Goal: Task Accomplishment & Management: Manage account settings

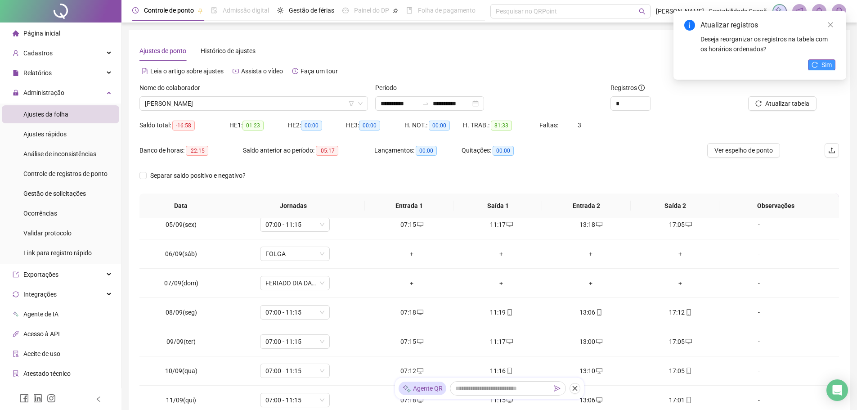
click at [826, 61] on span "Sim" at bounding box center [826, 65] width 10 height 10
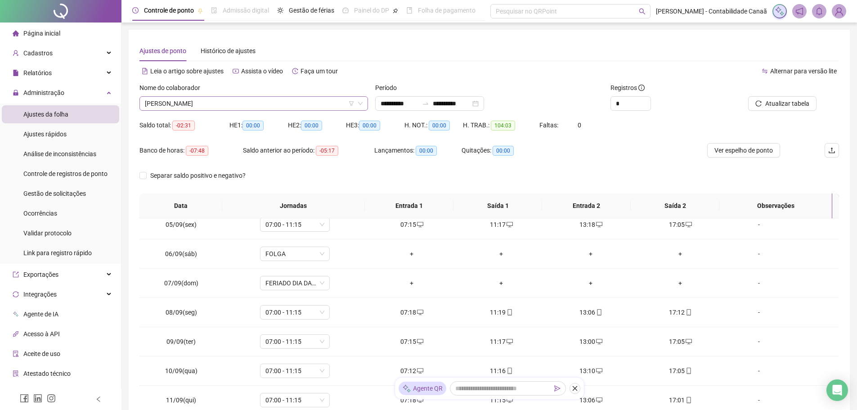
click at [288, 105] on span "[PERSON_NAME]" at bounding box center [254, 103] width 218 height 13
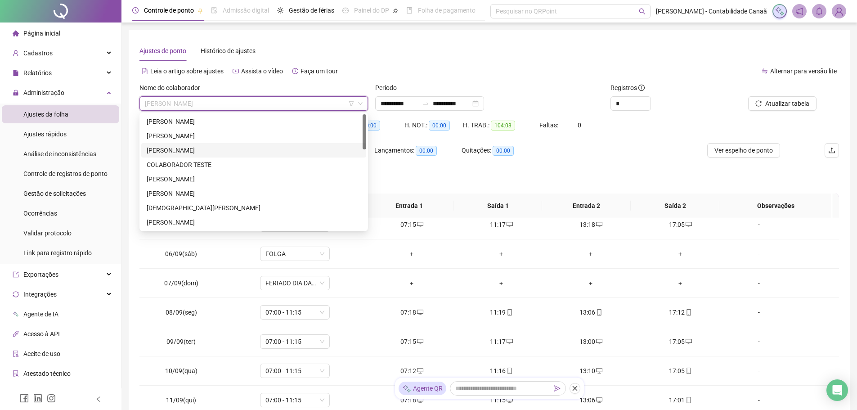
click at [192, 148] on div "[PERSON_NAME]" at bounding box center [254, 150] width 214 height 10
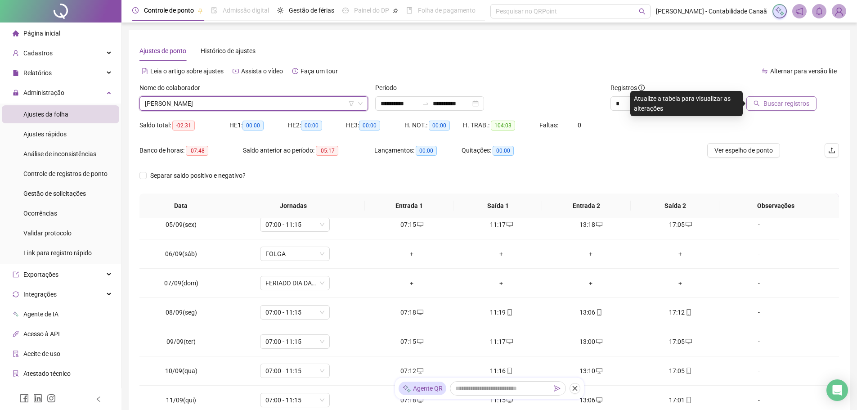
click at [764, 104] on button "Buscar registros" at bounding box center [781, 103] width 70 height 14
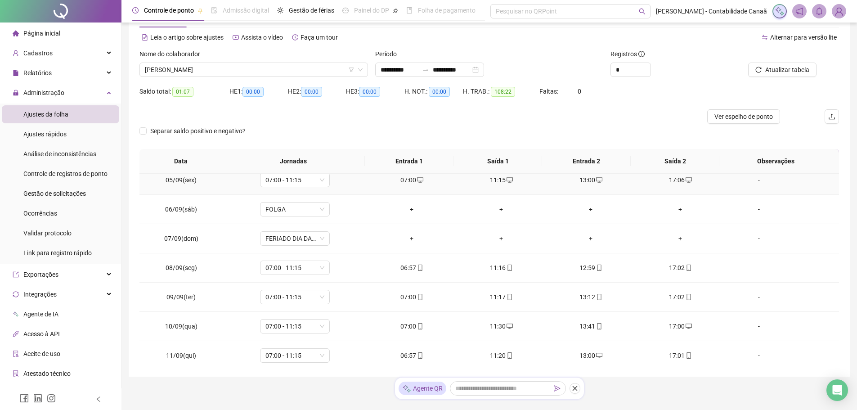
scroll to position [61, 0]
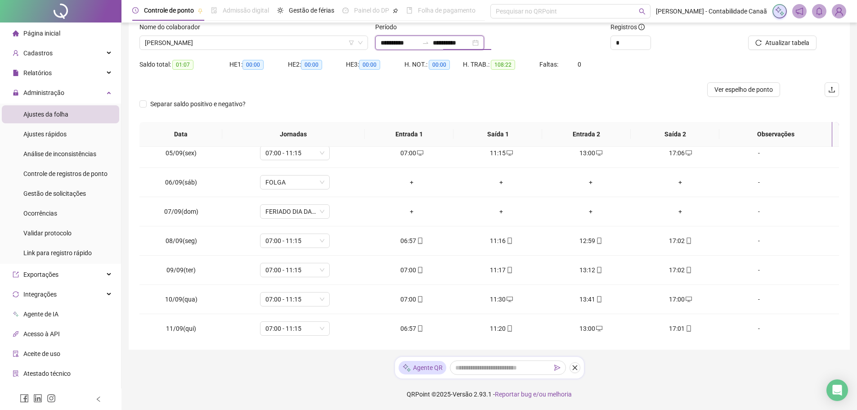
click at [459, 43] on input "**********" at bounding box center [452, 43] width 38 height 10
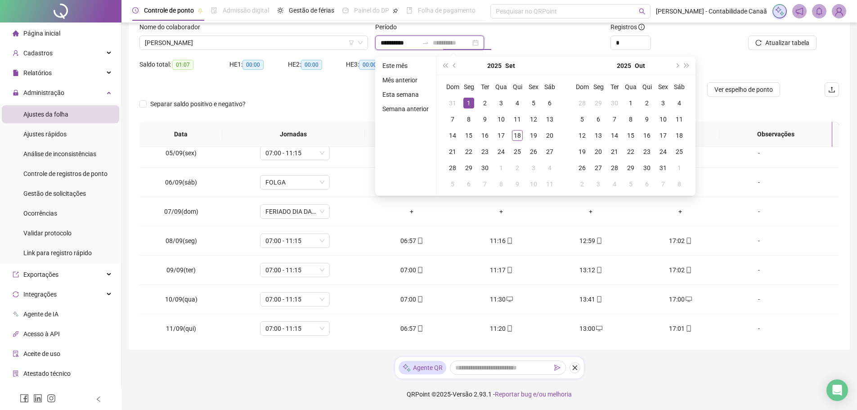
type input "**********"
click at [465, 104] on div "1" at bounding box center [468, 103] width 11 height 11
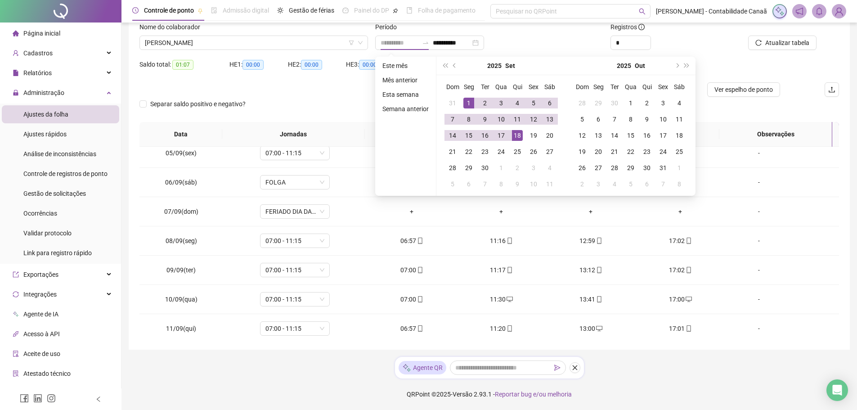
click at [518, 138] on div "18" at bounding box center [517, 135] width 11 height 11
type input "**********"
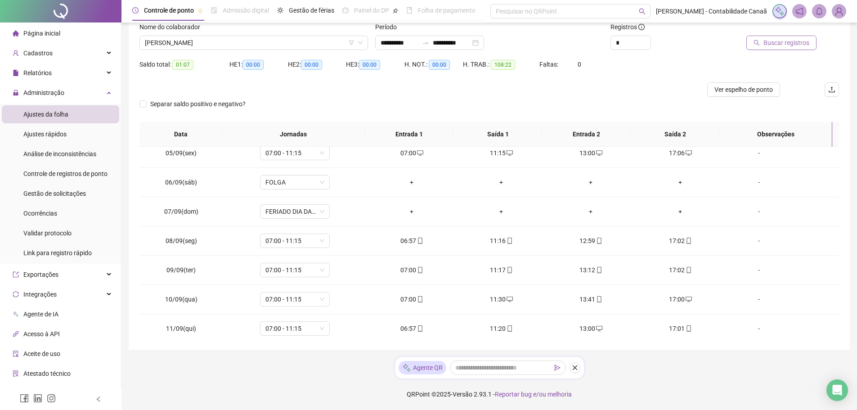
click at [769, 41] on span "Buscar registros" at bounding box center [786, 43] width 46 height 10
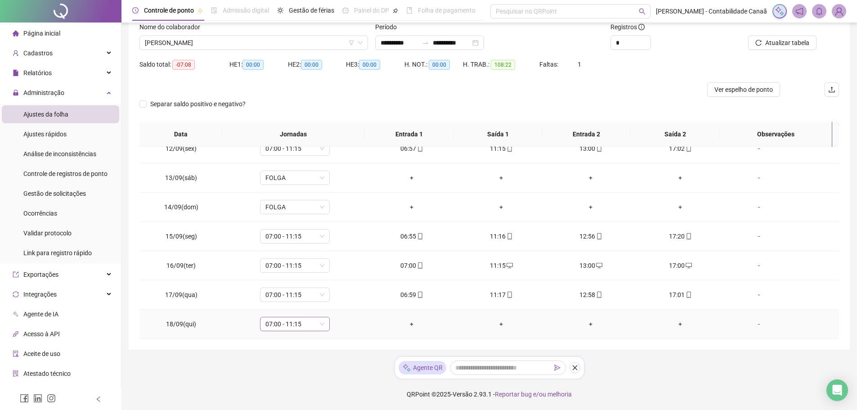
click at [304, 326] on span "07:00 - 11:15" at bounding box center [294, 323] width 59 height 13
click at [300, 304] on div "Licença" at bounding box center [300, 305] width 59 height 10
click at [335, 302] on span "Sim" at bounding box center [336, 300] width 10 height 10
click at [755, 322] on div "-" at bounding box center [758, 324] width 53 height 10
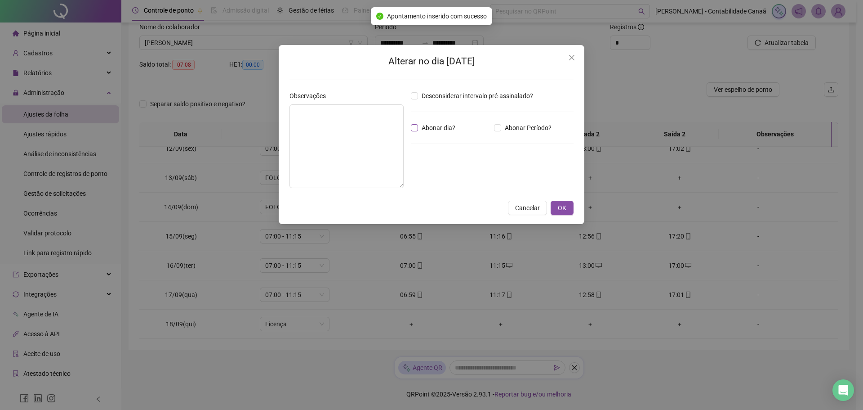
click at [419, 127] on span "Abonar dia?" at bounding box center [438, 128] width 41 height 10
click at [353, 134] on textarea at bounding box center [347, 146] width 114 height 84
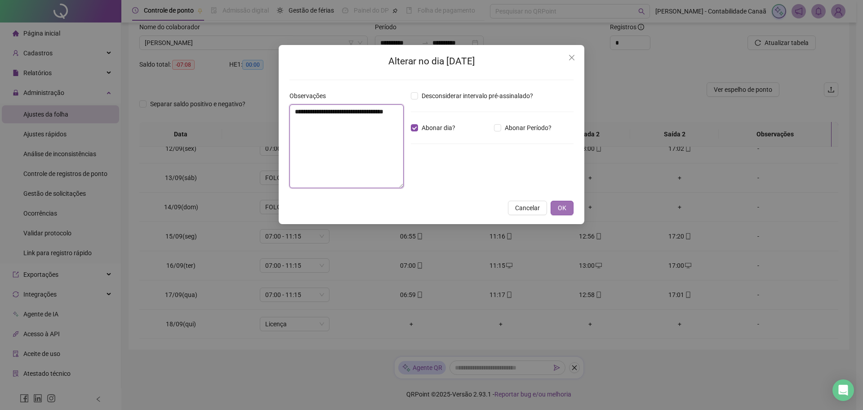
type textarea "**********"
click at [565, 206] on span "OK" at bounding box center [562, 208] width 9 height 10
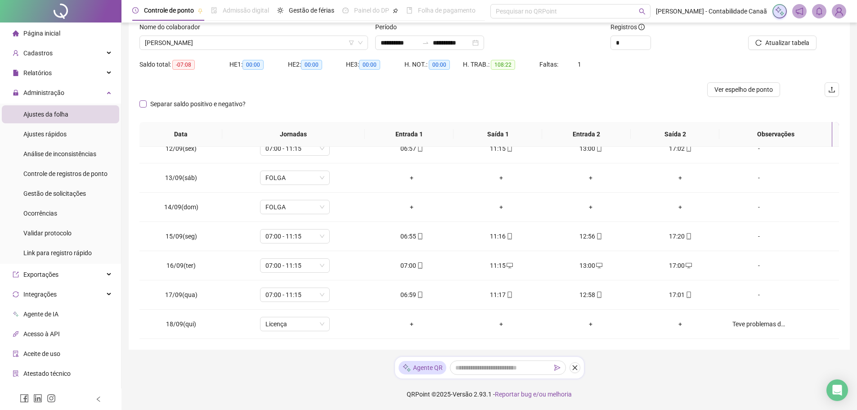
click at [168, 103] on span "Separar saldo positivo e negativo?" at bounding box center [198, 104] width 103 height 10
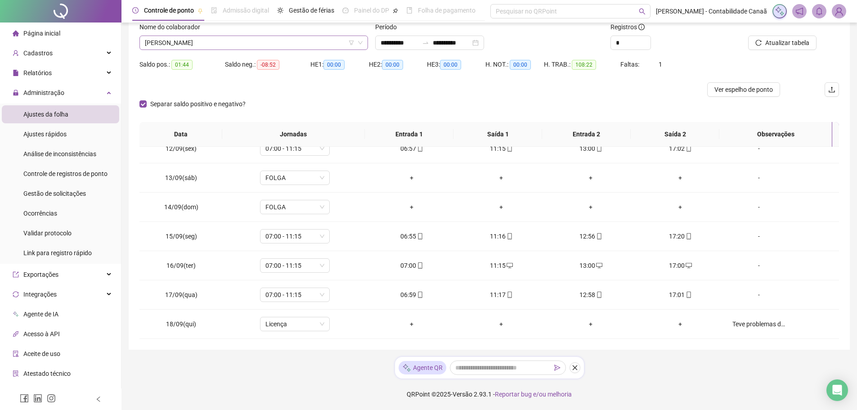
click at [284, 43] on span "[PERSON_NAME]" at bounding box center [254, 42] width 218 height 13
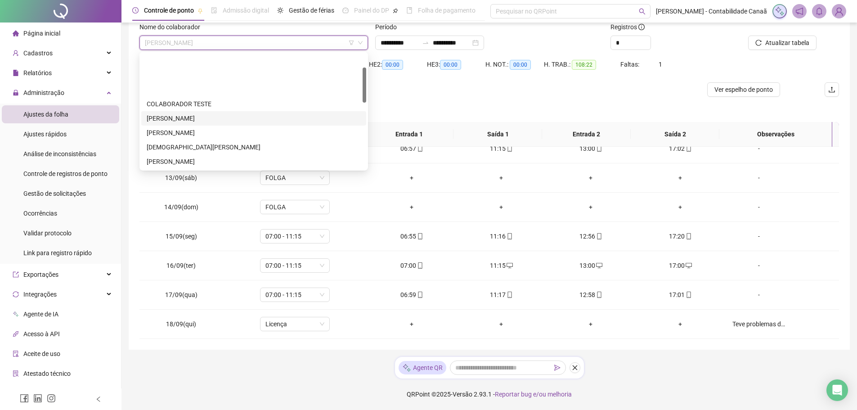
scroll to position [45, 0]
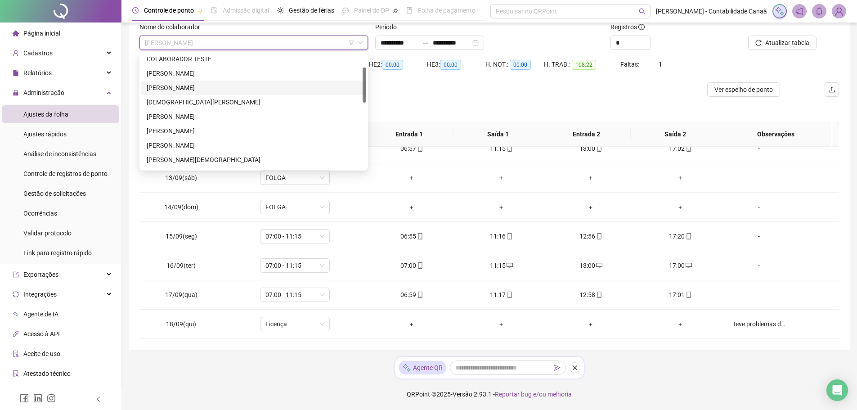
click at [216, 88] on div "[PERSON_NAME]" at bounding box center [254, 88] width 214 height 10
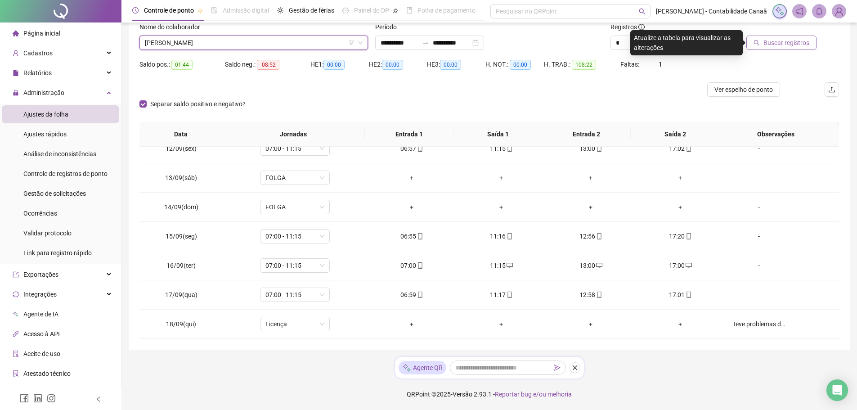
click at [791, 46] on span "Buscar registros" at bounding box center [786, 43] width 46 height 10
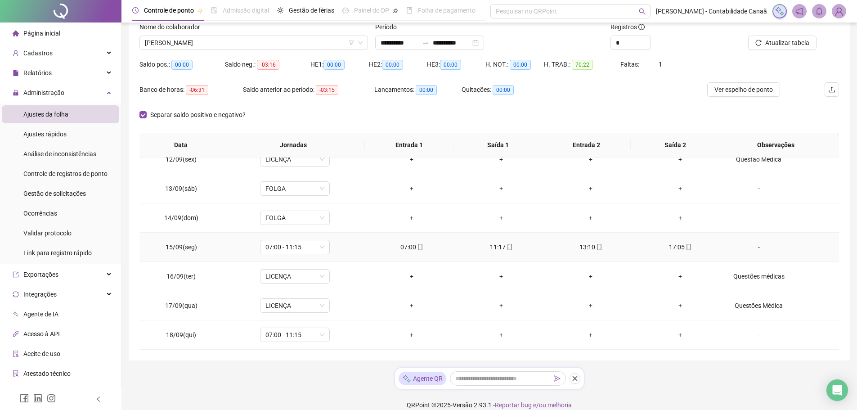
scroll to position [71, 0]
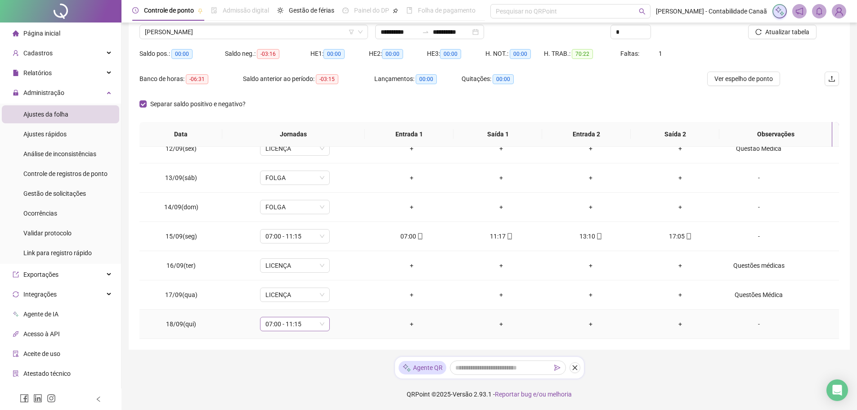
click at [324, 322] on div "07:00 - 11:15" at bounding box center [295, 324] width 70 height 14
click at [308, 306] on div "Licença" at bounding box center [300, 305] width 59 height 10
click at [335, 299] on span "Sim" at bounding box center [336, 300] width 10 height 10
click at [754, 316] on td "-" at bounding box center [782, 323] width 114 height 29
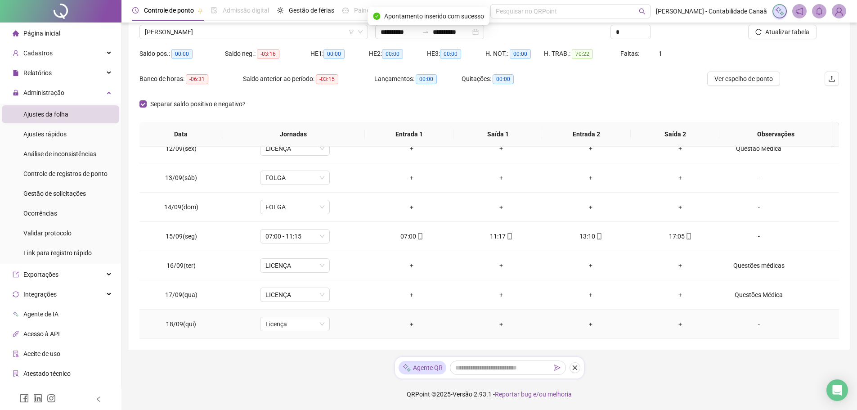
click at [754, 325] on div "-" at bounding box center [758, 324] width 53 height 10
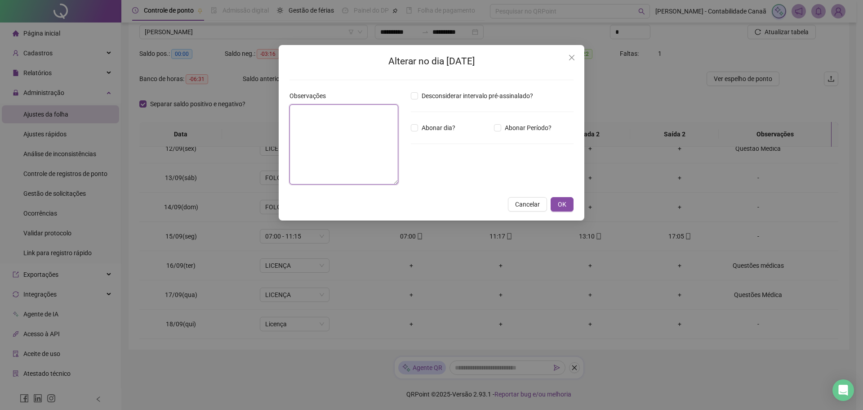
click at [333, 156] on textarea at bounding box center [344, 144] width 109 height 80
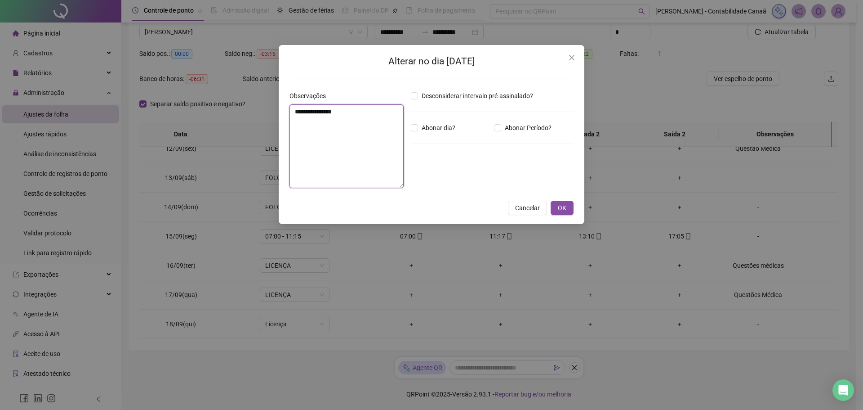
type textarea "**********"
click at [411, 128] on div "Abonar dia?" at bounding box center [450, 128] width 83 height 10
click at [559, 204] on span "OK" at bounding box center [562, 208] width 9 height 10
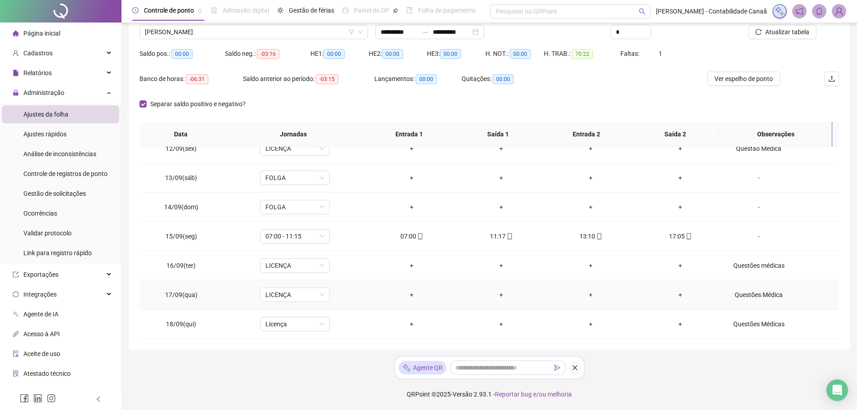
click at [743, 295] on div "Questões Médica" at bounding box center [758, 295] width 53 height 10
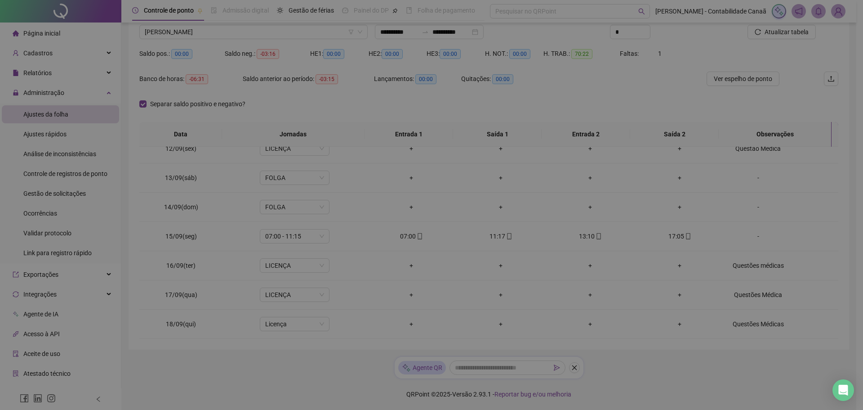
type textarea "**********"
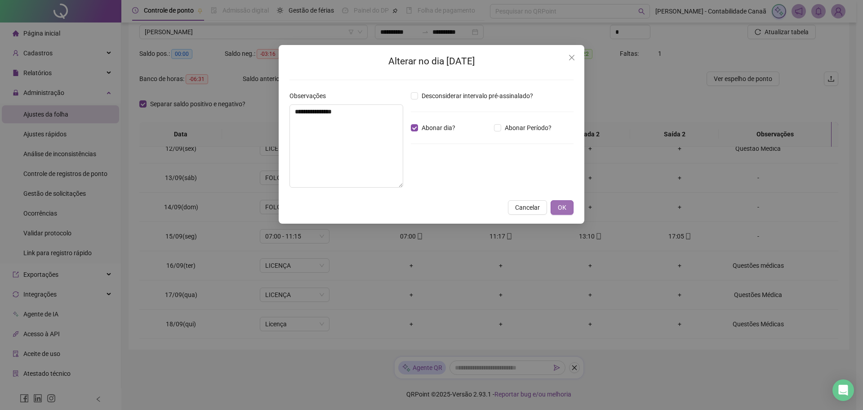
click at [569, 210] on button "OK" at bounding box center [562, 207] width 23 height 14
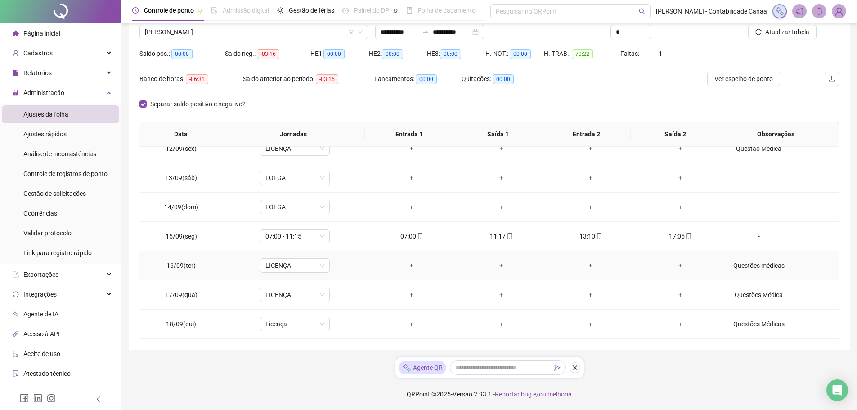
click at [746, 267] on div "Questões médicas" at bounding box center [758, 265] width 53 height 10
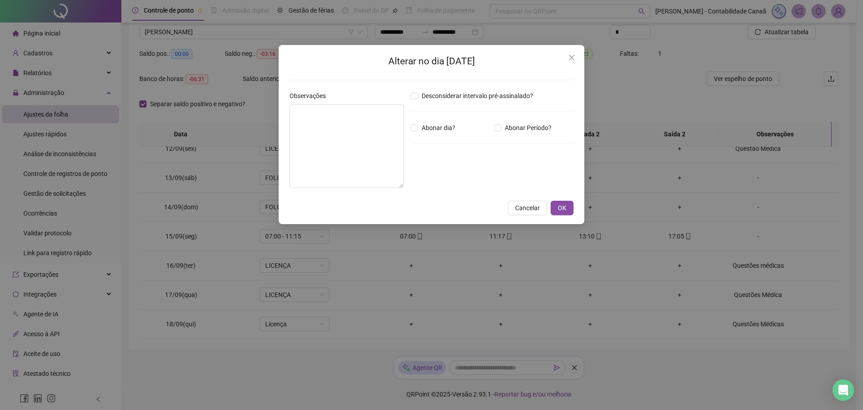
type textarea "**********"
click at [561, 207] on span "OK" at bounding box center [562, 208] width 9 height 10
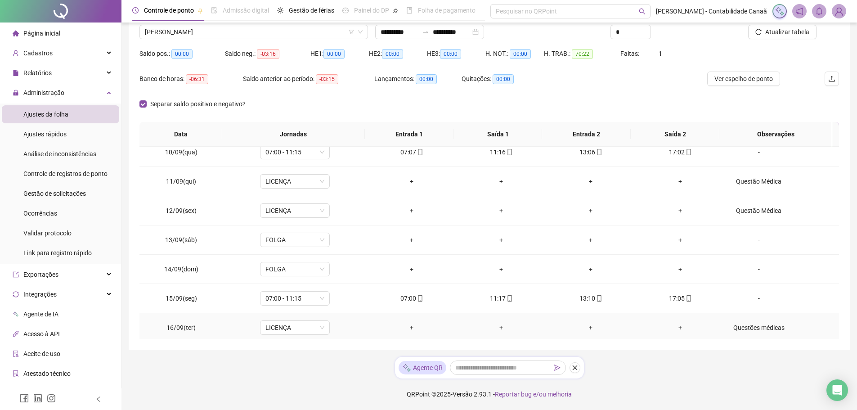
scroll to position [244, 0]
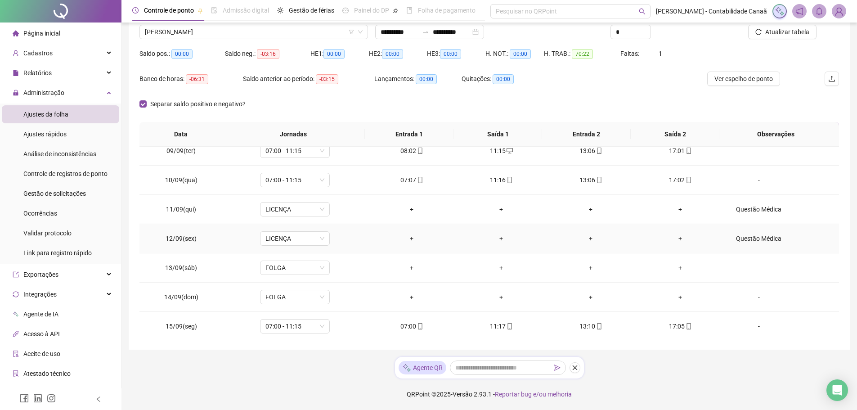
click at [742, 242] on div "Questão Médica" at bounding box center [758, 238] width 53 height 10
type textarea "**********"
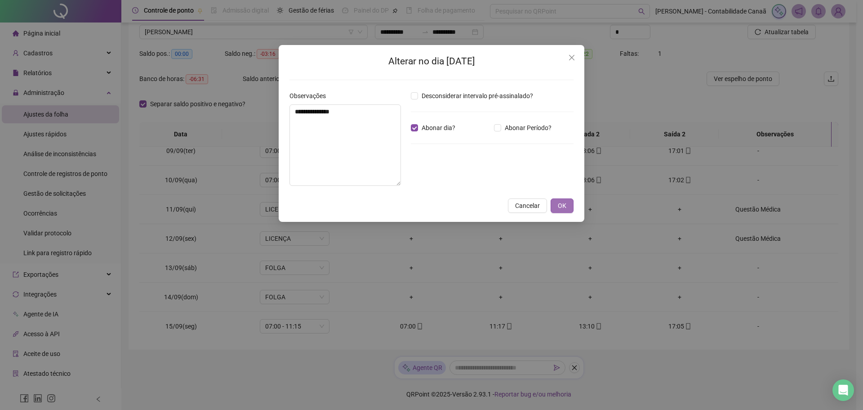
click at [567, 210] on button "OK" at bounding box center [562, 205] width 23 height 14
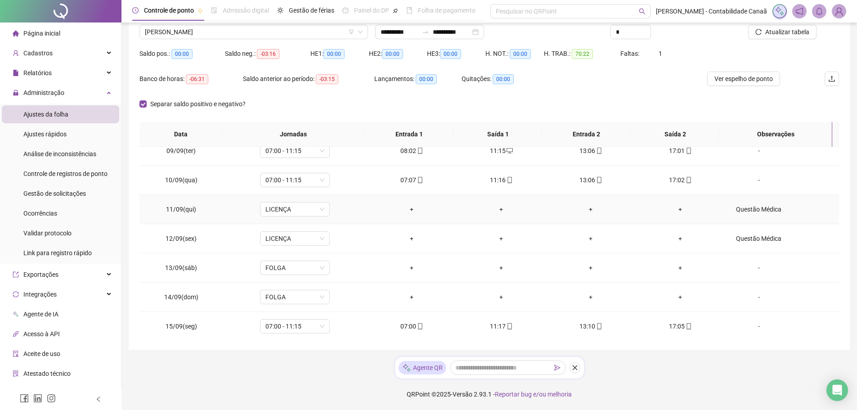
click at [750, 210] on div "Questão Médica" at bounding box center [758, 209] width 53 height 10
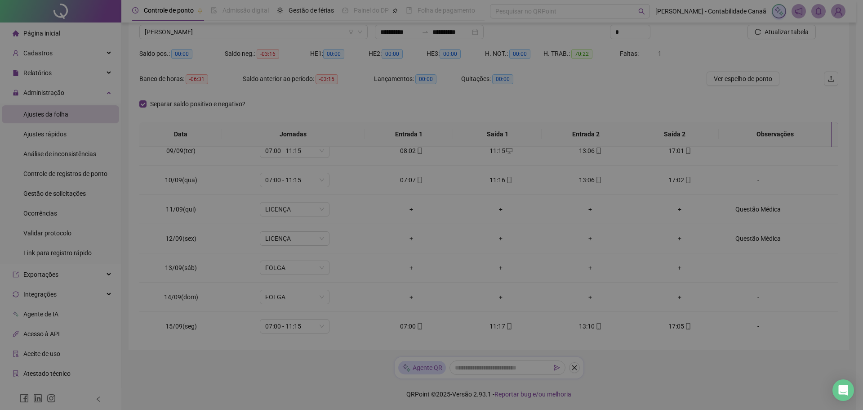
type textarea "**********"
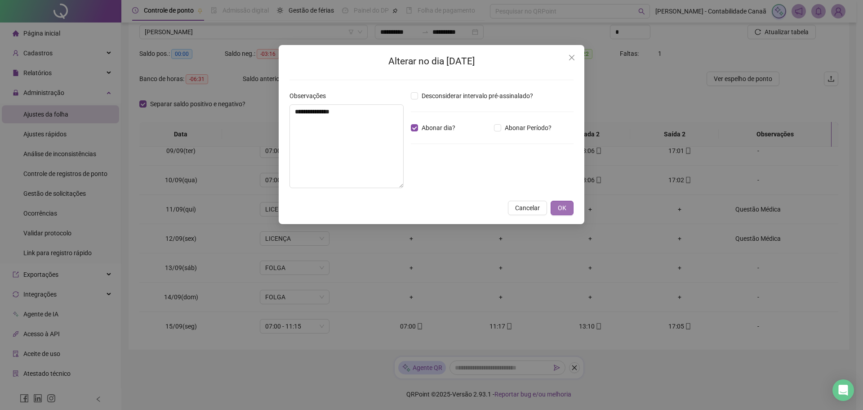
click at [568, 209] on button "OK" at bounding box center [562, 208] width 23 height 14
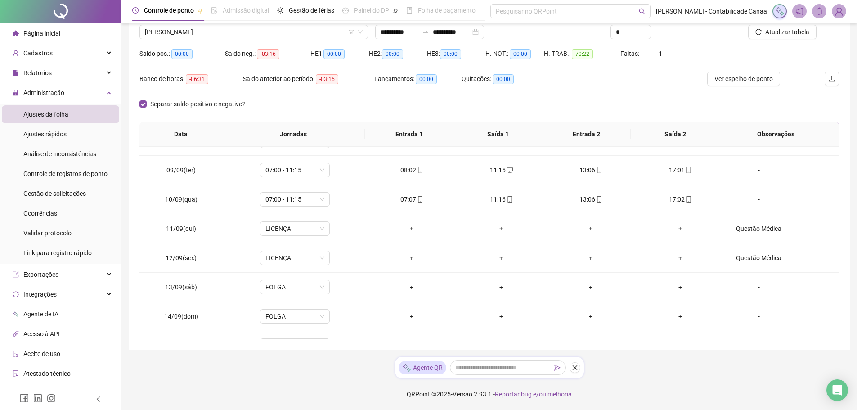
scroll to position [334, 0]
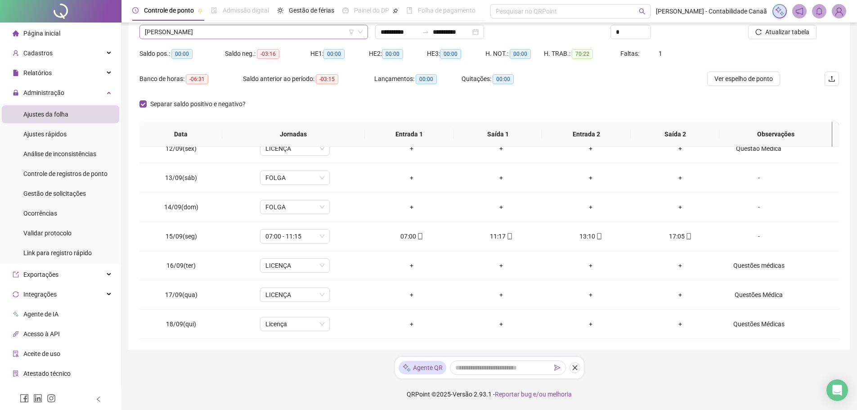
click at [299, 37] on span "[PERSON_NAME]" at bounding box center [254, 31] width 218 height 13
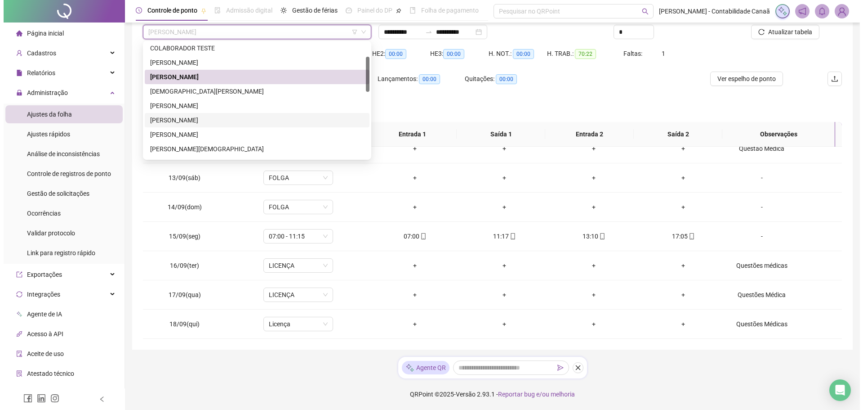
scroll to position [90, 0]
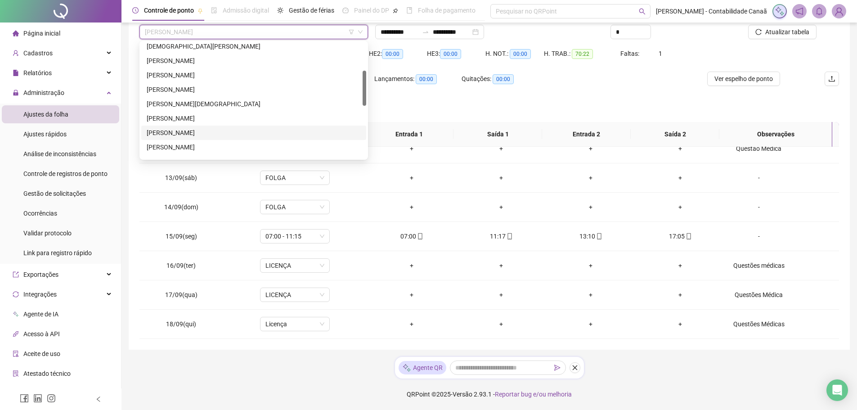
click at [214, 132] on div "[PERSON_NAME]" at bounding box center [254, 133] width 214 height 10
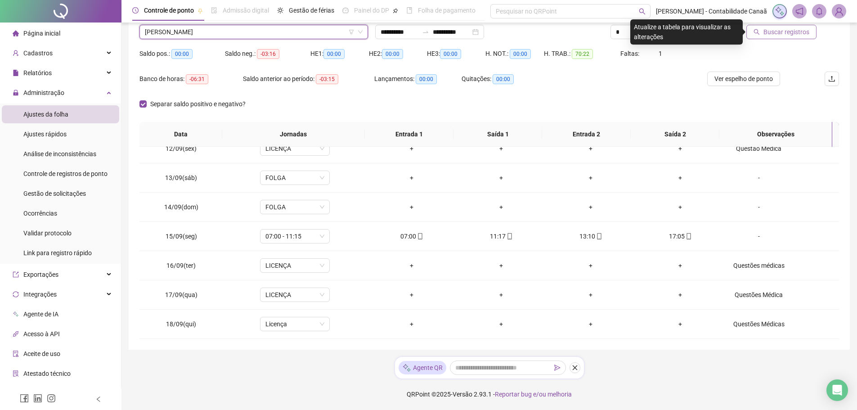
click at [765, 36] on span "Buscar registros" at bounding box center [786, 32] width 46 height 10
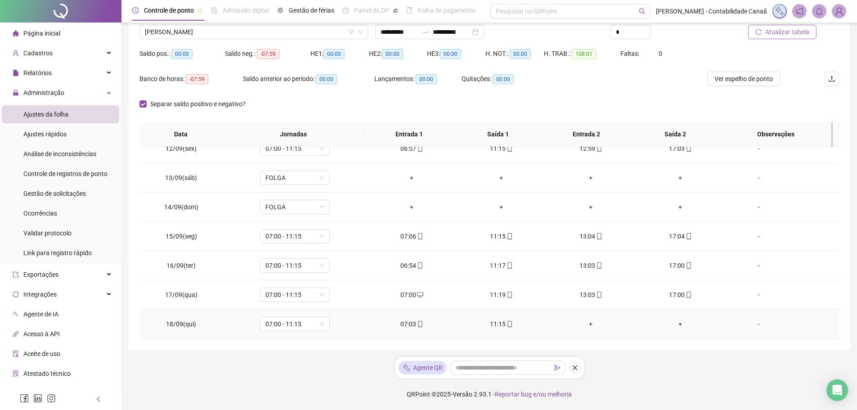
click at [751, 326] on div "-" at bounding box center [758, 324] width 53 height 10
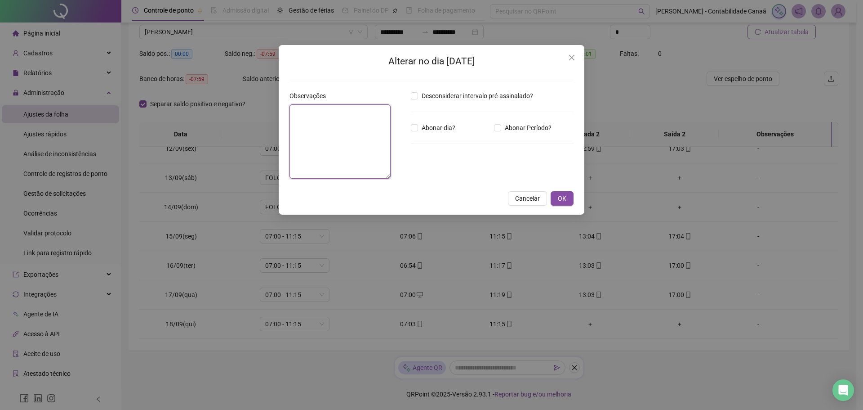
click at [365, 146] on textarea at bounding box center [340, 141] width 101 height 74
type textarea "*"
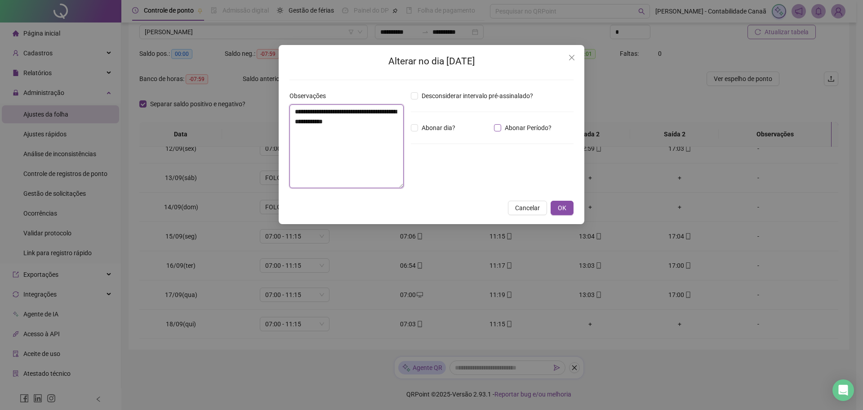
type textarea "**********"
click at [451, 178] on input "*****" at bounding box center [434, 177] width 36 height 11
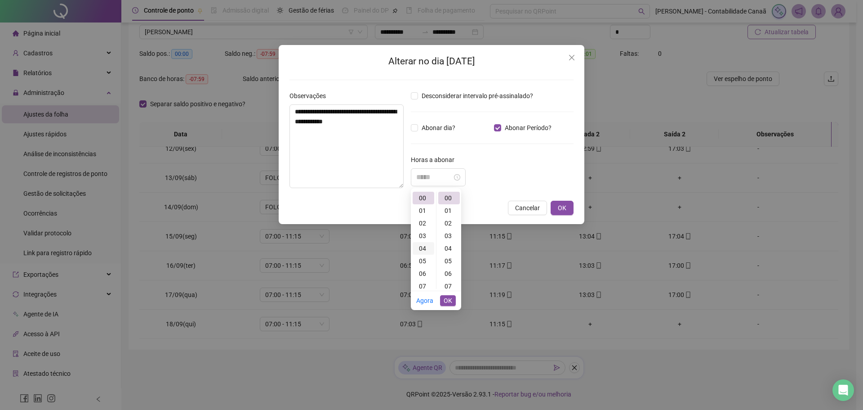
click at [425, 248] on div "04" at bounding box center [424, 248] width 22 height 13
click at [422, 266] on div "13" at bounding box center [424, 266] width 22 height 13
click at [450, 275] on div "17" at bounding box center [449, 277] width 22 height 13
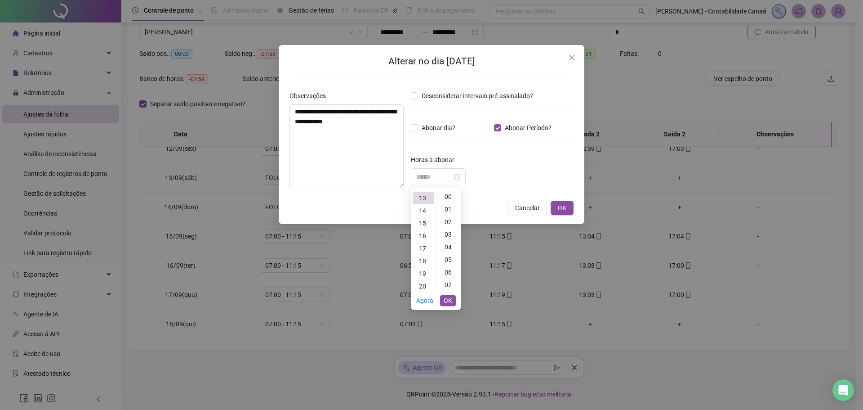
scroll to position [0, 0]
click at [448, 201] on div "00" at bounding box center [449, 198] width 22 height 13
click at [510, 182] on div "*****" at bounding box center [492, 177] width 163 height 18
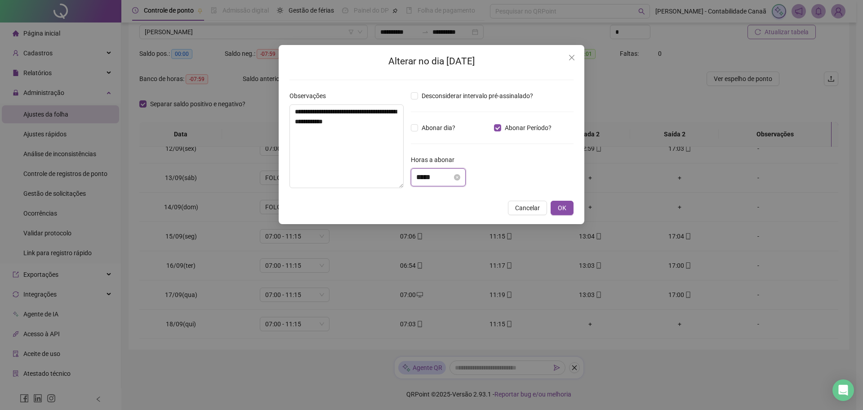
click at [444, 178] on input "*****" at bounding box center [434, 177] width 36 height 11
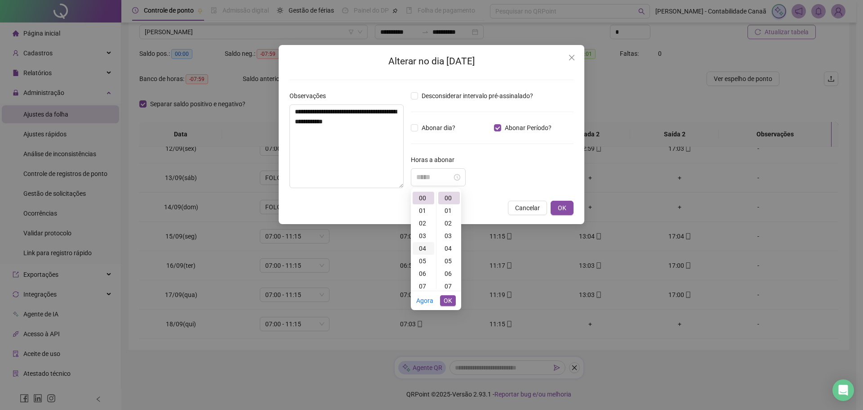
click at [425, 248] on div "04" at bounding box center [424, 248] width 22 height 13
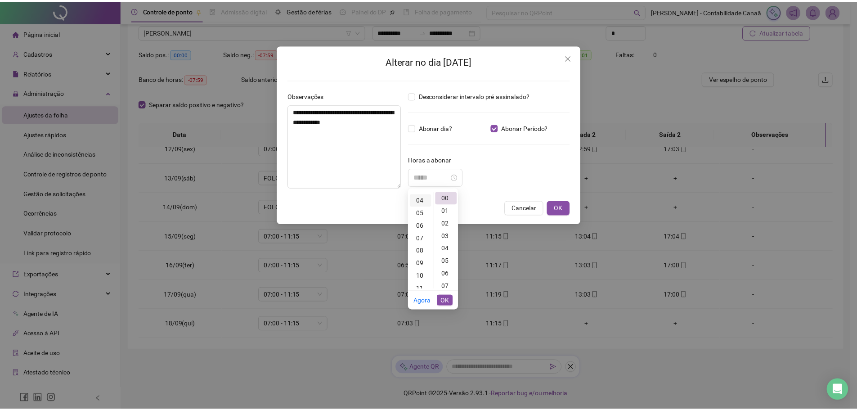
scroll to position [50, 0]
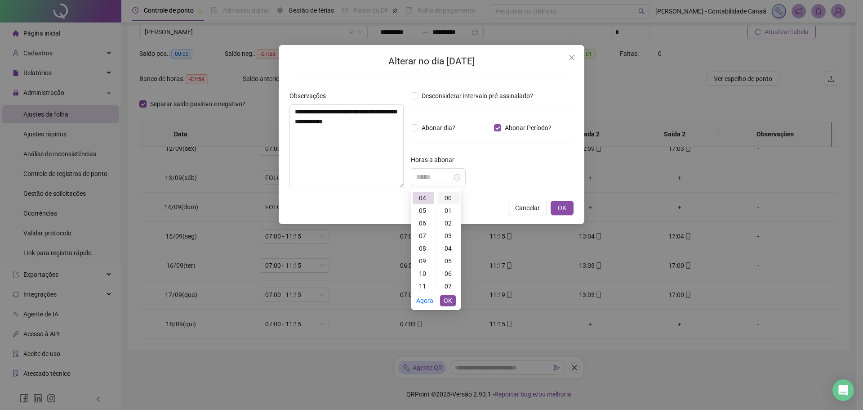
type input "*****"
click at [446, 195] on div "00" at bounding box center [449, 198] width 22 height 13
click at [451, 298] on span "OK" at bounding box center [448, 300] width 9 height 10
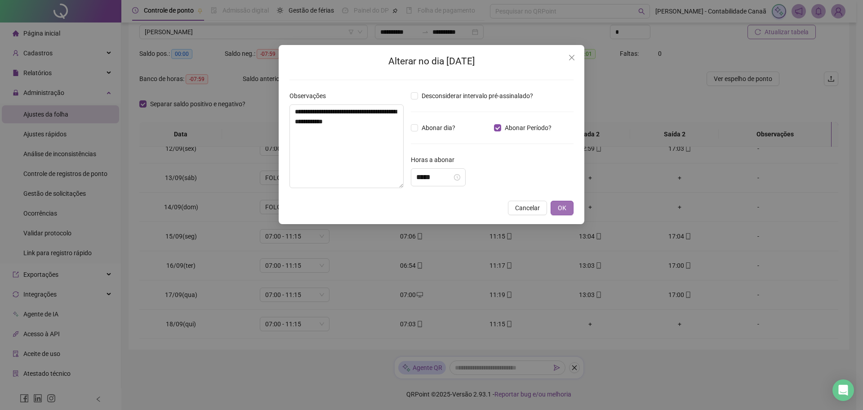
click at [562, 203] on span "OK" at bounding box center [562, 208] width 9 height 10
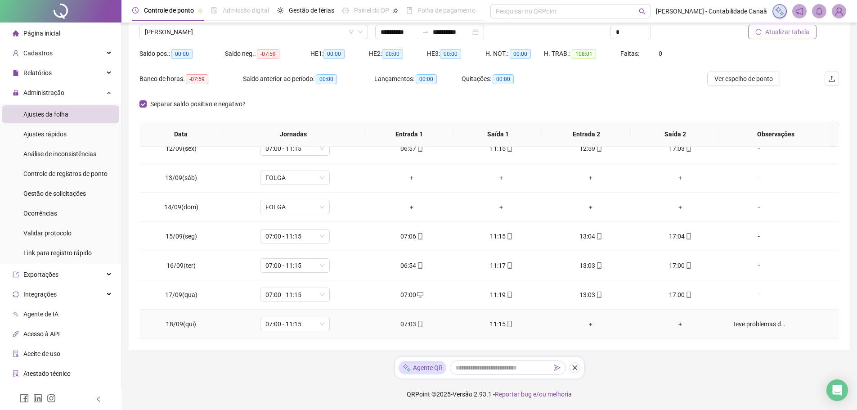
click at [752, 326] on div "Teve problemas de Saúde e não pode vir na parte da Tarde!" at bounding box center [758, 324] width 53 height 10
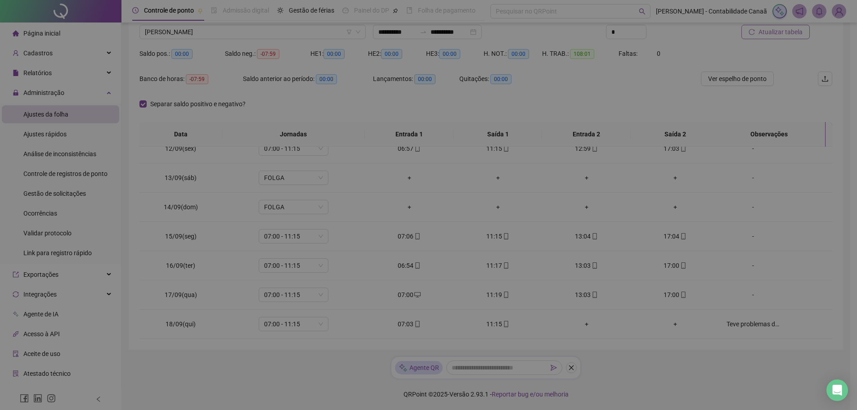
type input "*****"
type textarea "**********"
type input "*****"
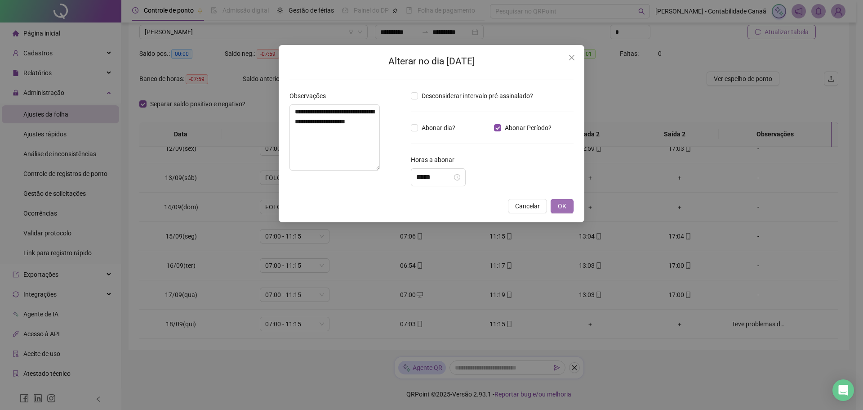
click at [563, 207] on span "OK" at bounding box center [562, 206] width 9 height 10
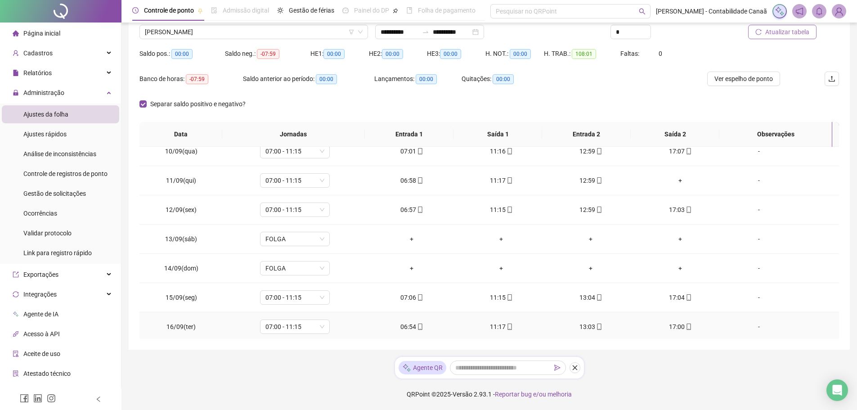
scroll to position [244, 0]
click at [676, 209] on div "+" at bounding box center [680, 209] width 75 height 10
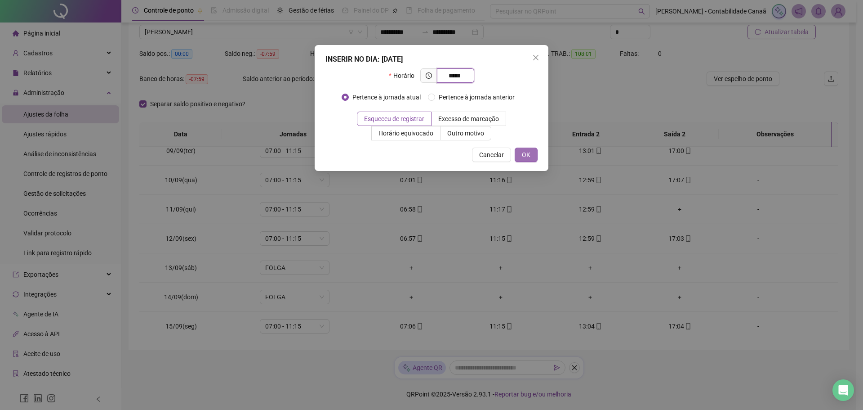
type input "*****"
click at [526, 155] on span "OK" at bounding box center [526, 155] width 9 height 10
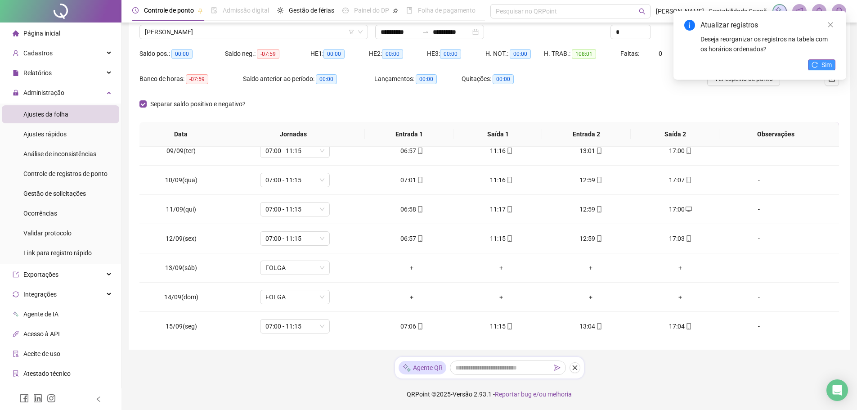
click at [824, 62] on span "Sim" at bounding box center [826, 65] width 10 height 10
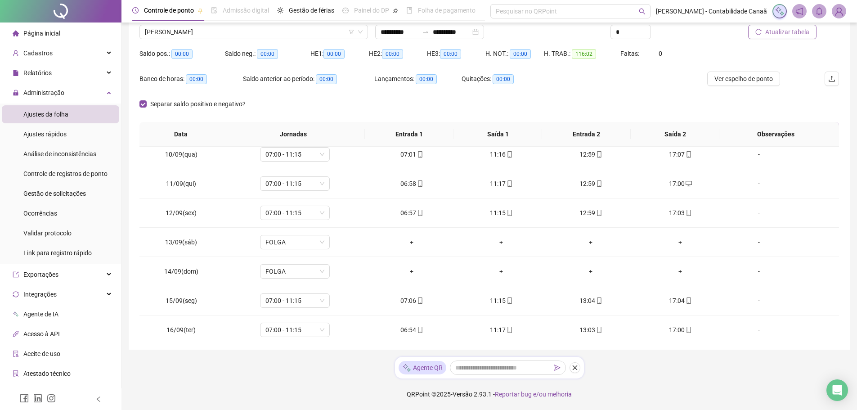
scroll to position [334, 0]
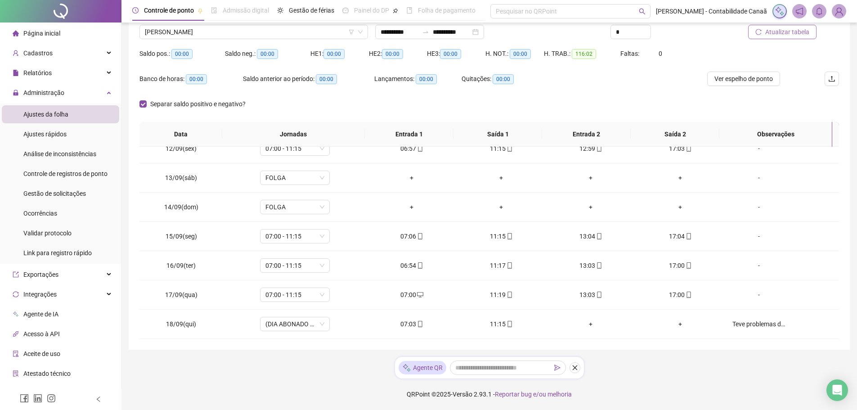
click at [772, 28] on span "Atualizar tabela" at bounding box center [787, 32] width 44 height 10
click at [55, 32] on span "Página inicial" at bounding box center [41, 33] width 37 height 7
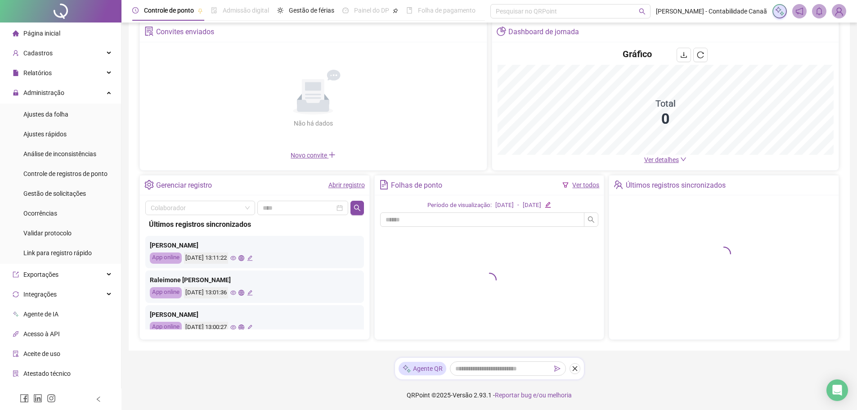
scroll to position [45, 0]
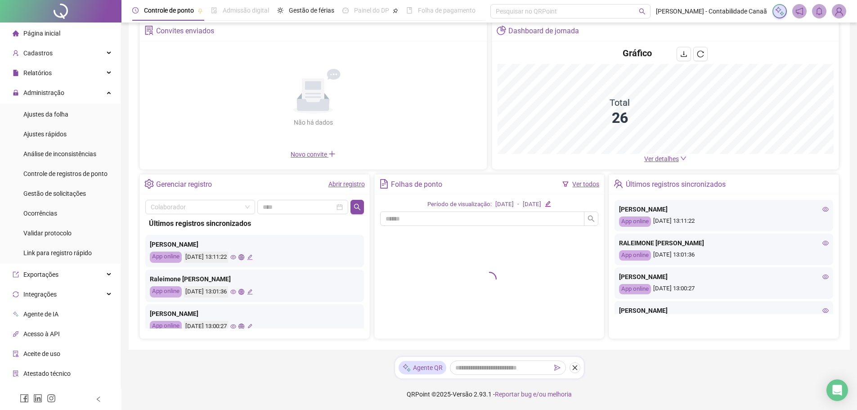
click at [666, 164] on div "Gráfico Total 26 Ver detalhes" at bounding box center [665, 105] width 347 height 128
click at [666, 161] on span "Ver detalhes" at bounding box center [661, 158] width 35 height 7
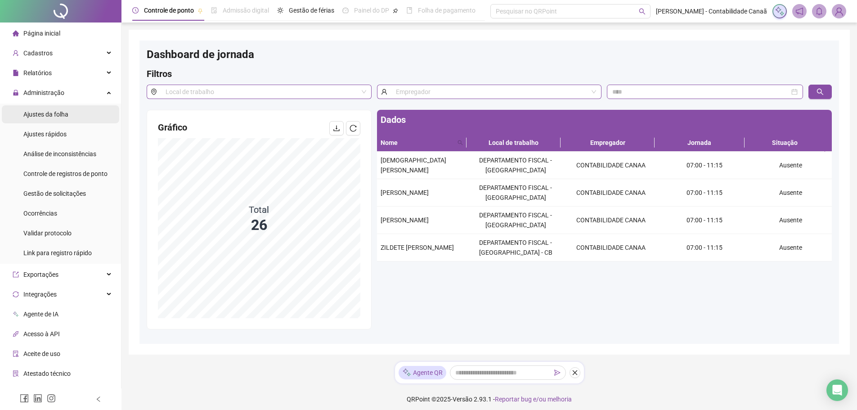
click at [57, 116] on span "Ajustes da folha" at bounding box center [45, 114] width 45 height 7
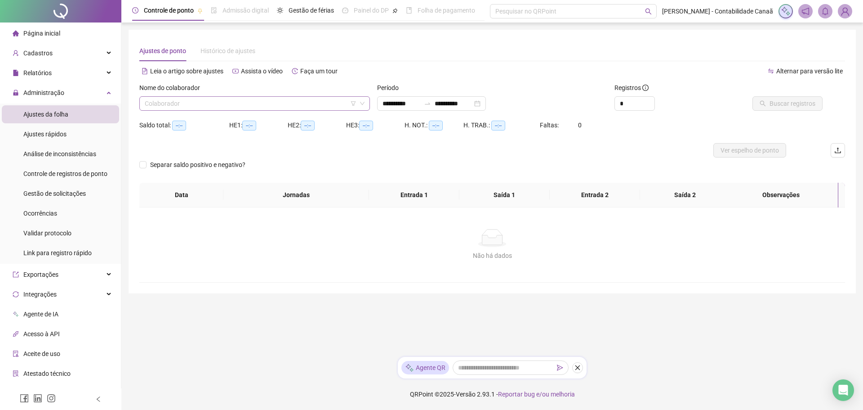
click at [277, 103] on input "search" at bounding box center [251, 103] width 212 height 13
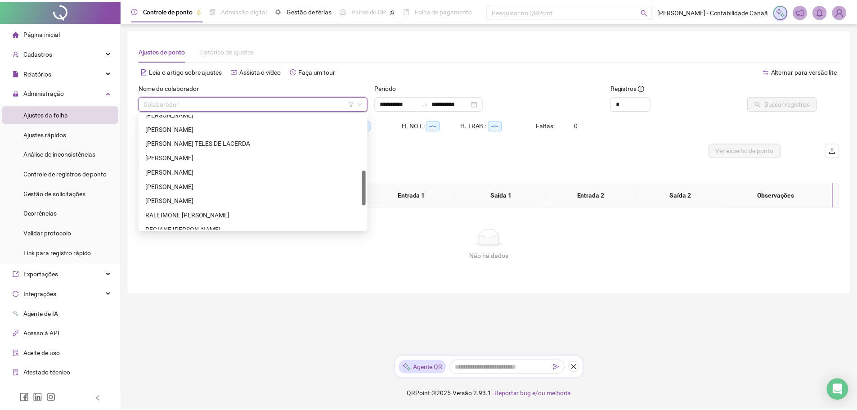
scroll to position [259, 0]
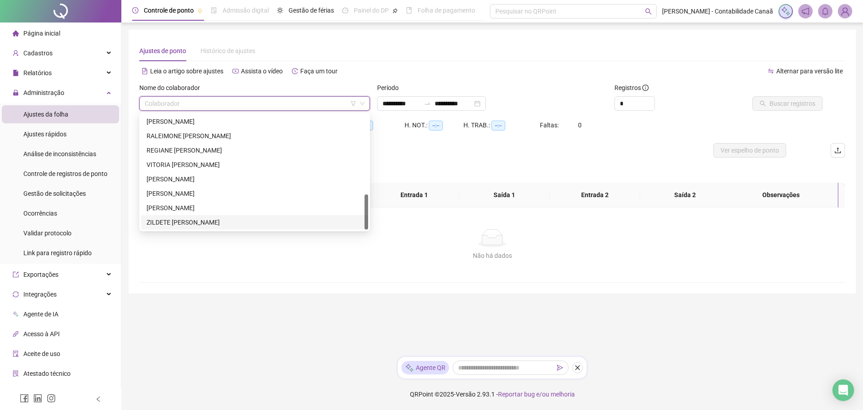
click at [211, 217] on div "ZILDETE [PERSON_NAME]" at bounding box center [254, 222] width 227 height 14
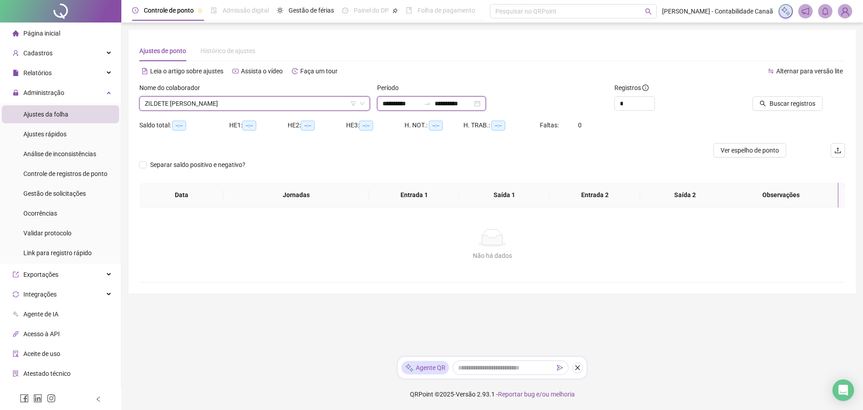
click at [452, 103] on input "**********" at bounding box center [454, 103] width 38 height 10
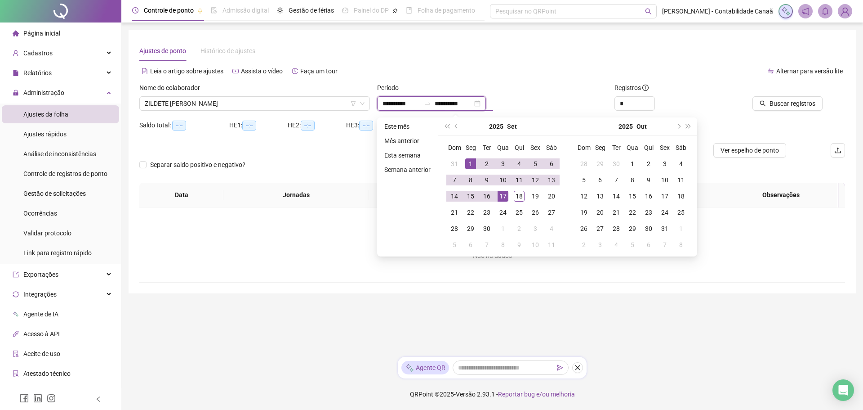
type input "**********"
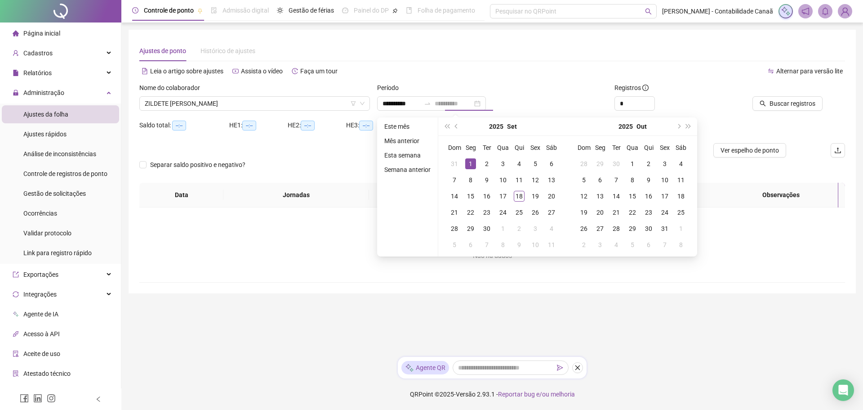
click at [468, 159] on div "1" at bounding box center [470, 163] width 11 height 11
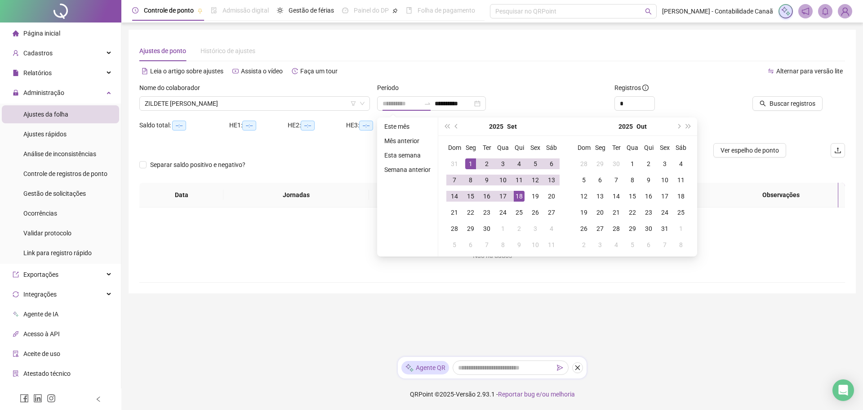
click at [516, 195] on div "18" at bounding box center [519, 196] width 11 height 11
type input "**********"
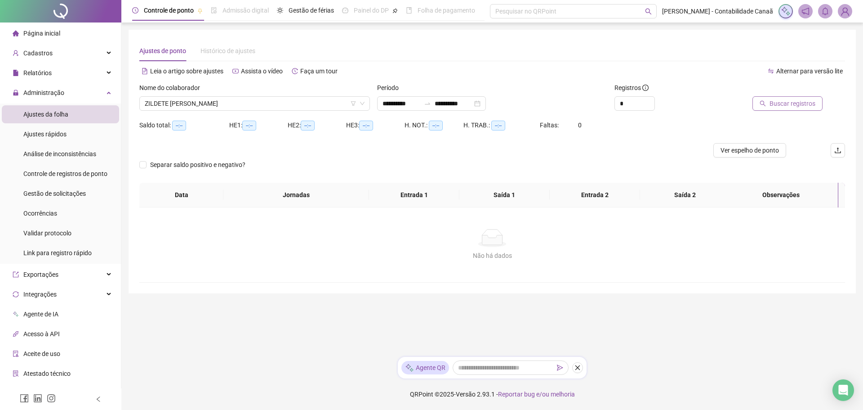
click at [779, 106] on span "Buscar registros" at bounding box center [793, 103] width 46 height 10
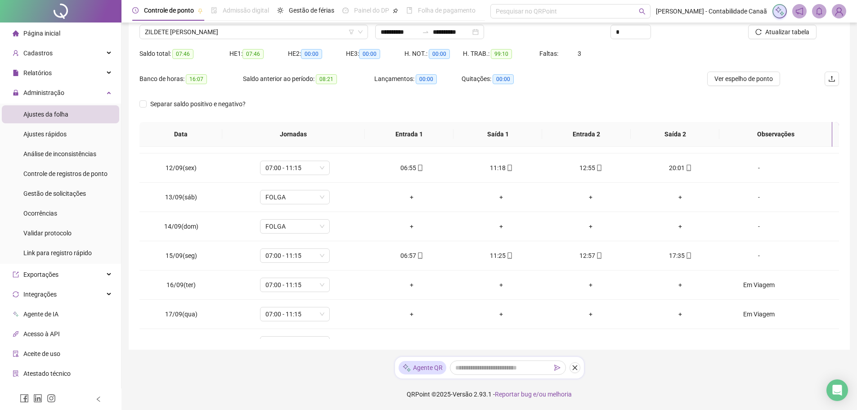
scroll to position [334, 0]
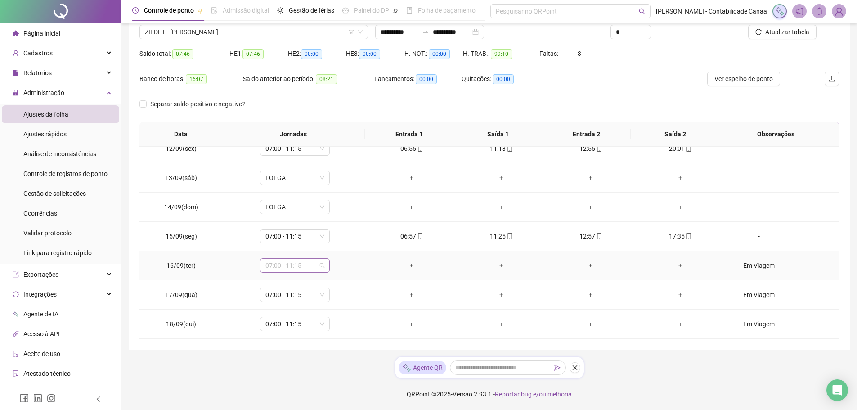
click at [308, 263] on span "07:00 - 11:15" at bounding box center [294, 265] width 59 height 13
click at [303, 384] on div "Licença" at bounding box center [300, 384] width 59 height 10
click at [331, 242] on span "Sim" at bounding box center [336, 242] width 10 height 10
click at [295, 295] on span "07:00 - 11:15" at bounding box center [294, 294] width 59 height 13
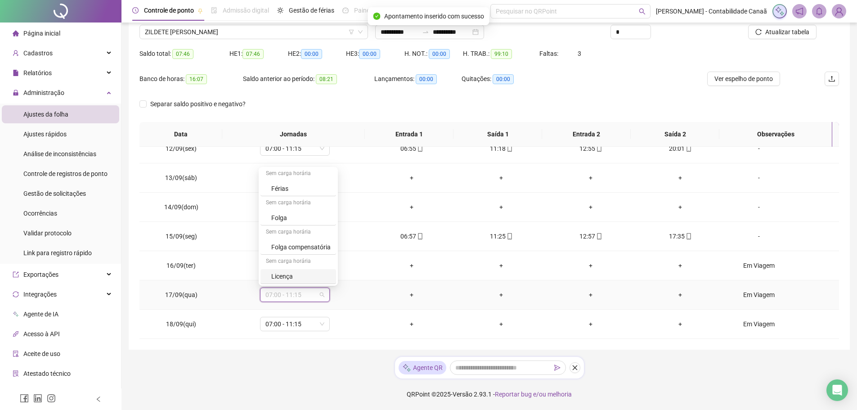
click at [299, 273] on div "Licença" at bounding box center [300, 276] width 59 height 10
click at [333, 274] on span "Sim" at bounding box center [336, 271] width 10 height 10
click at [310, 327] on span "07:00 - 11:15" at bounding box center [294, 323] width 59 height 13
click at [303, 308] on div "Licença" at bounding box center [300, 305] width 59 height 10
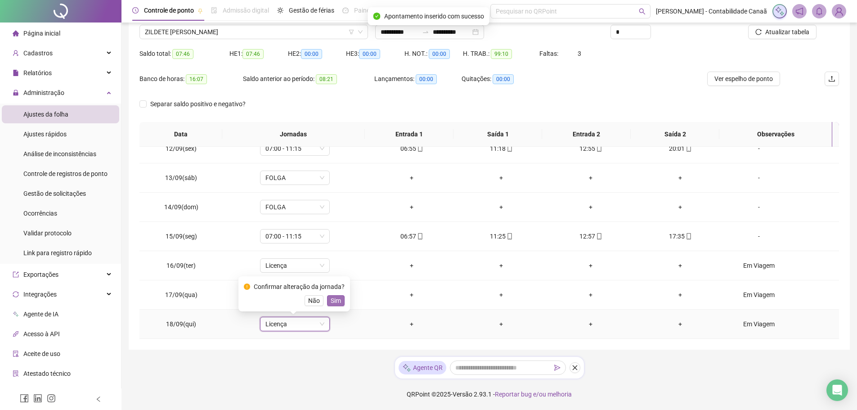
click at [336, 299] on span "Sim" at bounding box center [336, 300] width 10 height 10
click at [765, 266] on div "Em Viagem" at bounding box center [758, 265] width 53 height 10
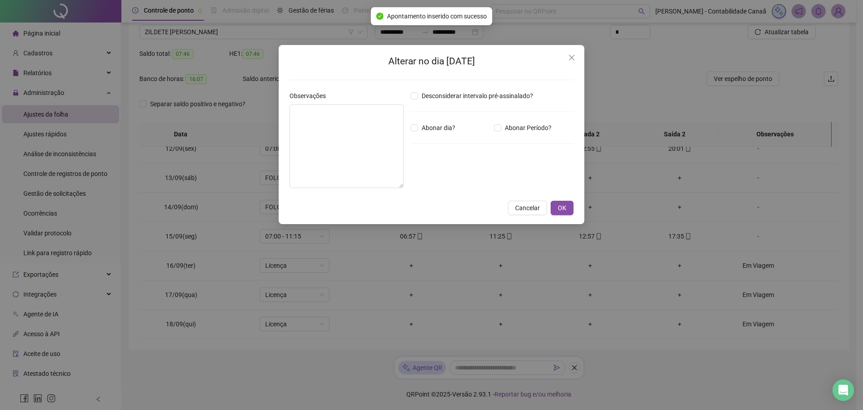
type textarea "*********"
click at [557, 207] on button "OK" at bounding box center [562, 208] width 23 height 14
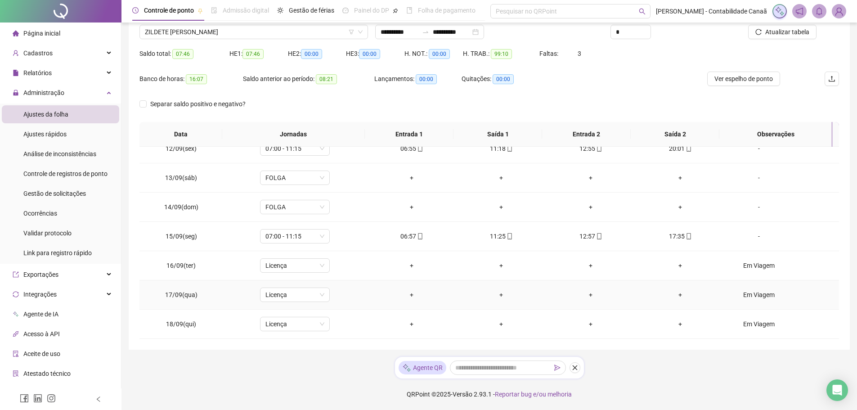
click at [762, 291] on div "Em Viagem" at bounding box center [758, 295] width 53 height 10
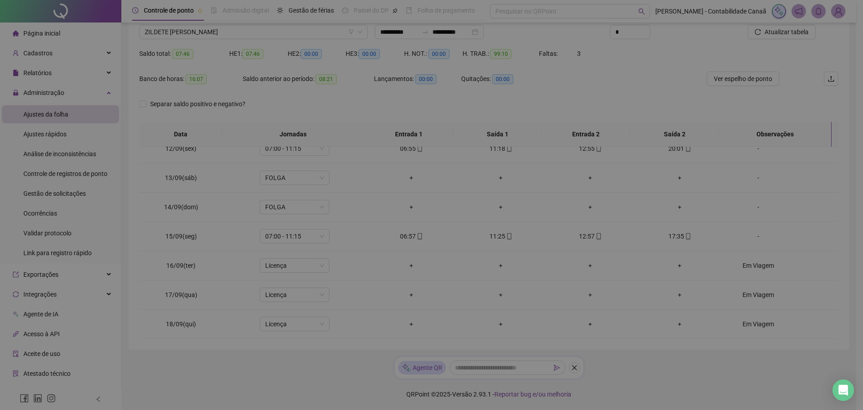
type textarea "*********"
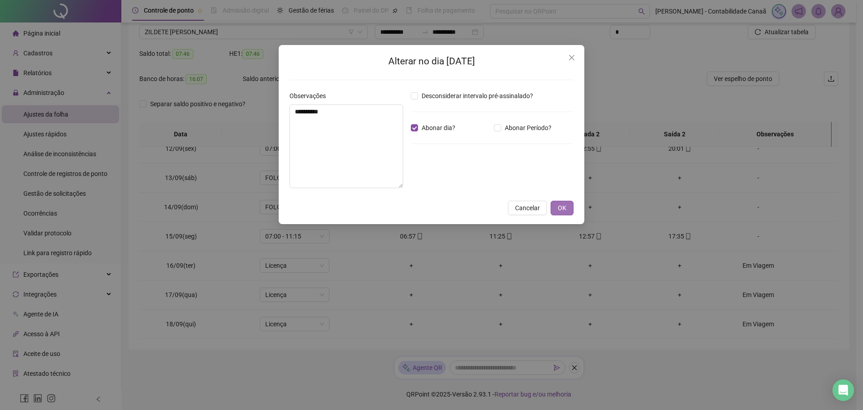
click at [559, 205] on span "OK" at bounding box center [562, 208] width 9 height 10
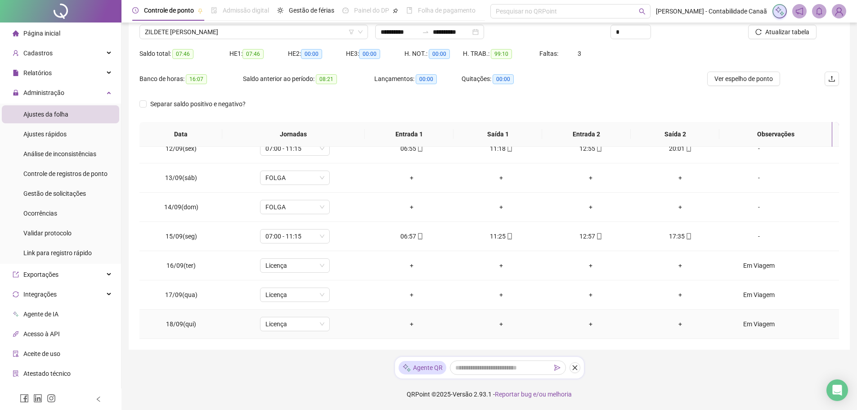
click at [760, 323] on div "Em Viagem" at bounding box center [758, 324] width 53 height 10
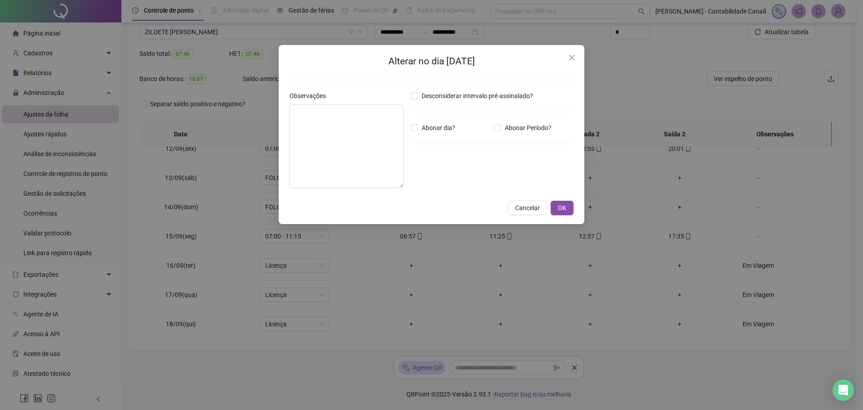
type textarea "*********"
click at [413, 132] on label "Abonar dia?" at bounding box center [435, 128] width 48 height 10
click at [567, 208] on button "OK" at bounding box center [562, 208] width 23 height 14
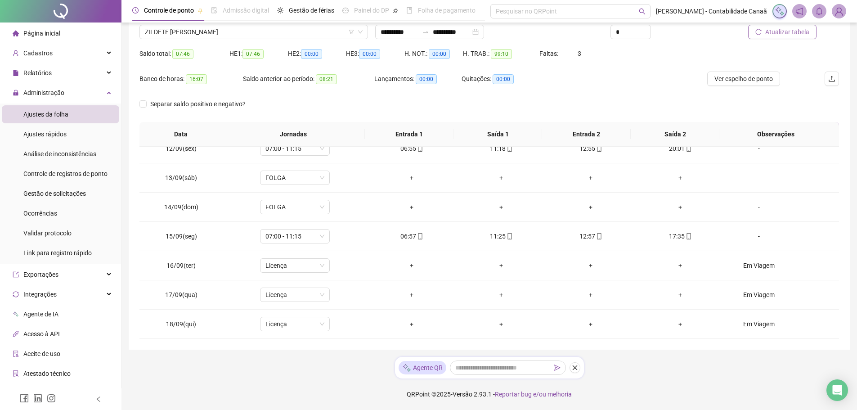
click at [781, 28] on span "Atualizar tabela" at bounding box center [787, 32] width 44 height 10
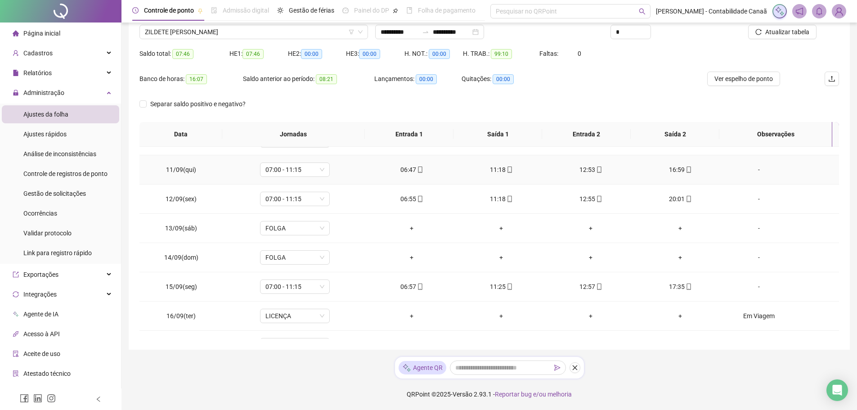
scroll to position [334, 0]
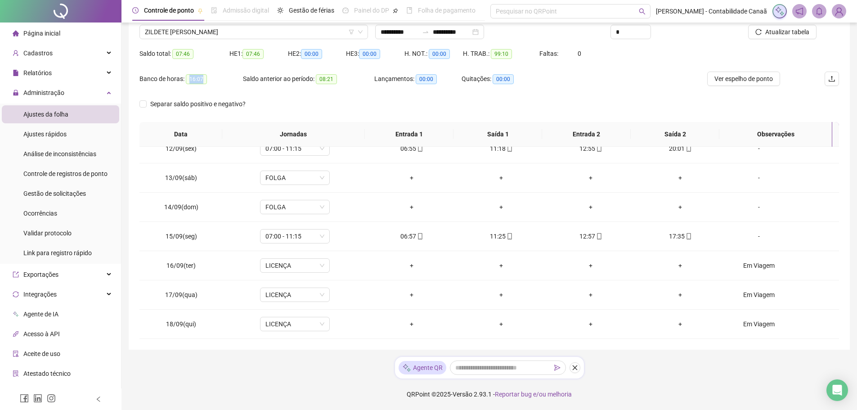
drag, startPoint x: 189, startPoint y: 80, endPoint x: 207, endPoint y: 80, distance: 17.5
click at [207, 80] on div "Banco de horas: 16:07" at bounding box center [190, 79] width 103 height 10
click at [230, 80] on div "Banco de horas: 16:07" at bounding box center [190, 79] width 103 height 10
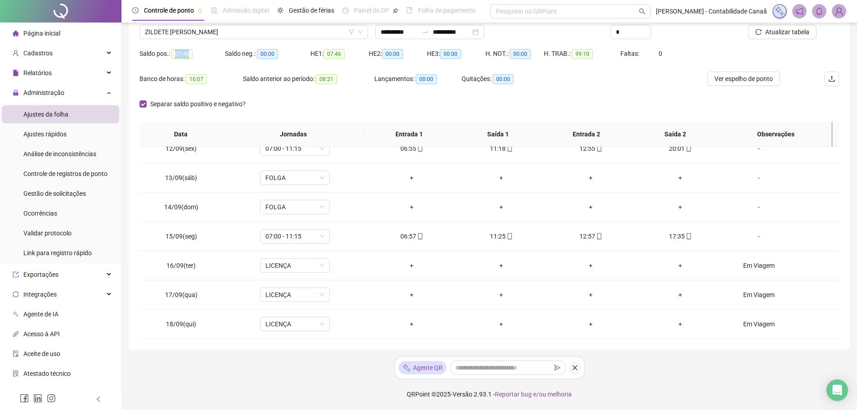
drag, startPoint x: 171, startPoint y: 56, endPoint x: 189, endPoint y: 54, distance: 17.6
click at [189, 54] on div "Saldo pos.: 07:46" at bounding box center [181, 54] width 85 height 10
click at [208, 55] on div "Saldo pos.: 07:46" at bounding box center [181, 54] width 85 height 10
click at [425, 366] on div "Agente QR" at bounding box center [422, 367] width 48 height 13
drag, startPoint x: 429, startPoint y: 366, endPoint x: 435, endPoint y: 366, distance: 5.4
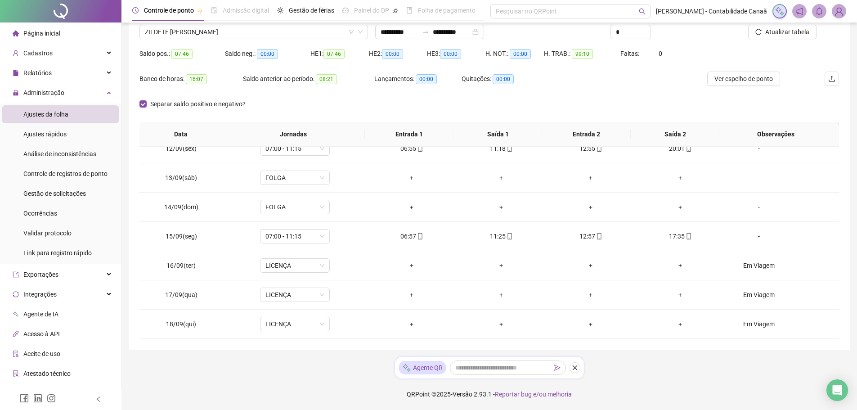
click at [430, 366] on div "Agente QR" at bounding box center [422, 367] width 48 height 13
click at [450, 366] on span at bounding box center [508, 367] width 116 height 14
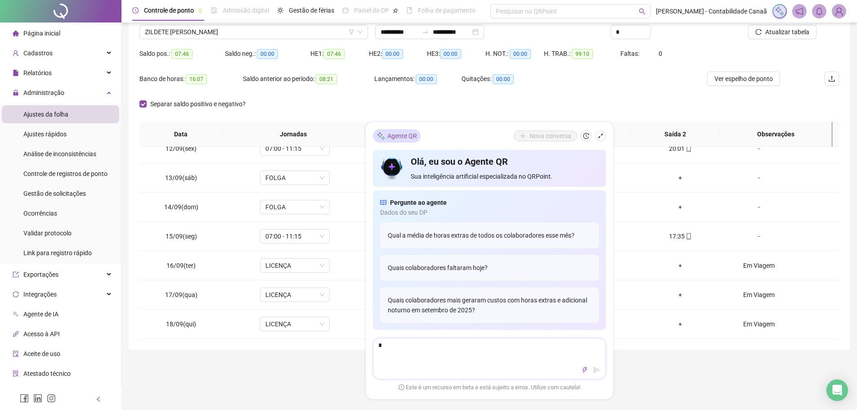
type textarea "**"
type textarea "*"
type textarea "**"
type textarea "***"
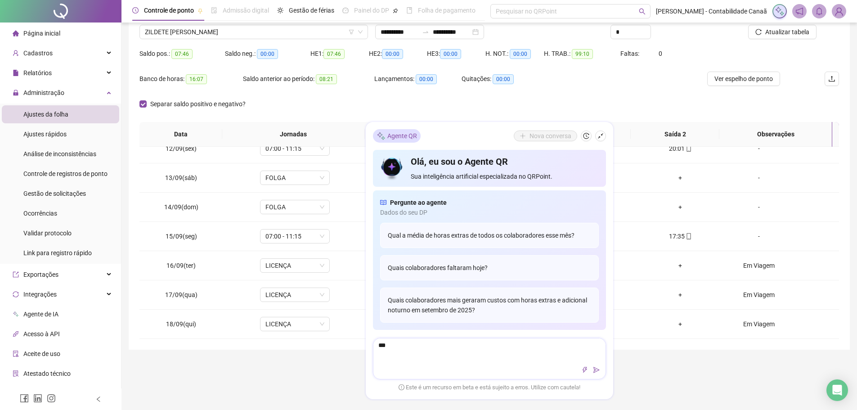
type textarea "****"
type textarea "*****"
type textarea "******"
type textarea "*******"
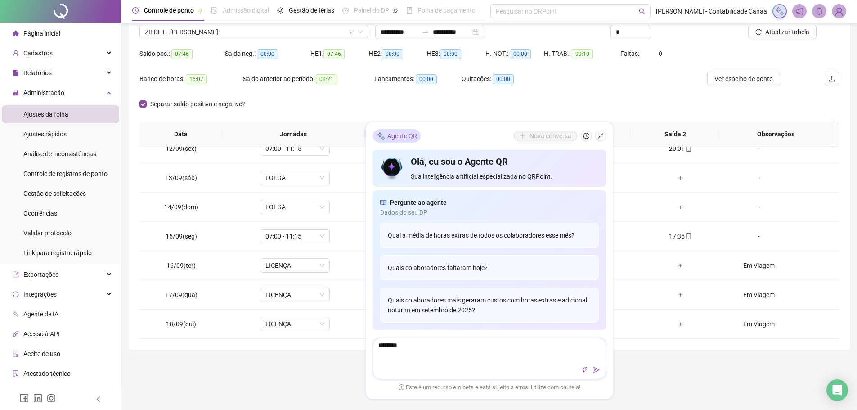
type textarea "*********"
type textarea "**********"
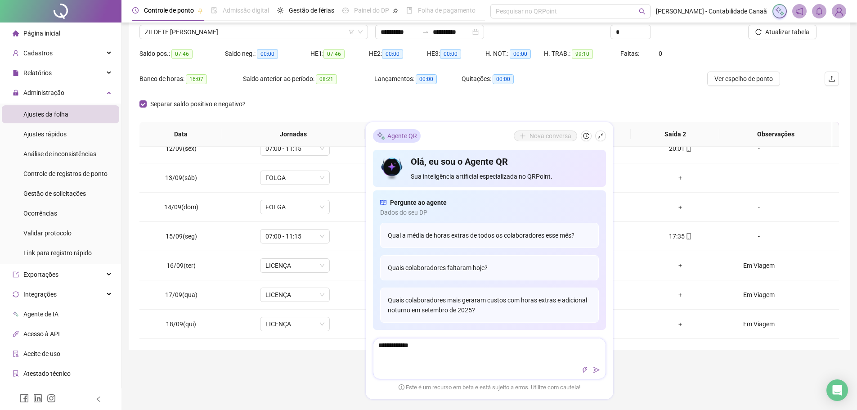
type textarea "**********"
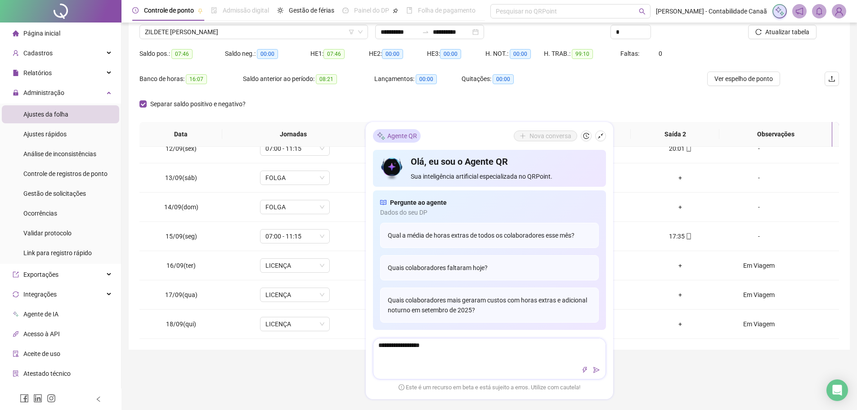
type textarea "**********"
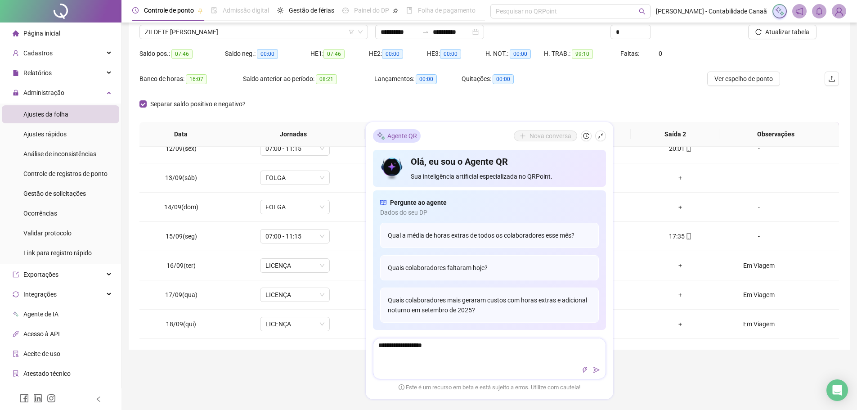
type textarea "**********"
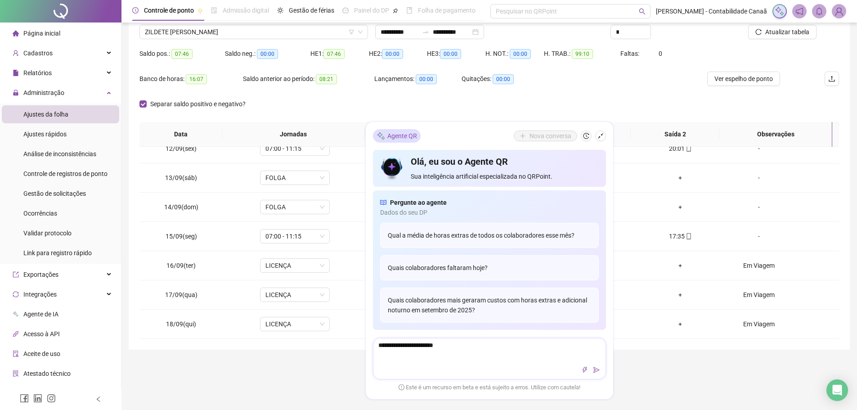
type textarea "**********"
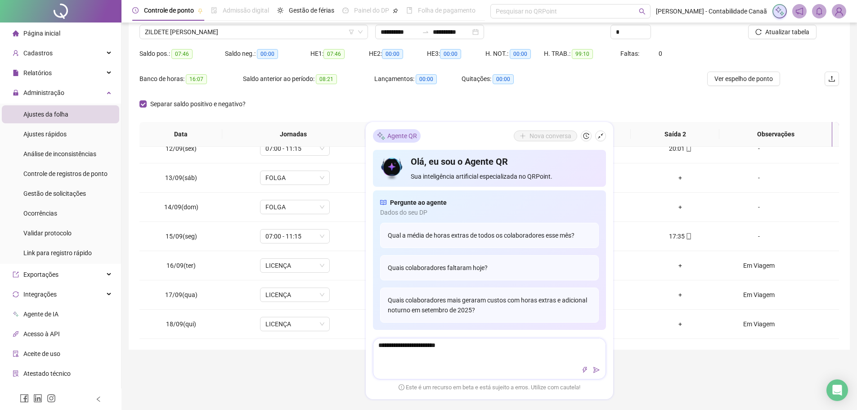
type textarea "**********"
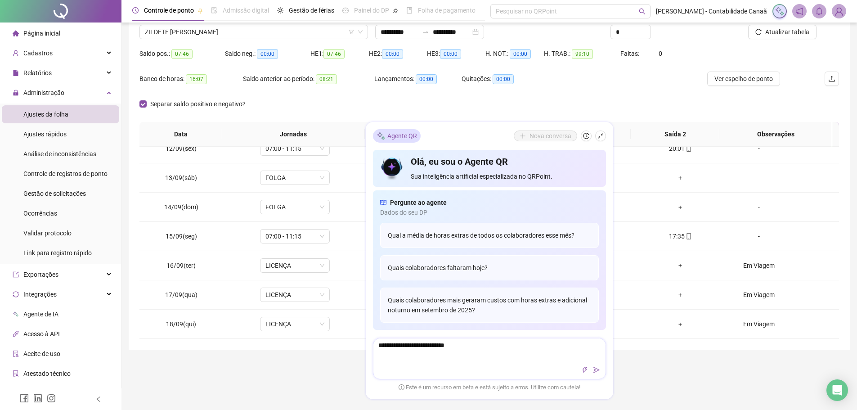
type textarea "**********"
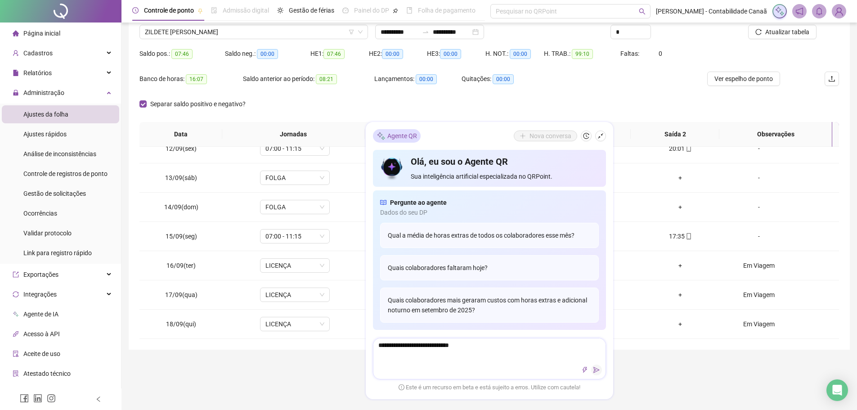
click at [596, 370] on icon "send" at bounding box center [596, 369] width 6 height 6
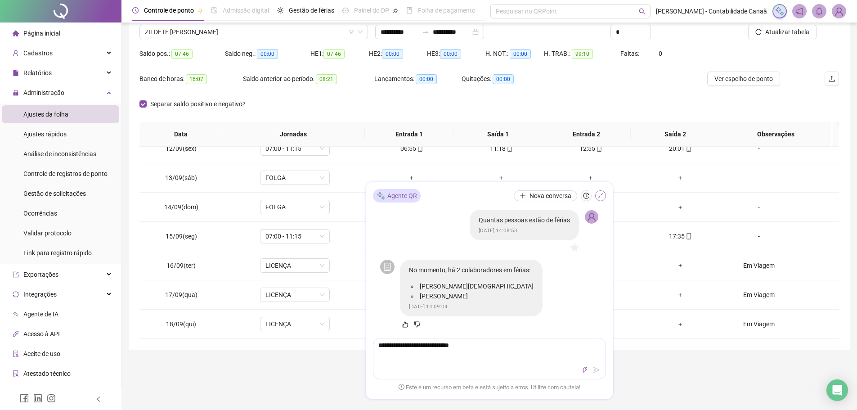
click at [601, 197] on icon "shrink" at bounding box center [600, 195] width 6 height 6
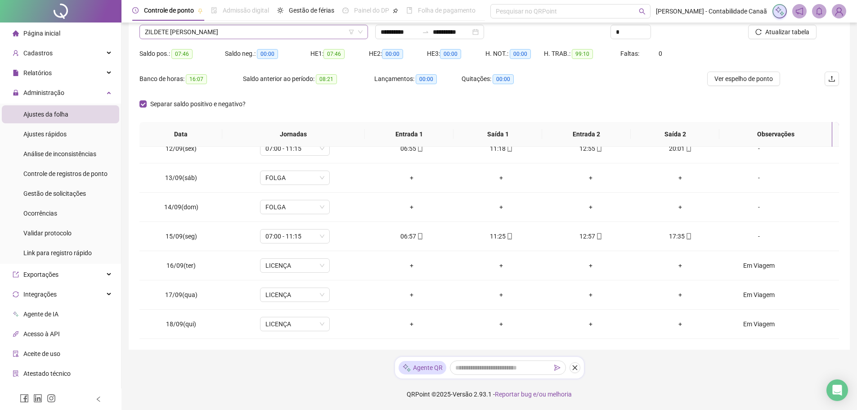
click at [233, 30] on span "ZILDETE [PERSON_NAME]" at bounding box center [254, 31] width 218 height 13
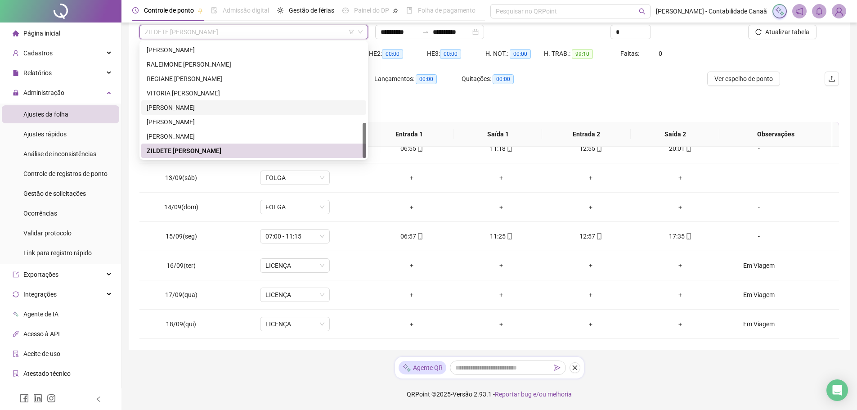
click at [209, 113] on div "[PERSON_NAME]" at bounding box center [253, 107] width 225 height 14
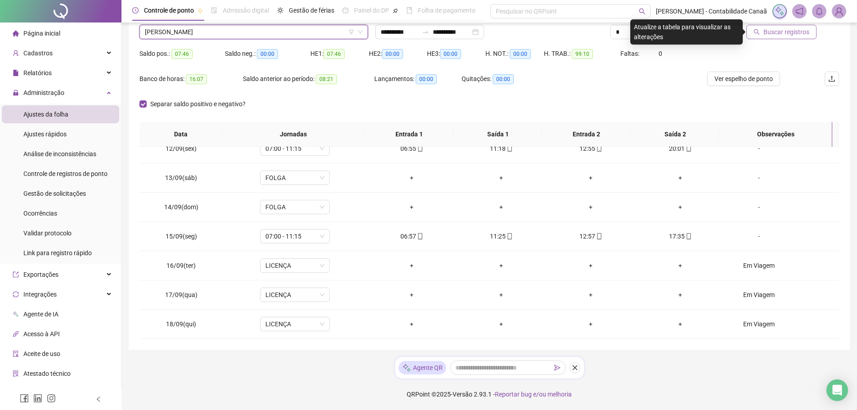
click at [772, 35] on span "Buscar registros" at bounding box center [786, 32] width 46 height 10
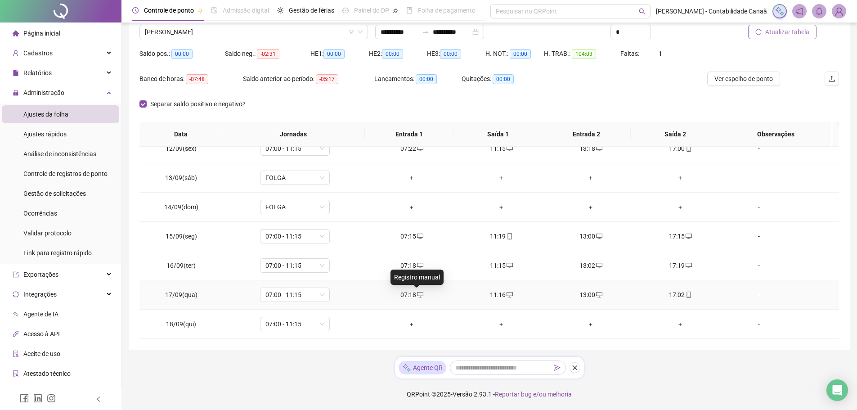
click at [417, 294] on icon "desktop" at bounding box center [420, 294] width 6 height 6
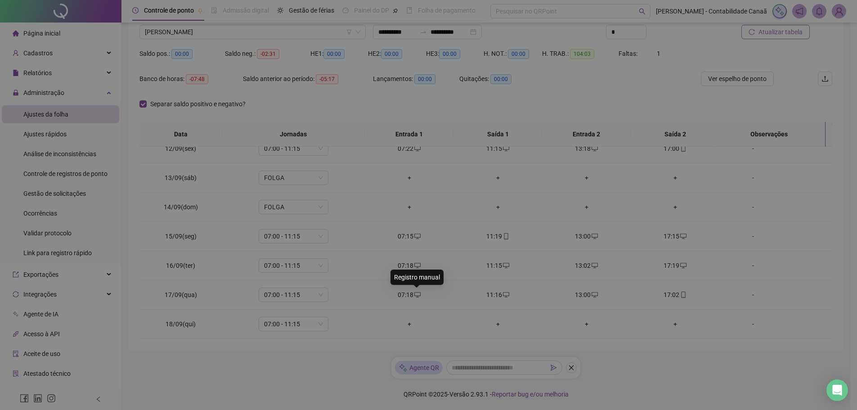
type input "**********"
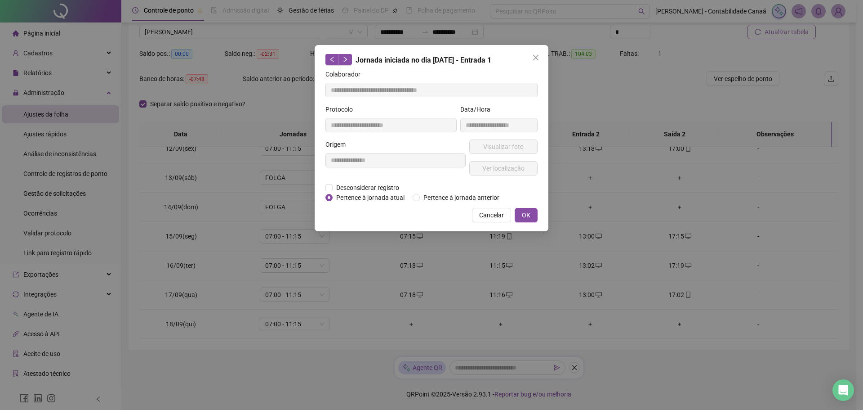
click at [364, 193] on span "Pertence à jornada atual" at bounding box center [371, 197] width 76 height 10
click at [364, 188] on span "Desconsiderar registro" at bounding box center [368, 188] width 70 height 10
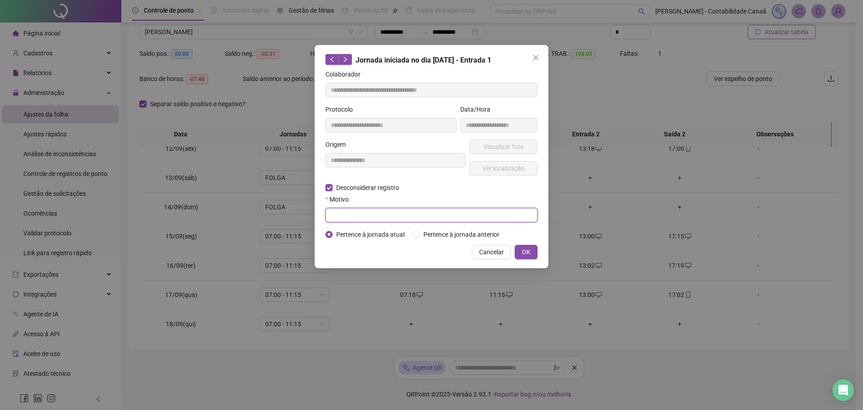
click at [364, 212] on input "text" at bounding box center [432, 215] width 212 height 14
click at [526, 251] on span "OK" at bounding box center [526, 252] width 9 height 10
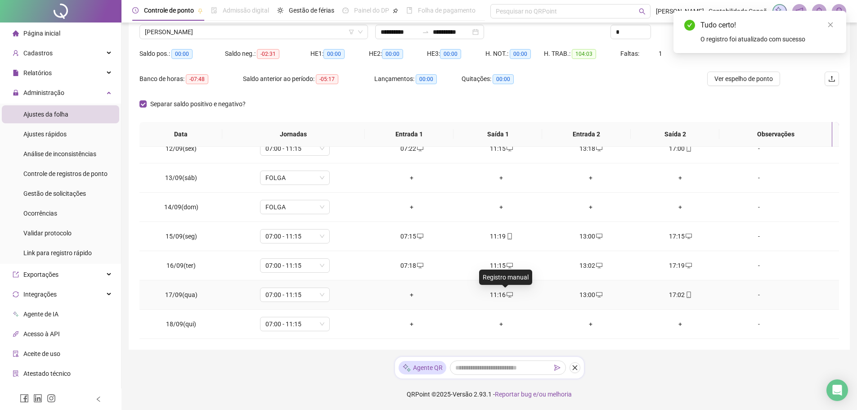
click at [505, 292] on span "desktop" at bounding box center [508, 294] width 7 height 6
type input "**********"
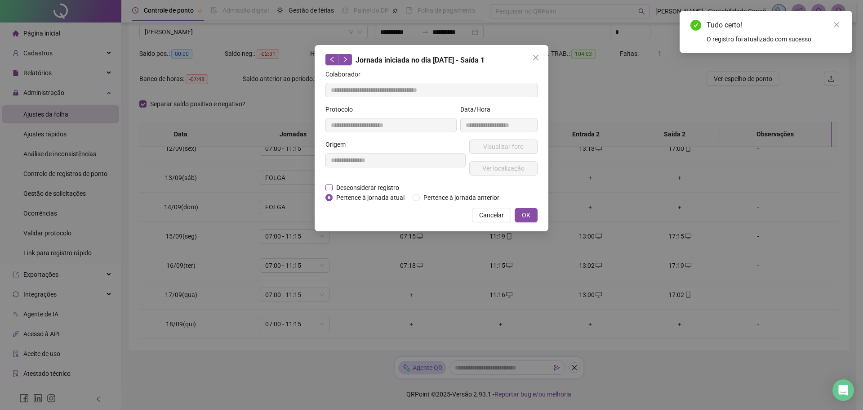
click at [382, 187] on span "Desconsiderar registro" at bounding box center [368, 188] width 70 height 10
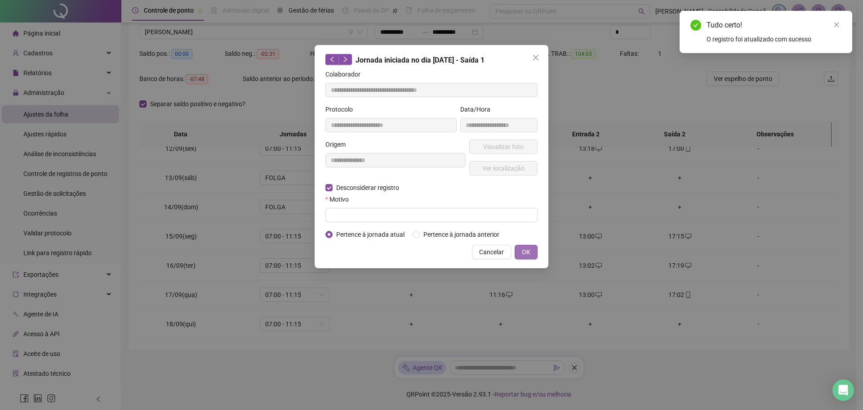
click at [525, 252] on span "OK" at bounding box center [526, 252] width 9 height 10
click at [479, 215] on input "text" at bounding box center [432, 215] width 212 height 14
click at [523, 251] on span "OK" at bounding box center [526, 252] width 9 height 10
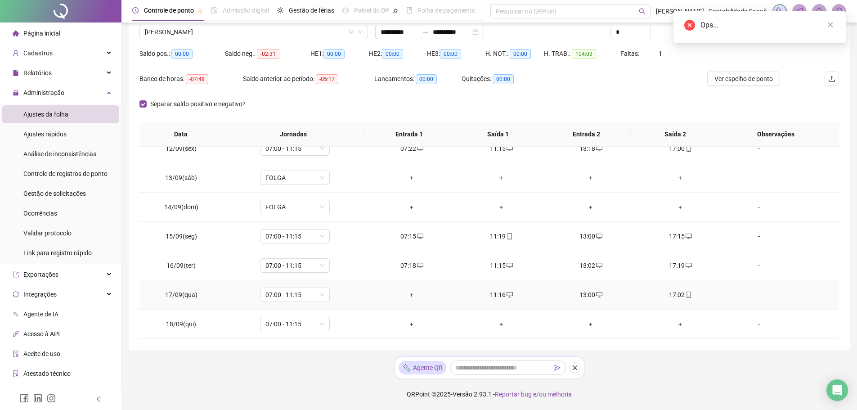
click at [752, 294] on div "-" at bounding box center [758, 295] width 53 height 10
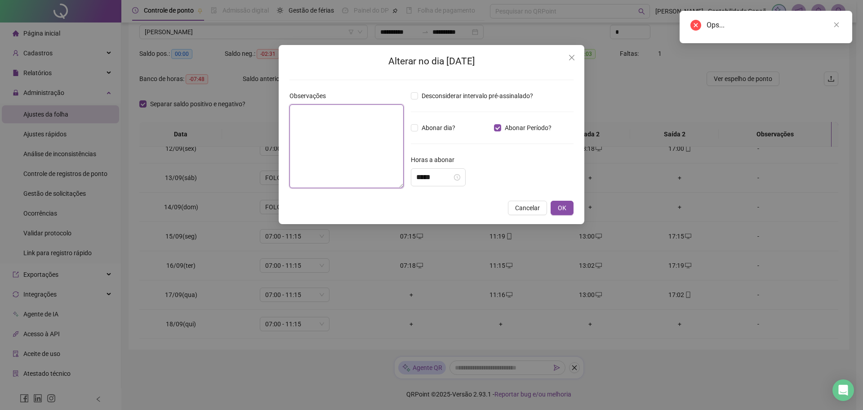
click at [351, 139] on textarea at bounding box center [347, 146] width 114 height 84
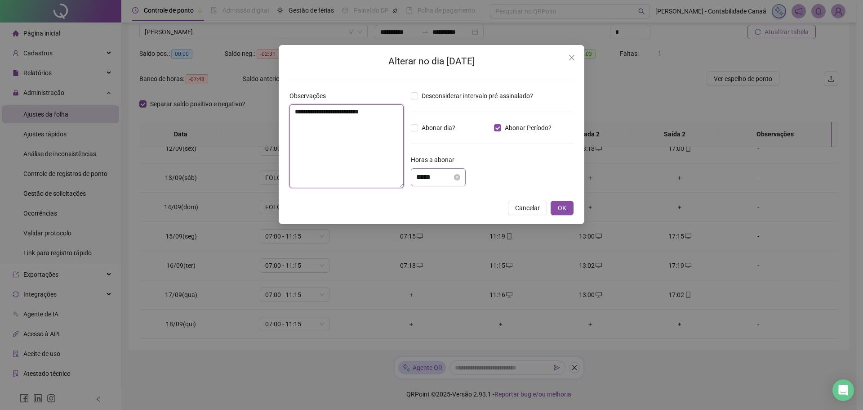
type textarea "**********"
click at [447, 177] on input "*****" at bounding box center [434, 177] width 36 height 11
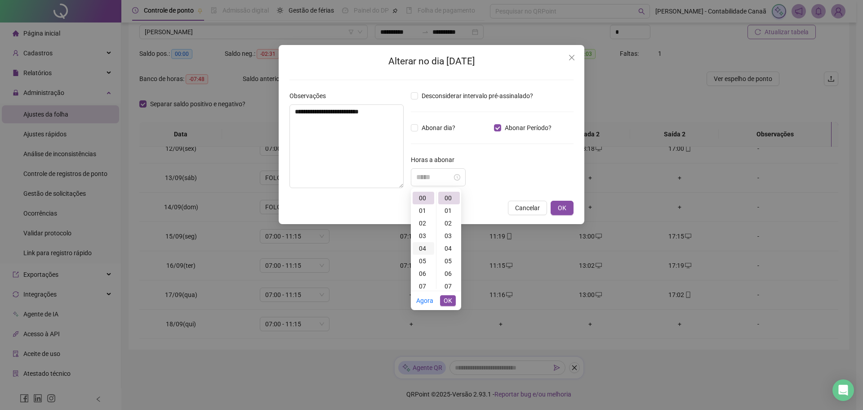
click at [427, 246] on div "04" at bounding box center [424, 248] width 22 height 13
click at [446, 197] on div "00" at bounding box center [449, 198] width 22 height 13
click at [449, 252] on div "15" at bounding box center [449, 252] width 22 height 13
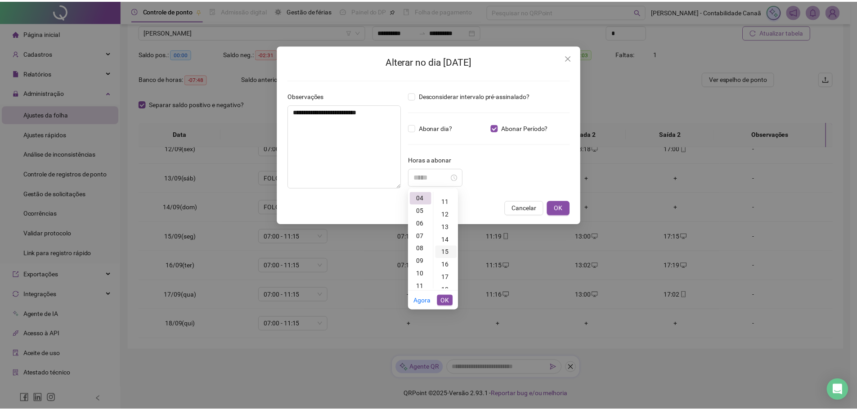
scroll to position [189, 0]
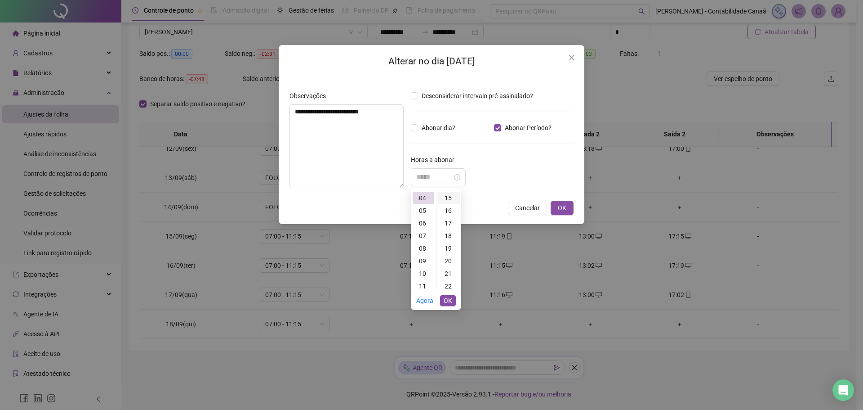
type input "*****"
click at [449, 198] on div "15" at bounding box center [449, 198] width 22 height 13
click at [449, 297] on span "OK" at bounding box center [448, 300] width 9 height 10
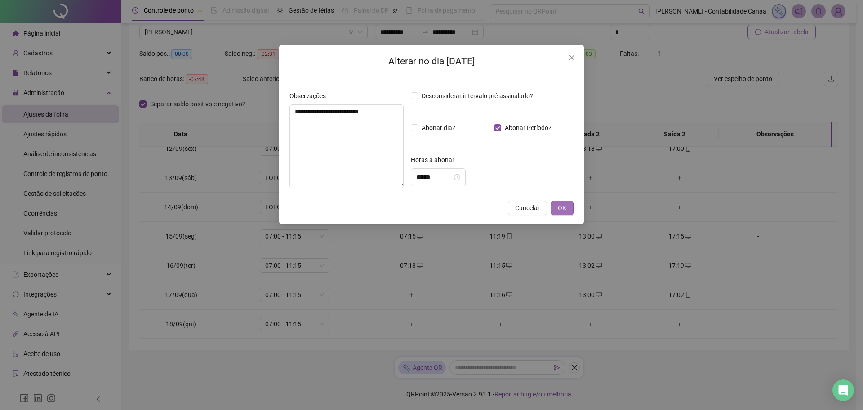
click at [565, 204] on span "OK" at bounding box center [562, 208] width 9 height 10
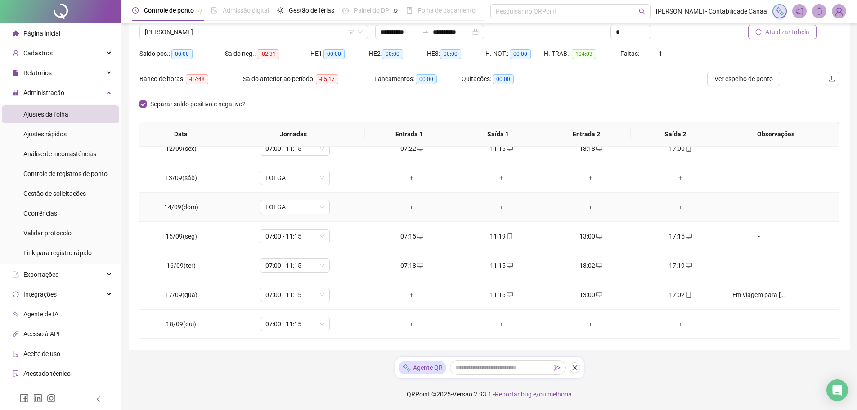
click at [565, 204] on div "+" at bounding box center [590, 207] width 75 height 10
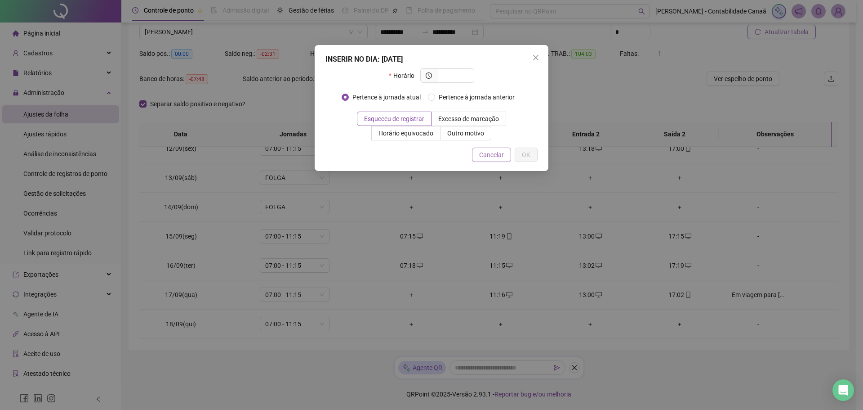
click at [496, 156] on span "Cancelar" at bounding box center [491, 155] width 25 height 10
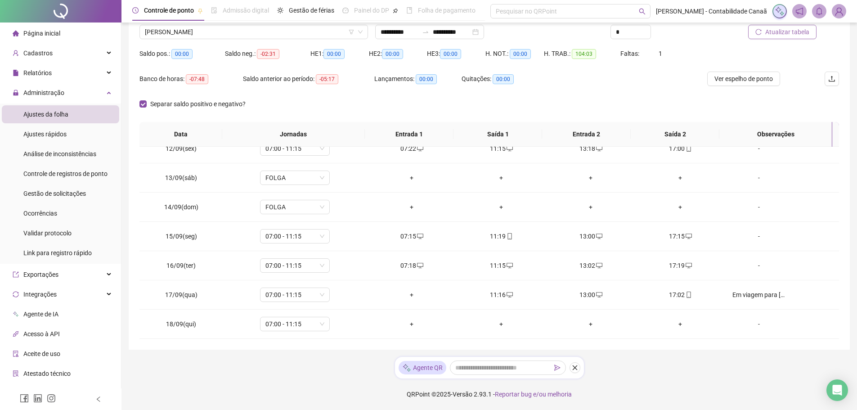
click at [785, 32] on span "Atualizar tabela" at bounding box center [787, 32] width 44 height 10
click at [420, 295] on icon "desktop" at bounding box center [420, 294] width 6 height 6
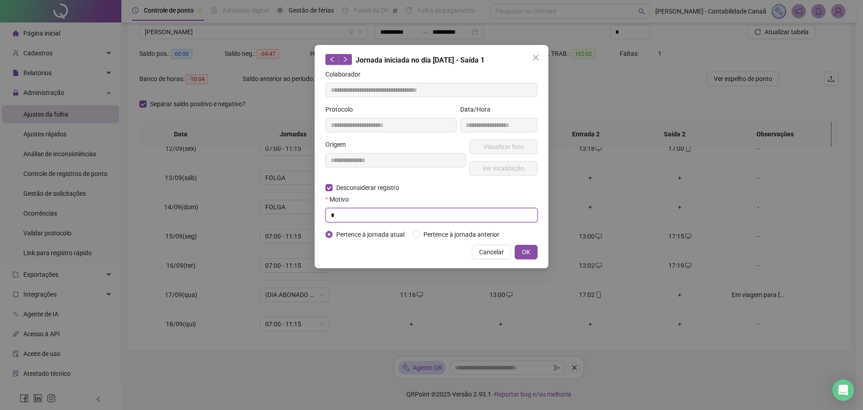
click at [364, 209] on input "text" at bounding box center [432, 215] width 212 height 14
click at [362, 188] on span "Desconsiderar registro" at bounding box center [368, 188] width 70 height 10
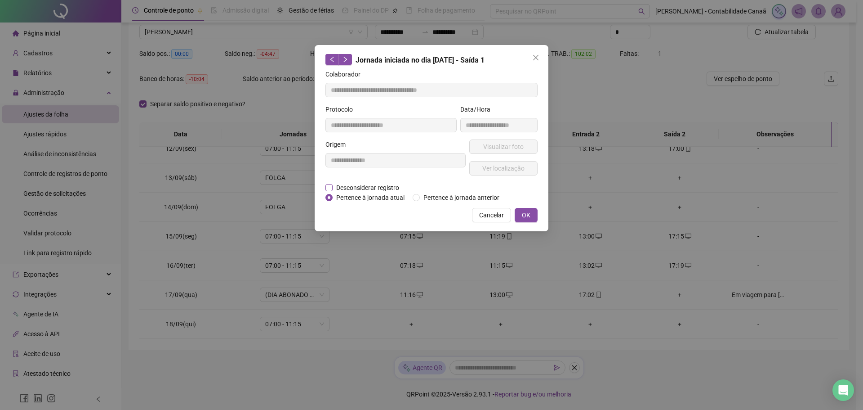
click at [368, 189] on span "Desconsiderar registro" at bounding box center [368, 188] width 70 height 10
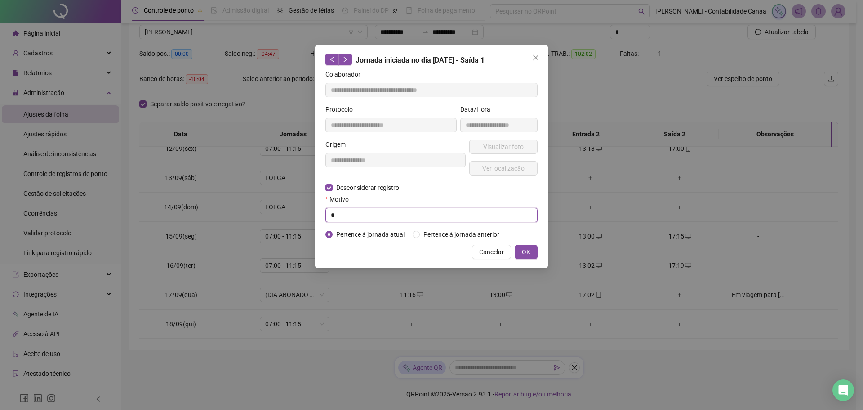
click at [370, 217] on input "text" at bounding box center [432, 215] width 212 height 14
click at [527, 253] on span "OK" at bounding box center [526, 252] width 9 height 10
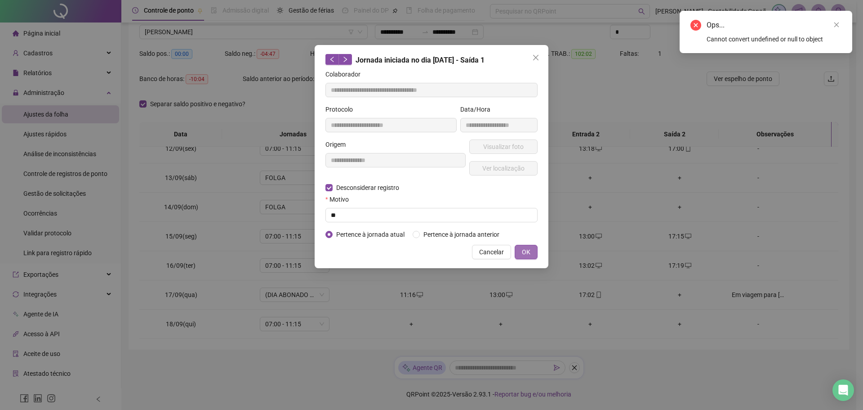
click at [529, 250] on span "OK" at bounding box center [526, 252] width 9 height 10
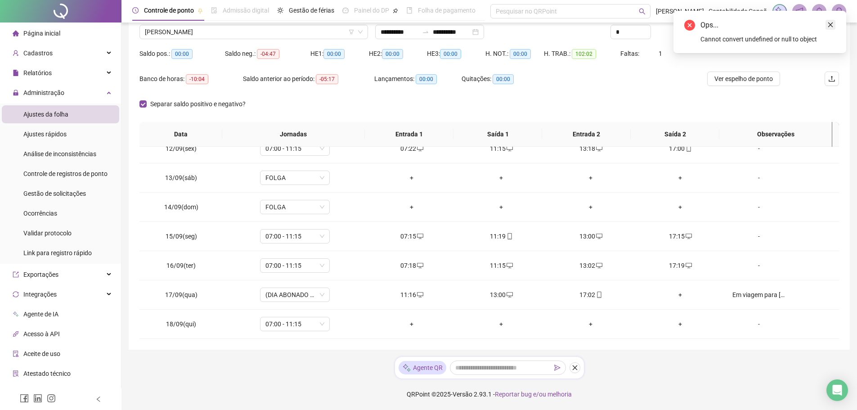
click at [827, 23] on icon "close" at bounding box center [830, 25] width 6 height 6
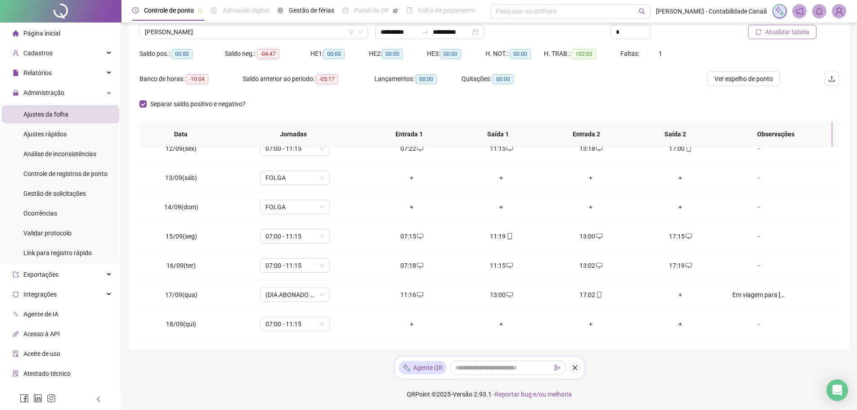
click at [787, 33] on span "Atualizar tabela" at bounding box center [787, 32] width 44 height 10
click at [408, 324] on div "+" at bounding box center [411, 324] width 75 height 10
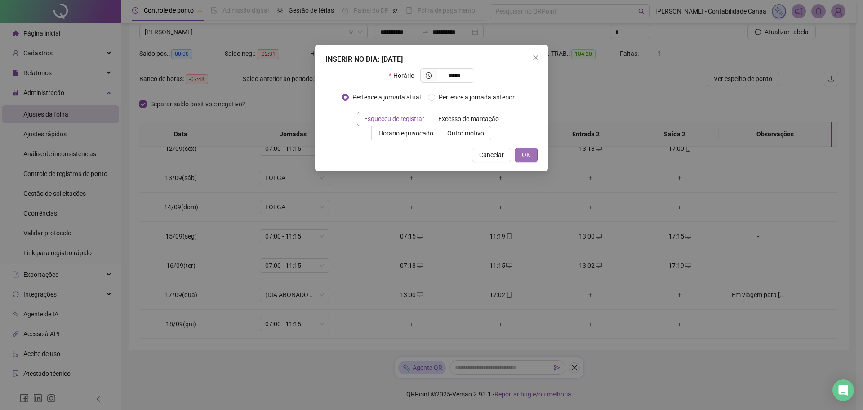
type input "*****"
click at [518, 159] on button "OK" at bounding box center [526, 154] width 23 height 14
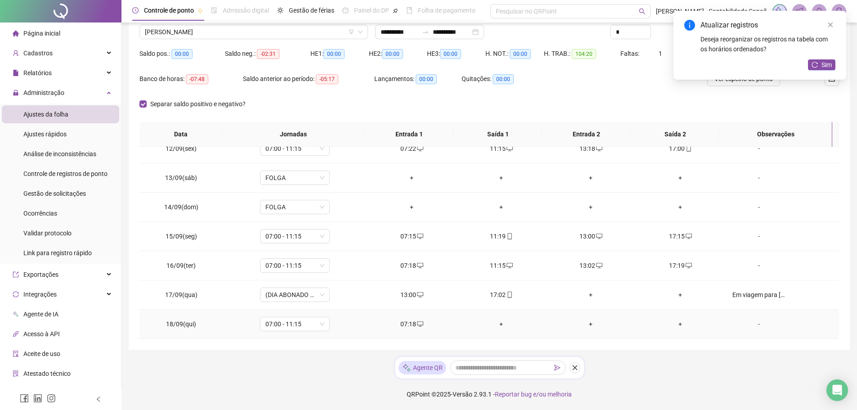
click at [499, 323] on div "+" at bounding box center [501, 324] width 75 height 10
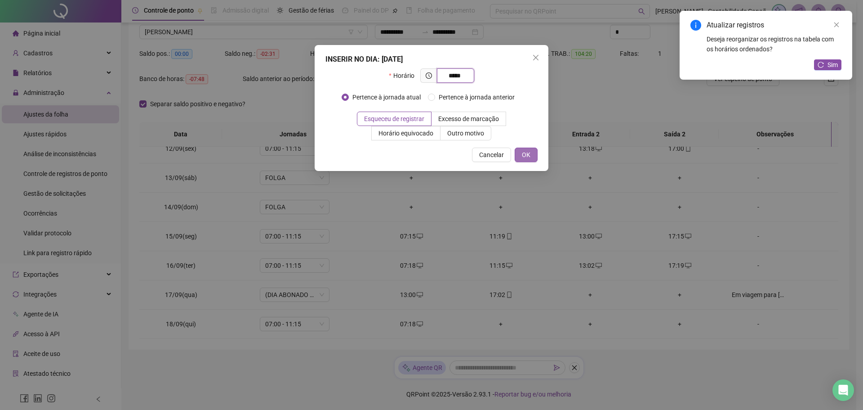
type input "*****"
click at [524, 158] on span "OK" at bounding box center [526, 155] width 9 height 10
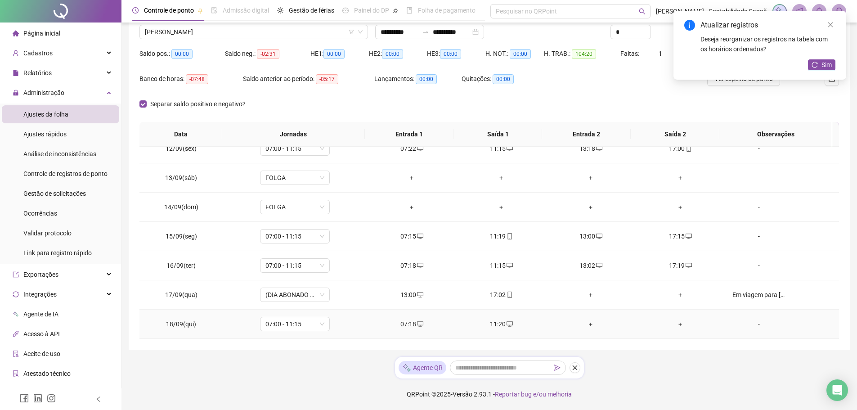
click at [587, 322] on div "+" at bounding box center [590, 324] width 75 height 10
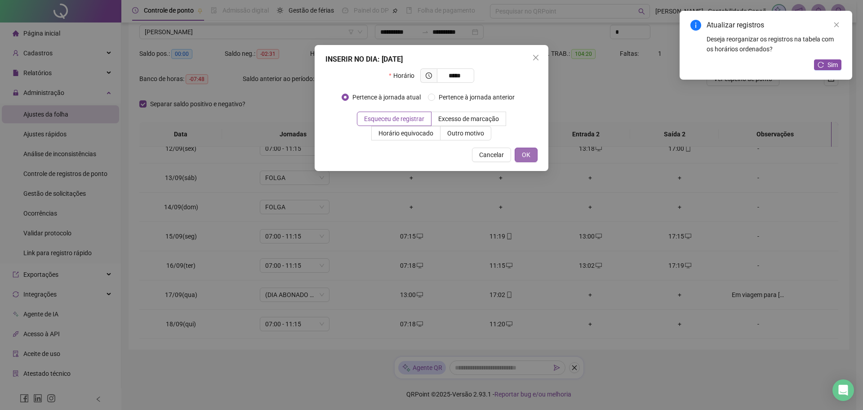
type input "*****"
click at [529, 160] on button "OK" at bounding box center [526, 154] width 23 height 14
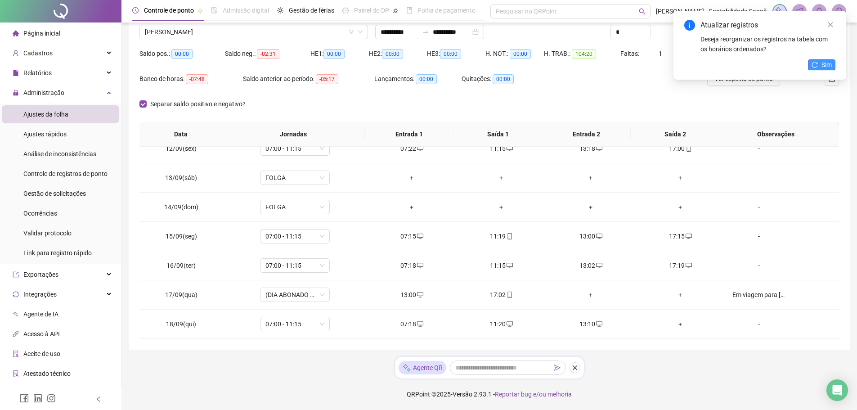
click at [816, 63] on icon "reload" at bounding box center [814, 65] width 6 height 6
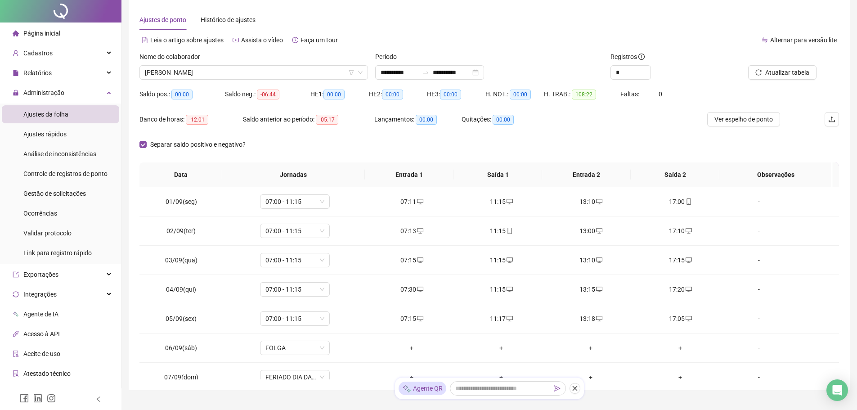
scroll to position [71, 0]
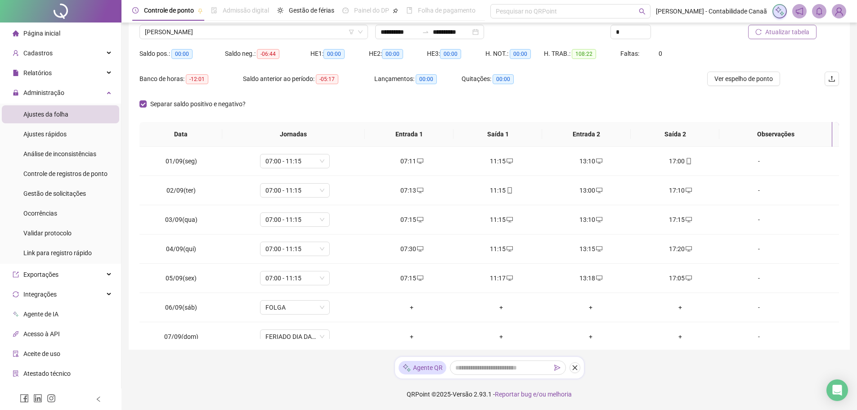
click at [765, 34] on button "Atualizar tabela" at bounding box center [782, 32] width 68 height 14
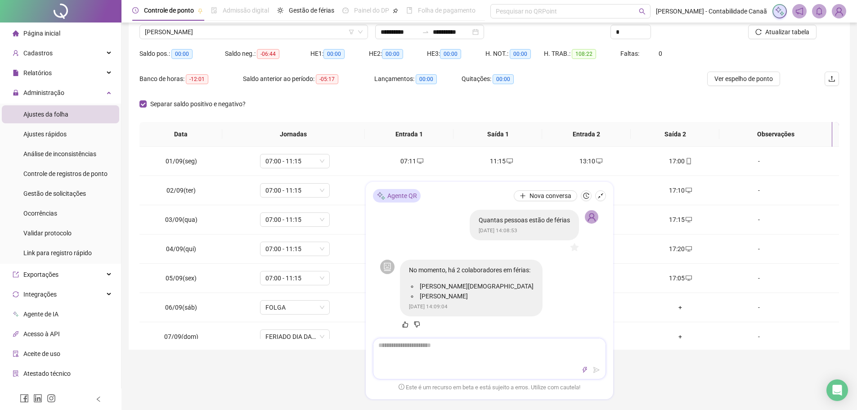
type textarea "*"
type textarea "**"
type textarea "***"
type textarea "****"
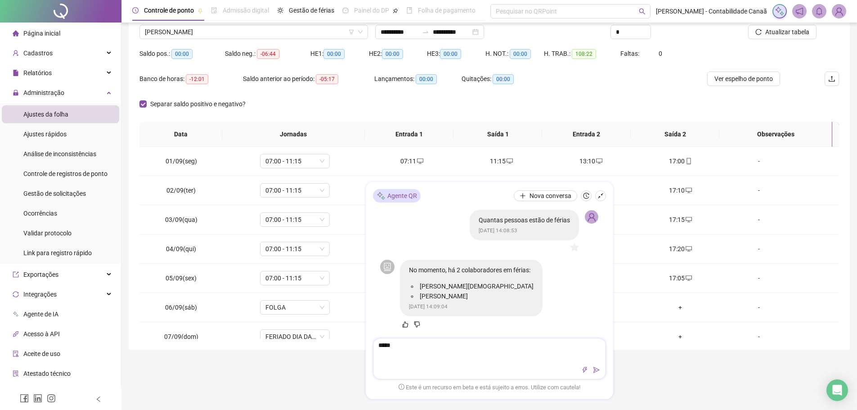
type textarea "******"
type textarea "*******"
type textarea "********"
type textarea "*********"
type textarea "**********"
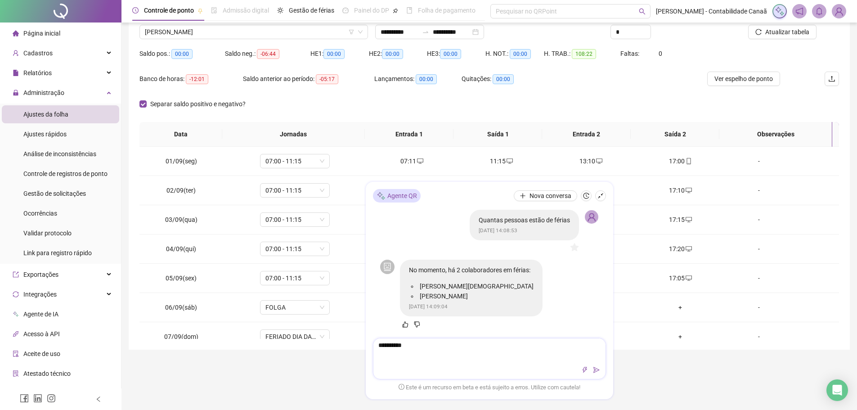
type textarea "**********"
type textarea "*********"
type textarea "********"
type textarea "*********"
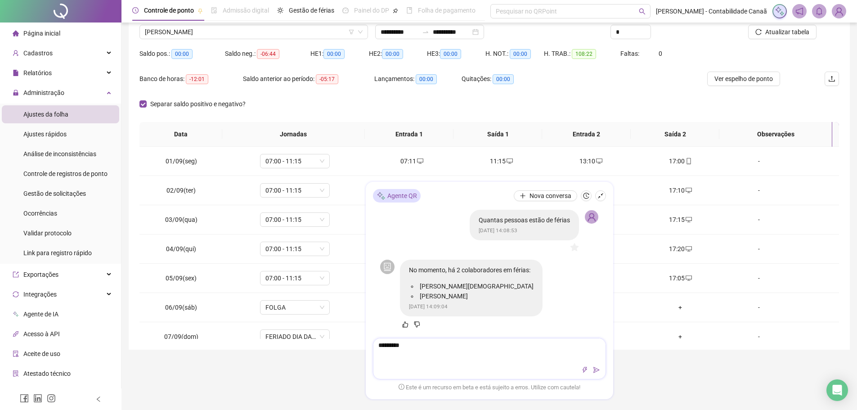
type textarea "**********"
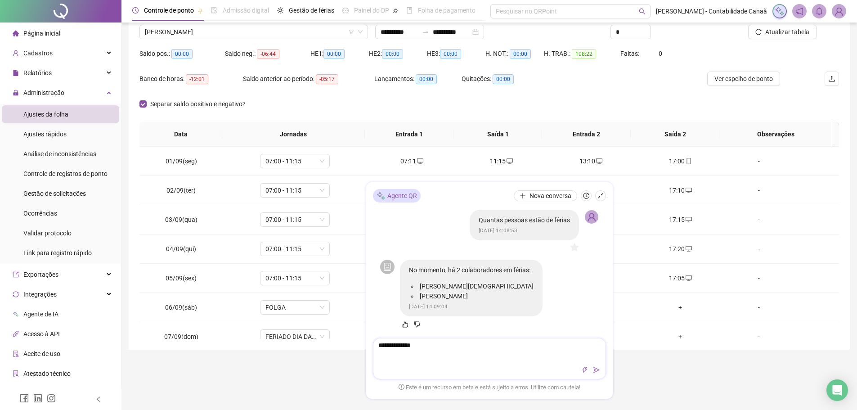
type textarea "**********"
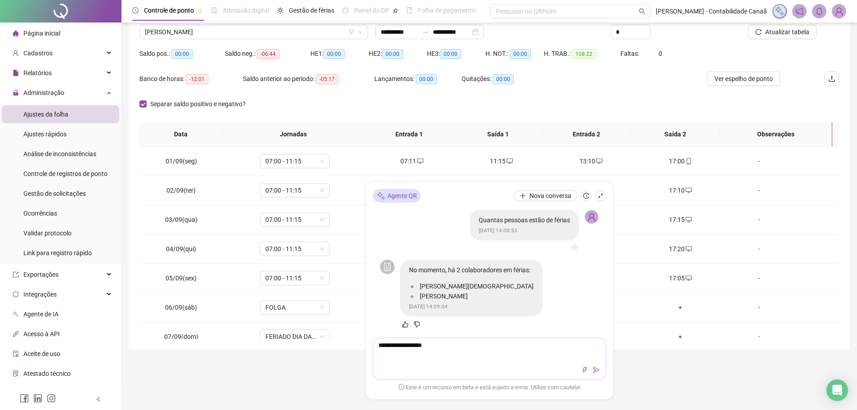
type textarea "**********"
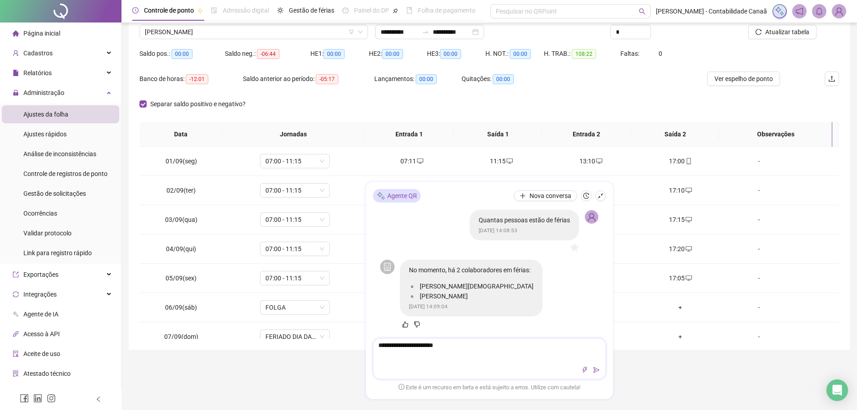
type textarea "**********"
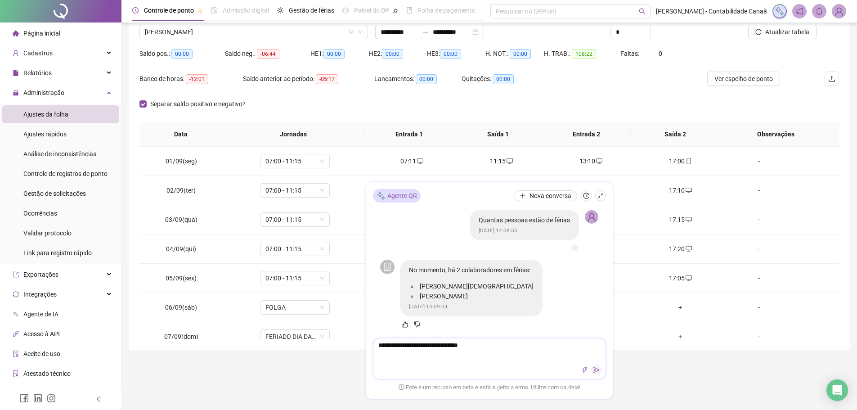
click at [601, 372] on button "button" at bounding box center [596, 369] width 11 height 11
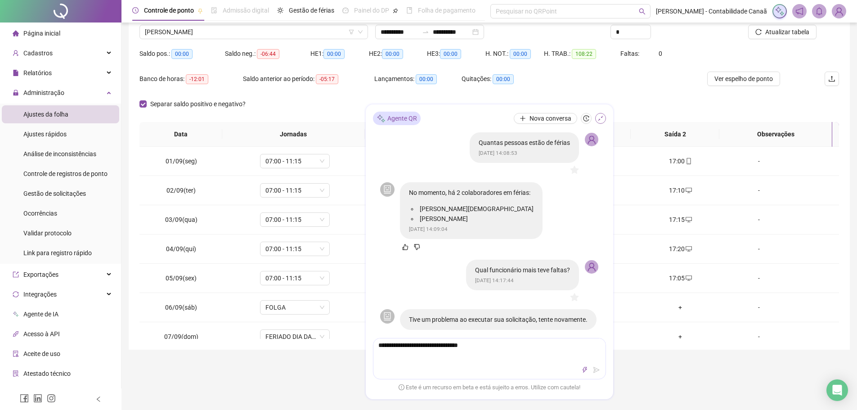
click at [600, 121] on icon "shrink" at bounding box center [600, 118] width 6 height 6
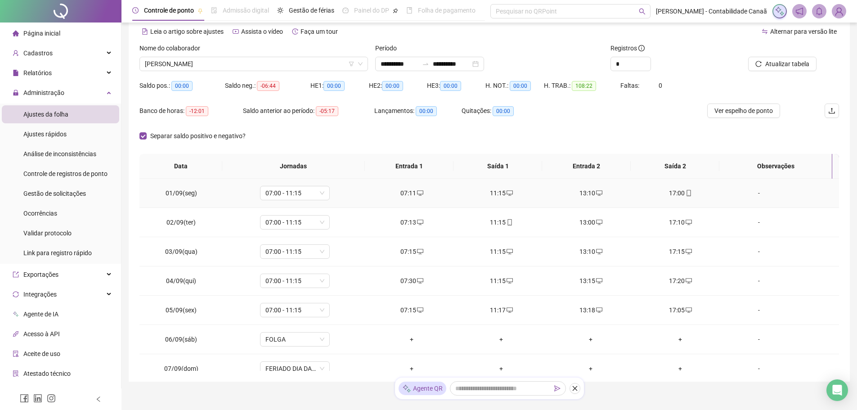
scroll to position [0, 0]
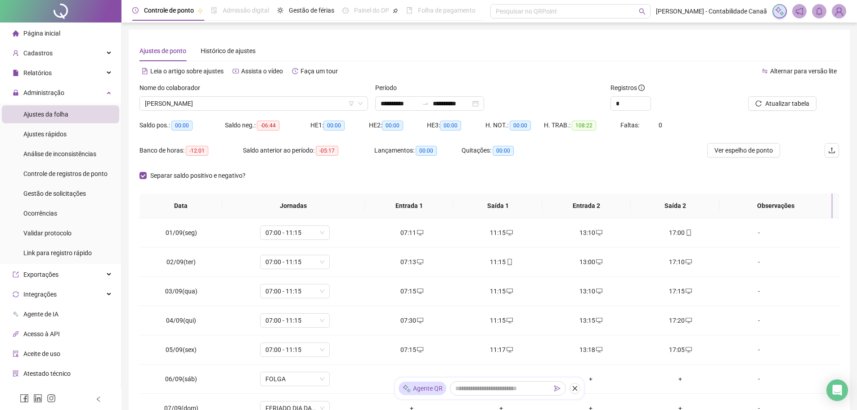
click at [59, 31] on span "Página inicial" at bounding box center [41, 33] width 37 height 7
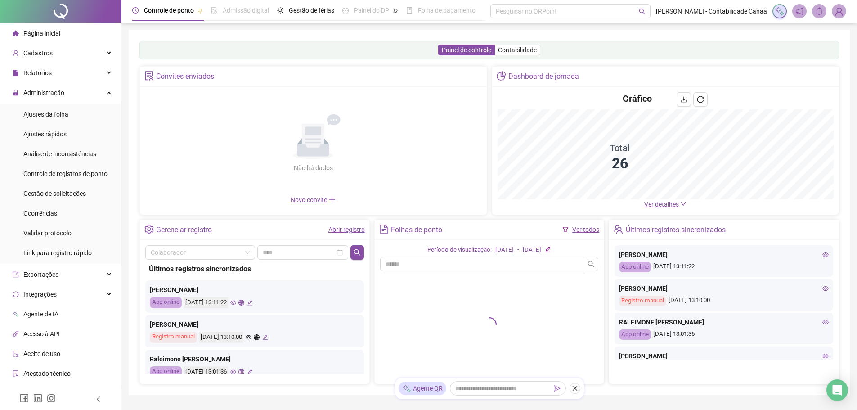
scroll to position [45, 0]
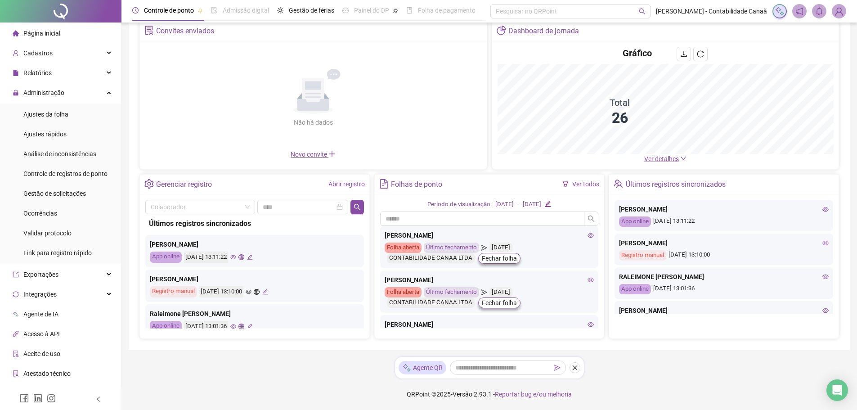
click at [656, 160] on span "Ver detalhes" at bounding box center [661, 158] width 35 height 7
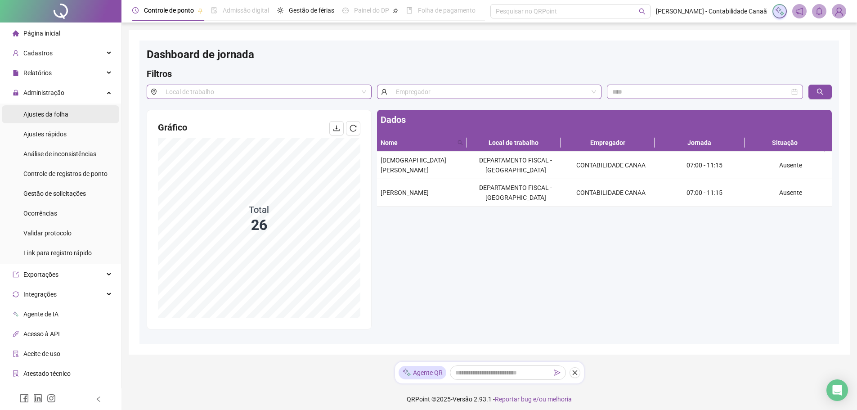
click at [57, 116] on span "Ajustes da folha" at bounding box center [45, 114] width 45 height 7
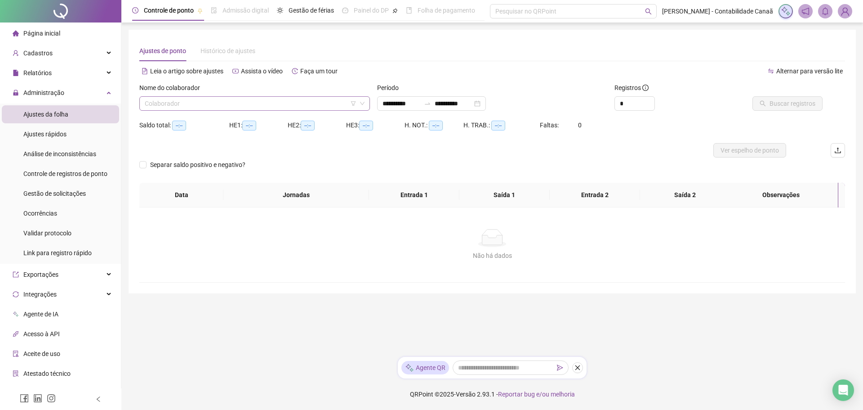
click at [307, 104] on input "search" at bounding box center [251, 103] width 212 height 13
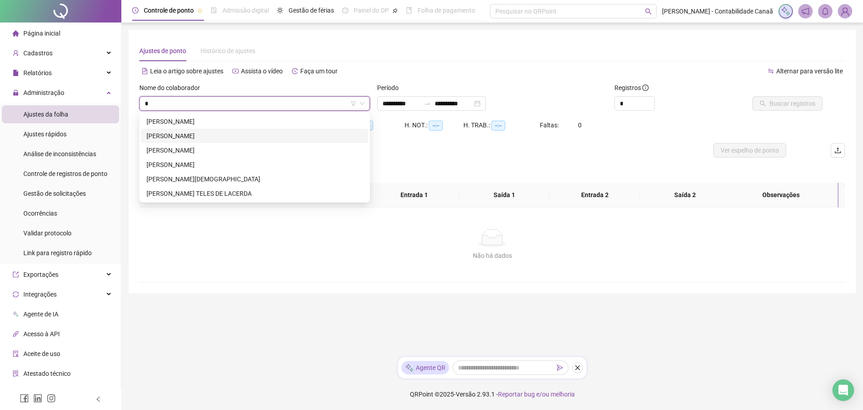
click at [214, 132] on div "[PERSON_NAME]" at bounding box center [255, 136] width 216 height 10
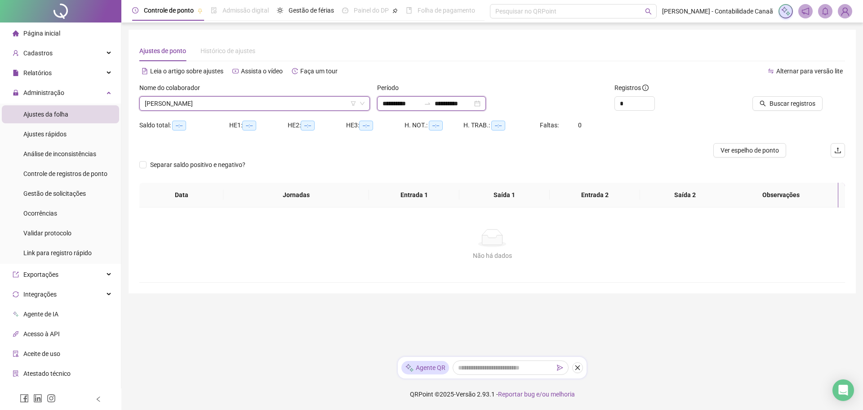
click at [446, 107] on input "**********" at bounding box center [454, 103] width 38 height 10
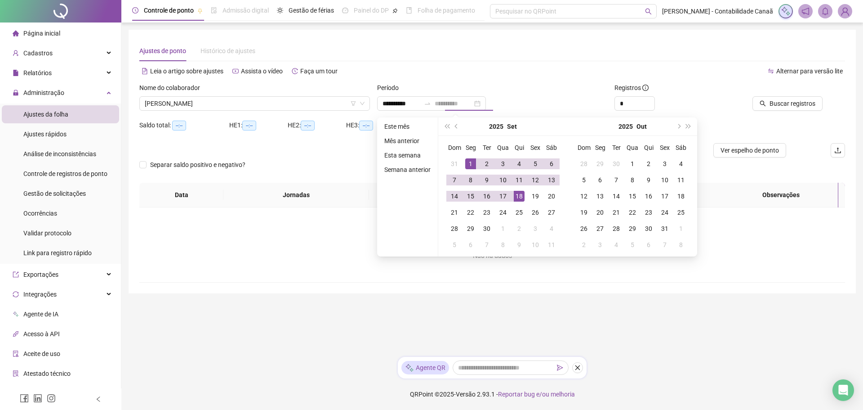
click at [521, 195] on div "18" at bounding box center [519, 196] width 11 height 11
click at [797, 104] on span "Buscar registros" at bounding box center [793, 103] width 46 height 10
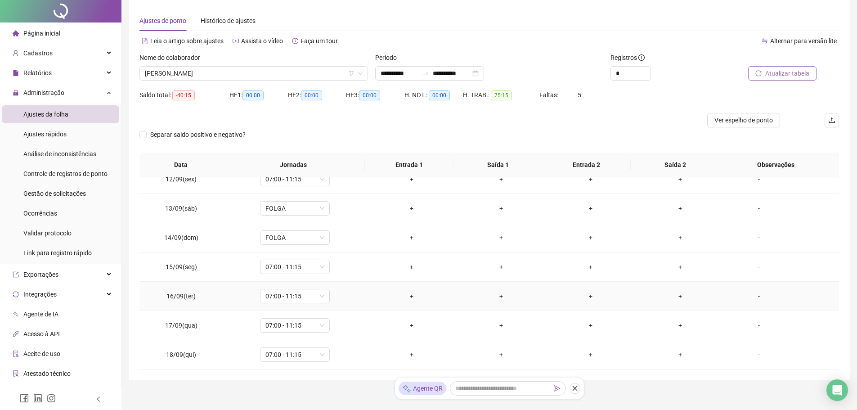
scroll to position [45, 0]
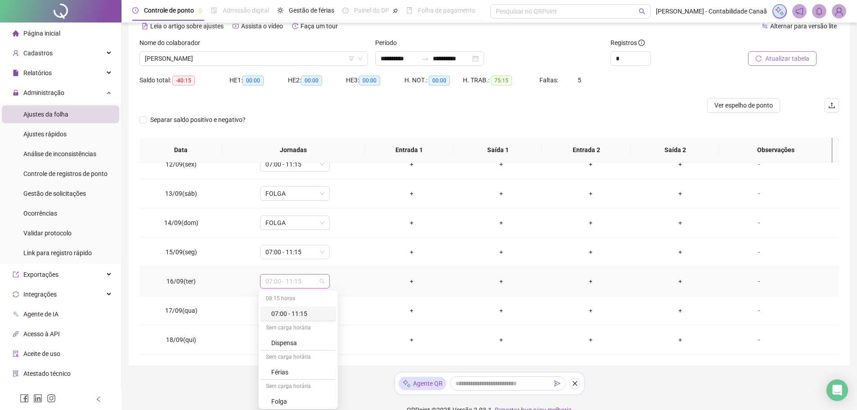
click at [299, 283] on span "07:00 - 11:15" at bounding box center [294, 280] width 59 height 13
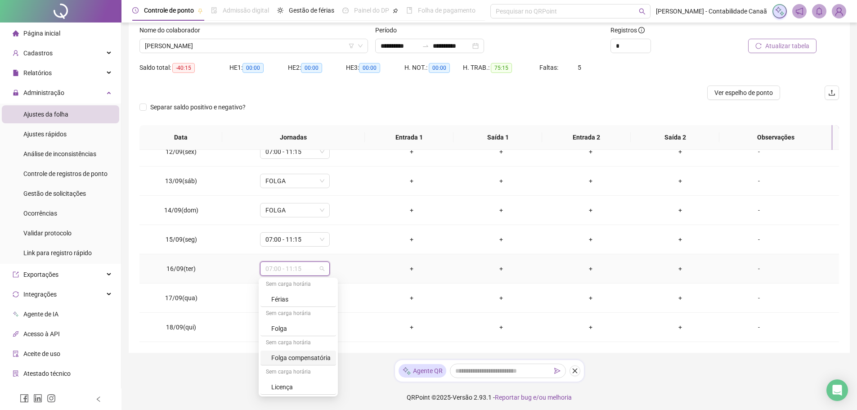
scroll to position [61, 0]
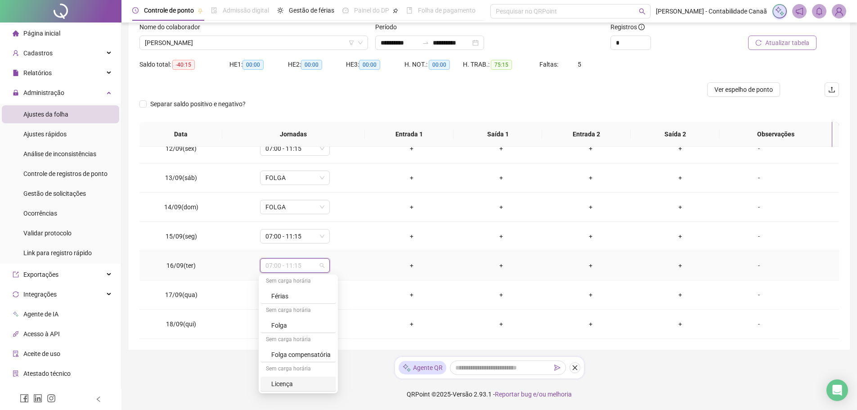
click at [297, 385] on div "Licença" at bounding box center [300, 384] width 59 height 10
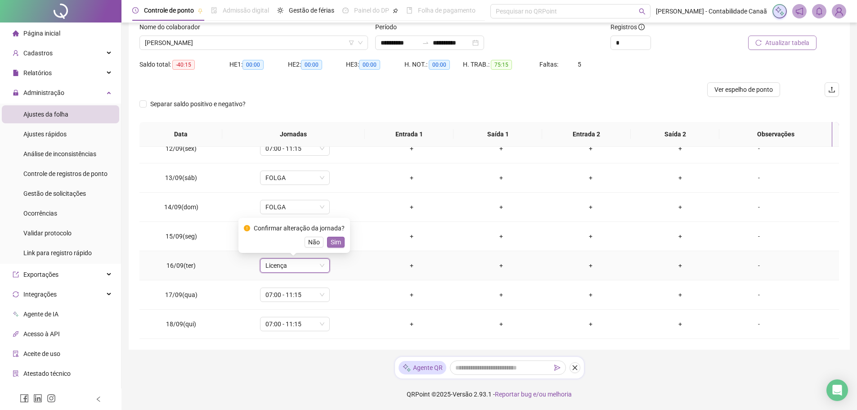
click at [331, 241] on span "Sim" at bounding box center [336, 242] width 10 height 10
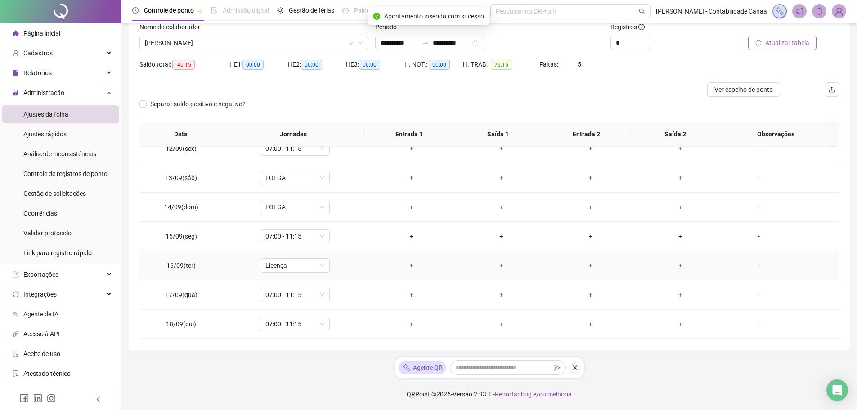
click at [749, 265] on div "-" at bounding box center [758, 265] width 53 height 10
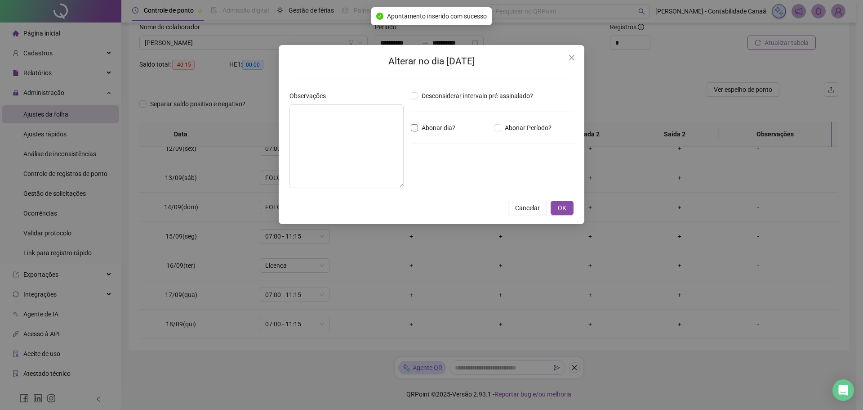
click at [419, 128] on span "Abonar dia?" at bounding box center [438, 128] width 41 height 10
click at [328, 136] on textarea at bounding box center [347, 146] width 114 height 84
click at [567, 207] on button "OK" at bounding box center [562, 208] width 23 height 14
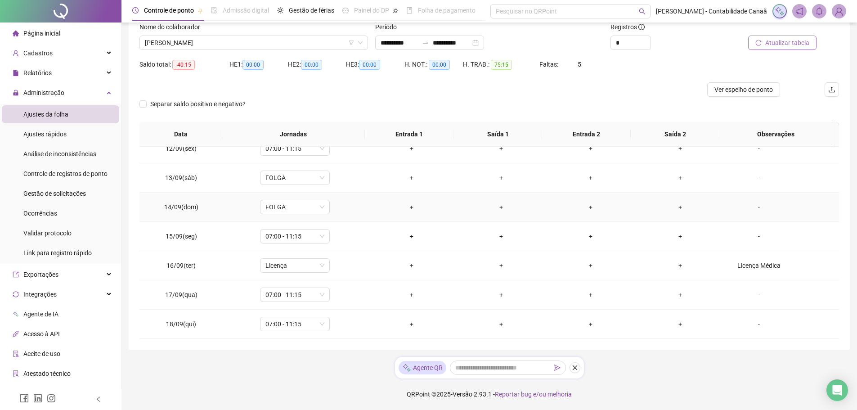
scroll to position [289, 0]
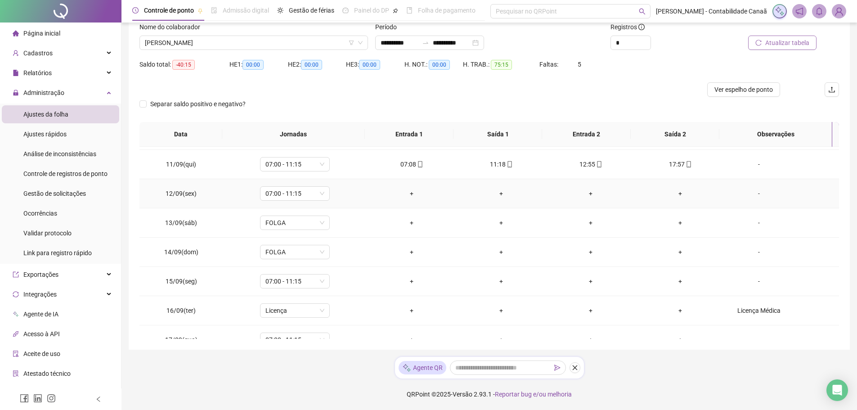
click at [759, 194] on div "-" at bounding box center [758, 193] width 53 height 10
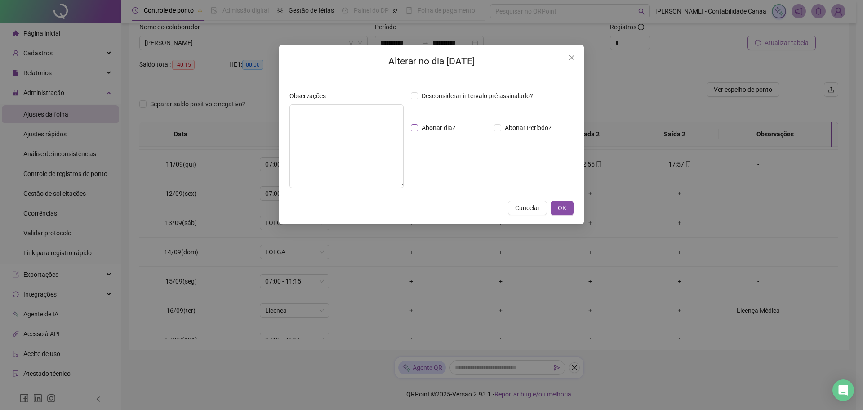
click at [419, 128] on span "Abonar dia?" at bounding box center [438, 128] width 41 height 10
click at [367, 129] on textarea at bounding box center [347, 146] width 114 height 84
click at [560, 203] on span "OK" at bounding box center [562, 208] width 9 height 10
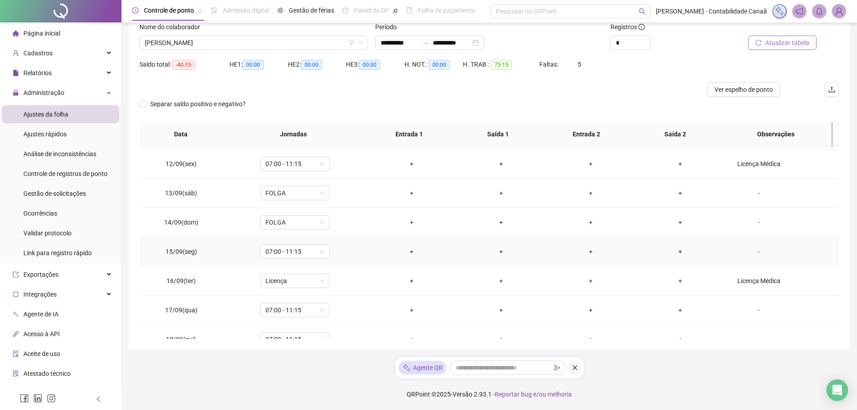
scroll to position [334, 0]
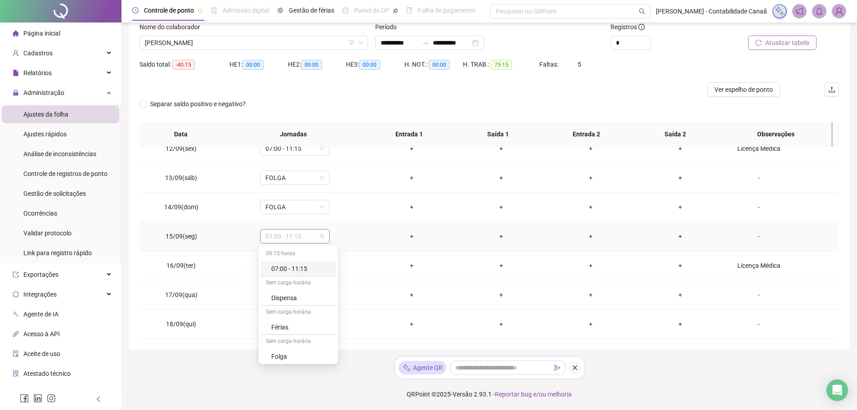
click at [309, 238] on span "07:00 - 11:15" at bounding box center [294, 235] width 59 height 13
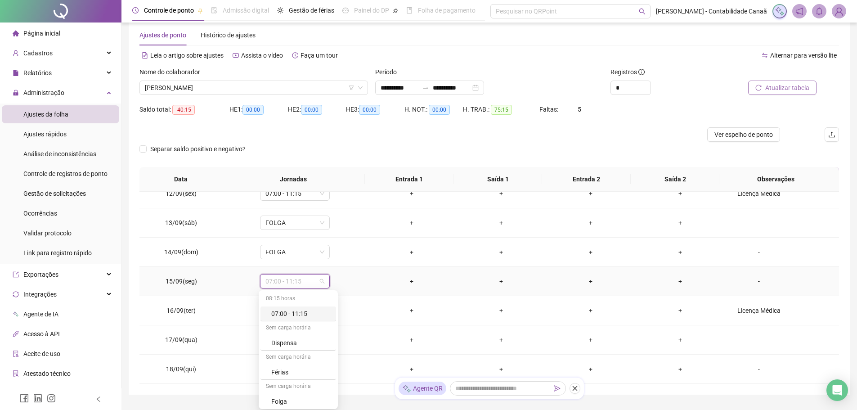
scroll to position [61, 0]
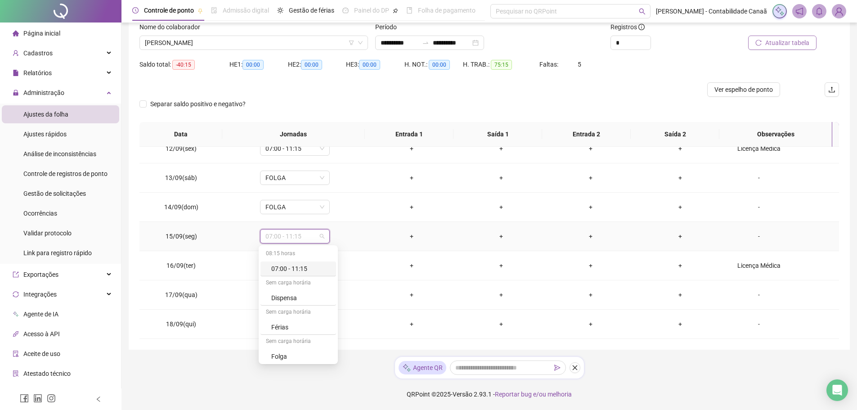
click at [754, 236] on div "-" at bounding box center [758, 236] width 53 height 10
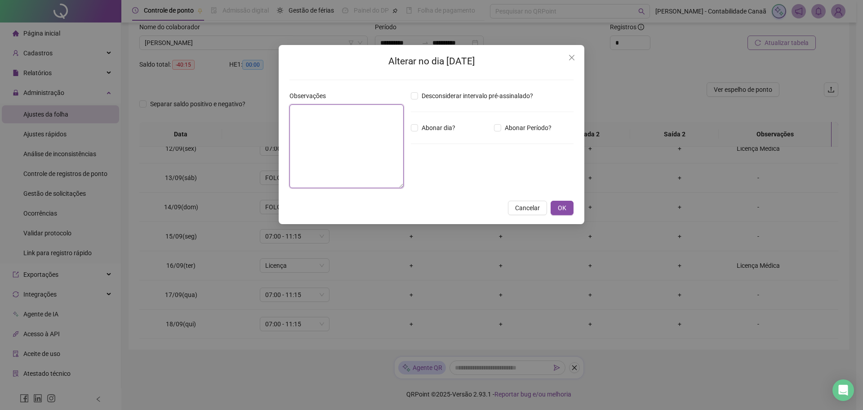
click at [355, 132] on textarea at bounding box center [347, 146] width 114 height 84
click at [439, 125] on span "Abonar dia?" at bounding box center [438, 128] width 41 height 10
click at [561, 205] on span "OK" at bounding box center [562, 208] width 9 height 10
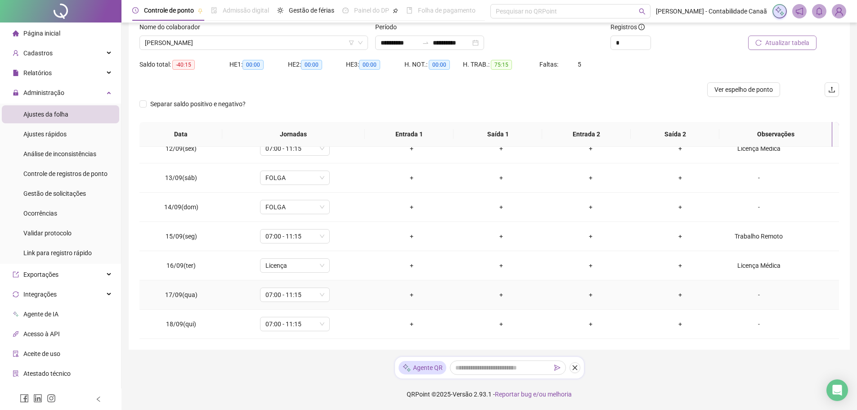
click at [749, 295] on div "-" at bounding box center [758, 295] width 53 height 10
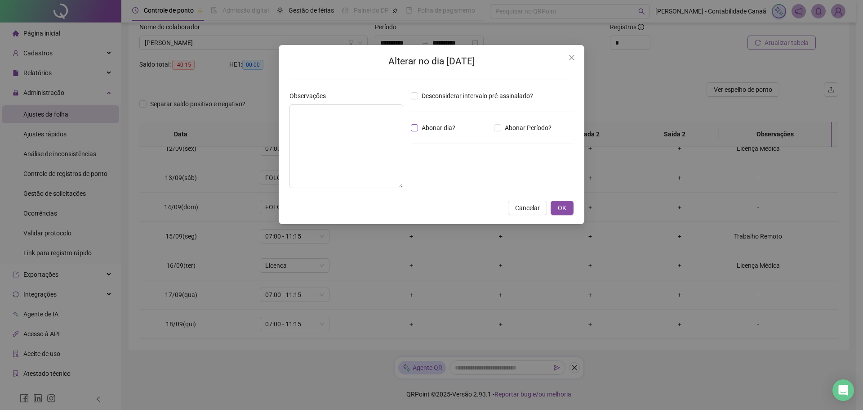
click at [434, 126] on span "Abonar dia?" at bounding box center [438, 128] width 41 height 10
click at [337, 143] on textarea at bounding box center [347, 146] width 114 height 84
click at [354, 152] on textarea at bounding box center [347, 146] width 114 height 84
click at [382, 156] on textarea at bounding box center [347, 146] width 114 height 84
click at [563, 208] on span "OK" at bounding box center [562, 208] width 9 height 10
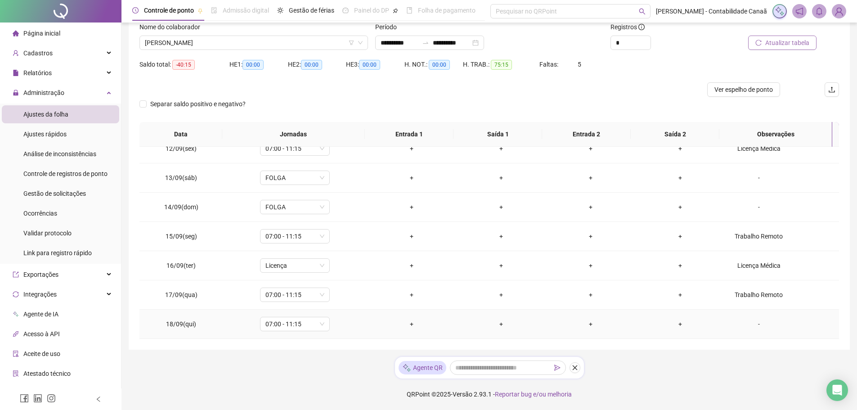
click at [751, 323] on div "-" at bounding box center [758, 324] width 53 height 10
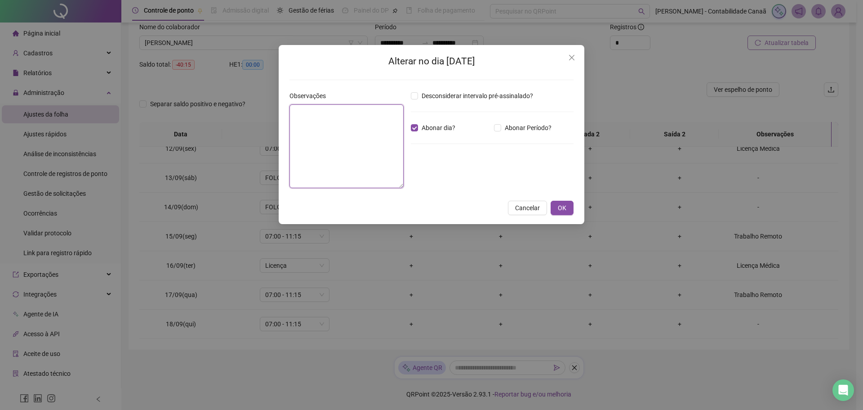
click at [309, 149] on textarea at bounding box center [347, 146] width 114 height 84
click at [564, 205] on span "OK" at bounding box center [562, 208] width 9 height 10
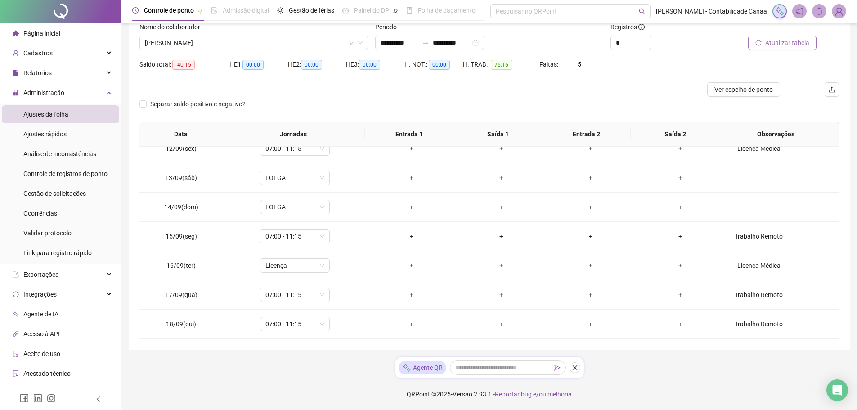
click at [775, 42] on span "Atualizar tabela" at bounding box center [787, 43] width 44 height 10
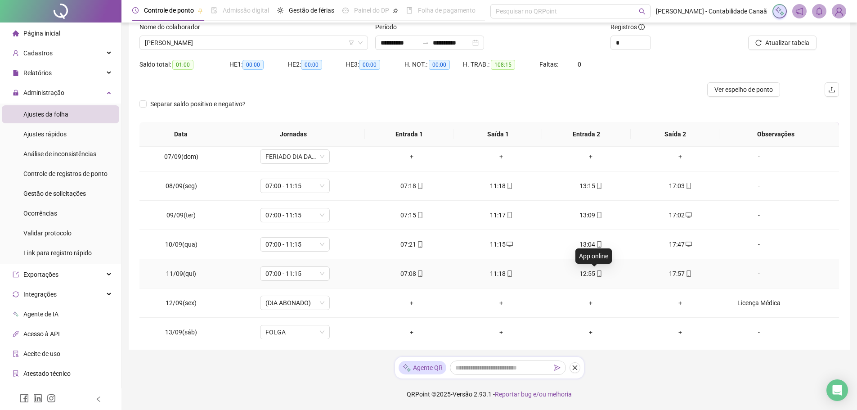
scroll to position [0, 0]
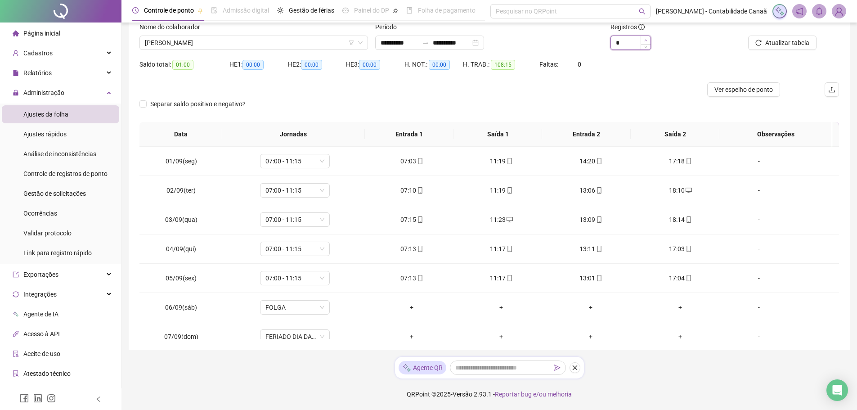
click at [643, 38] on span "Increase Value" at bounding box center [645, 40] width 10 height 8
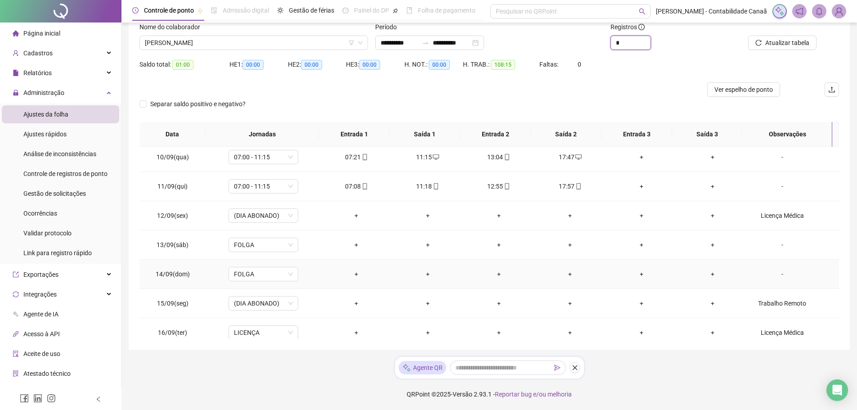
scroll to position [334, 0]
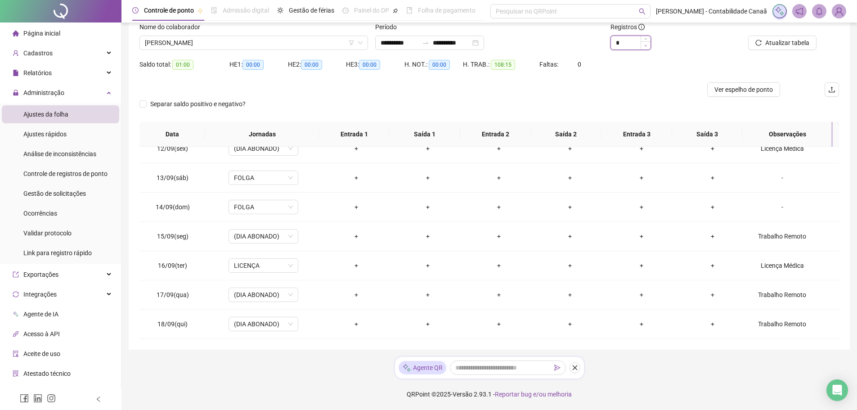
click at [645, 48] on span "Decrease Value" at bounding box center [645, 45] width 10 height 8
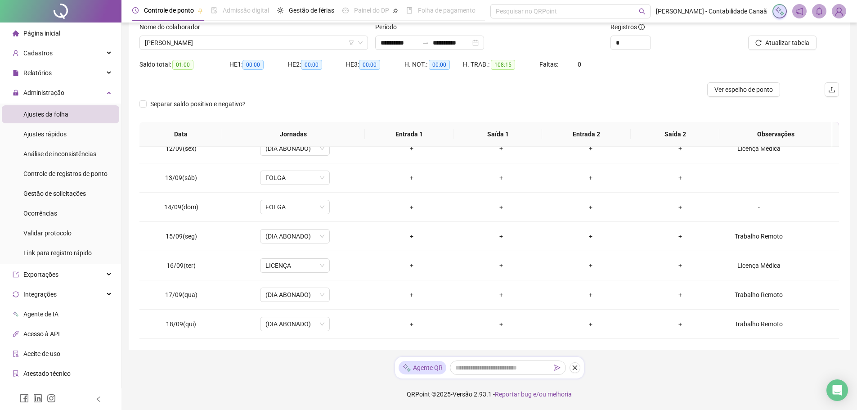
click at [688, 50] on div "Registros *" at bounding box center [666, 39] width 118 height 35
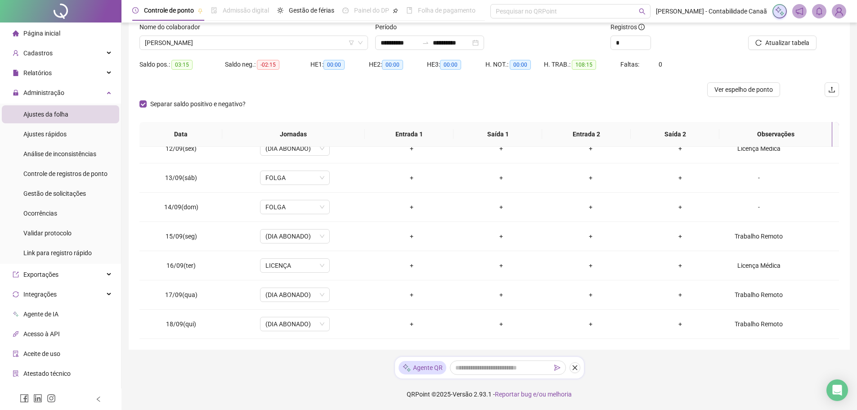
click at [47, 30] on span "Página inicial" at bounding box center [41, 33] width 37 height 7
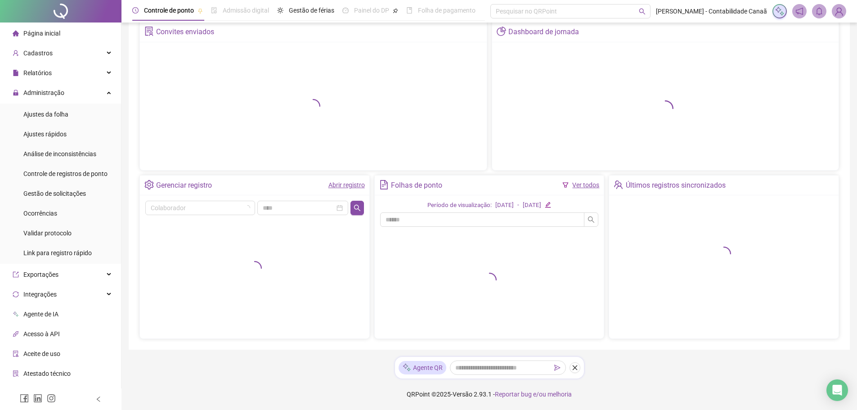
scroll to position [45, 0]
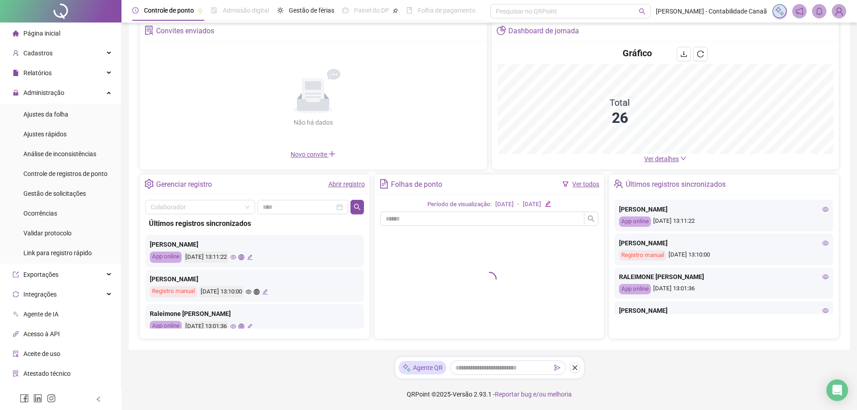
click at [655, 161] on span "Ver detalhes" at bounding box center [661, 158] width 35 height 7
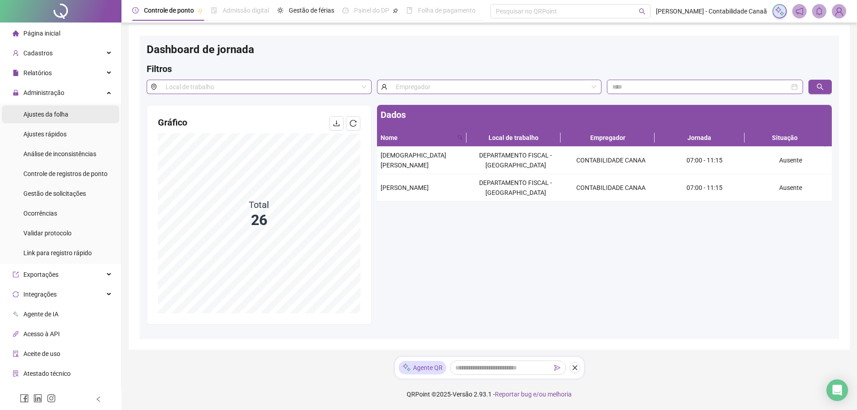
click at [59, 109] on div "Ajustes da folha" at bounding box center [45, 114] width 45 height 18
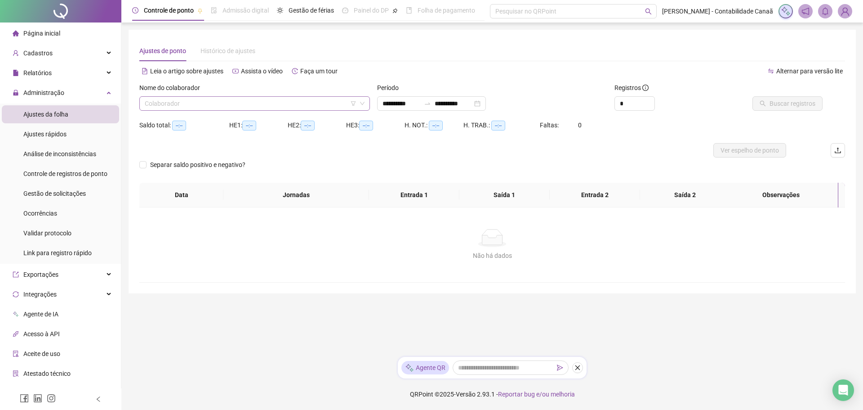
click at [279, 103] on input "search" at bounding box center [251, 103] width 212 height 13
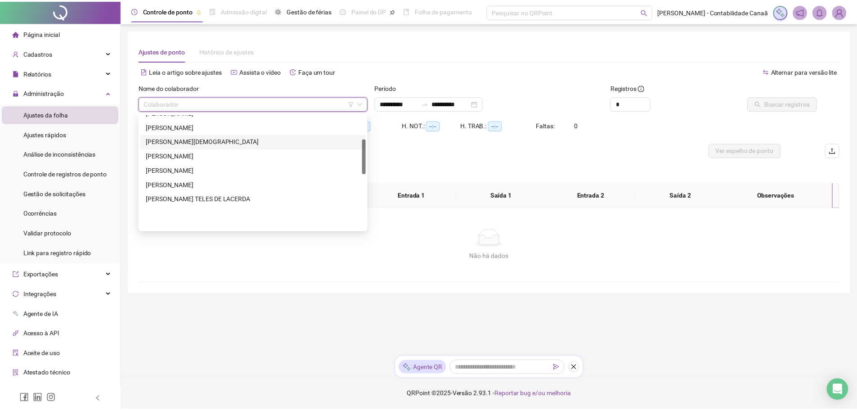
scroll to position [79, 0]
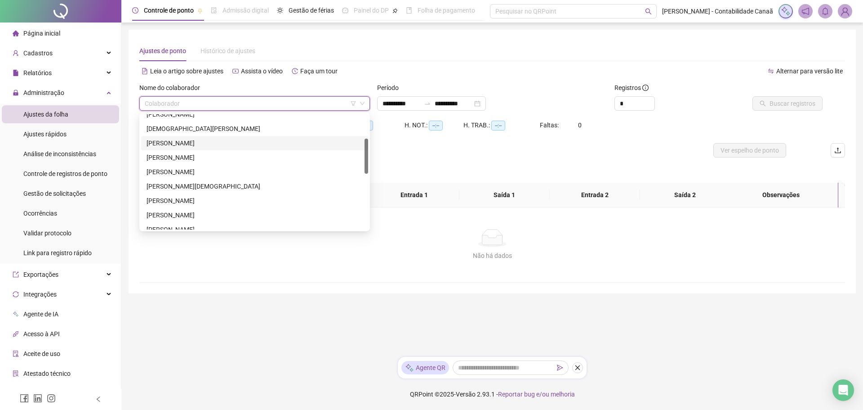
click at [199, 142] on div "[PERSON_NAME]" at bounding box center [255, 143] width 216 height 10
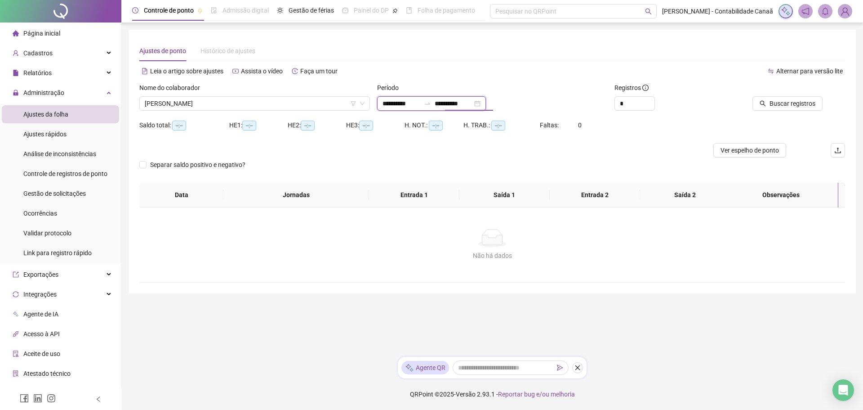
click at [451, 99] on input "**********" at bounding box center [454, 103] width 38 height 10
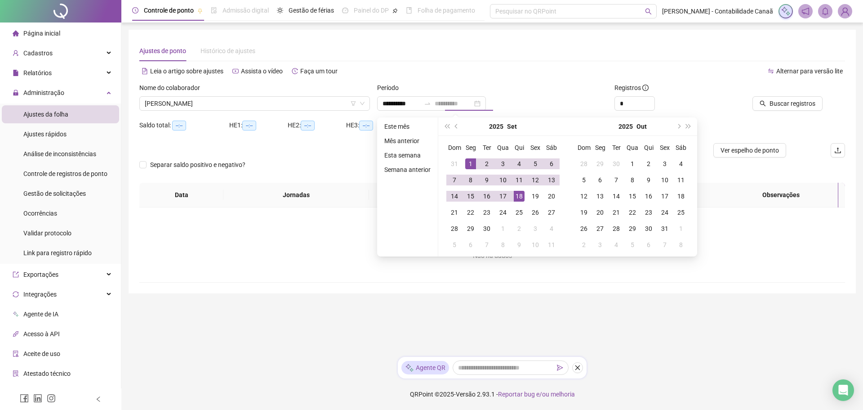
click at [515, 192] on div "18" at bounding box center [519, 196] width 11 height 11
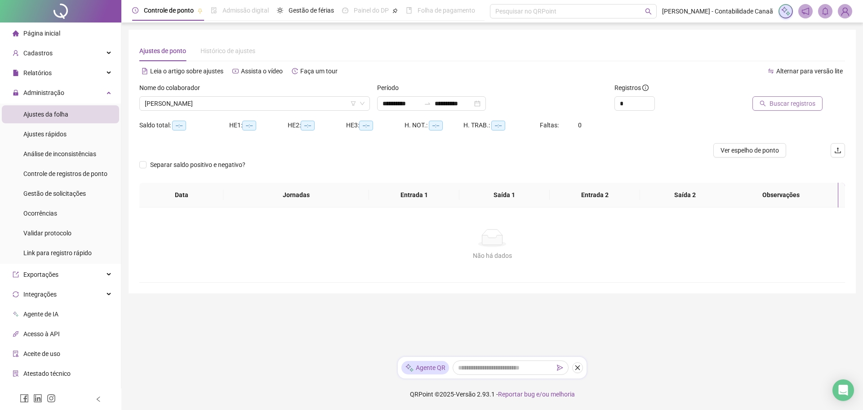
click at [806, 102] on span "Buscar registros" at bounding box center [793, 103] width 46 height 10
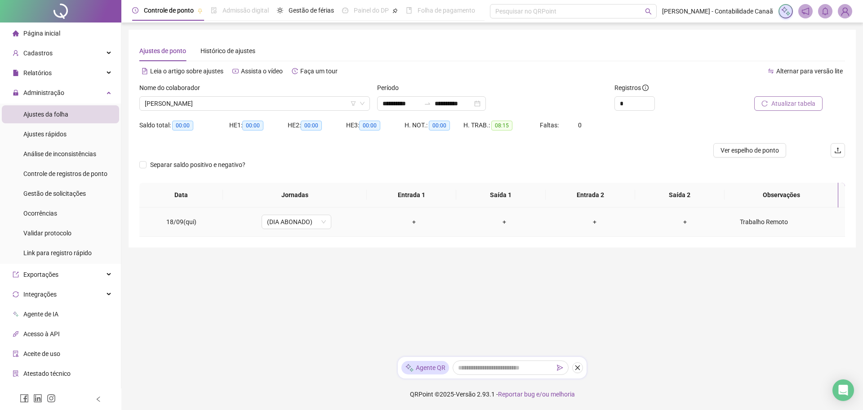
click at [754, 221] on div "Trabalho Remoto" at bounding box center [764, 222] width 53 height 10
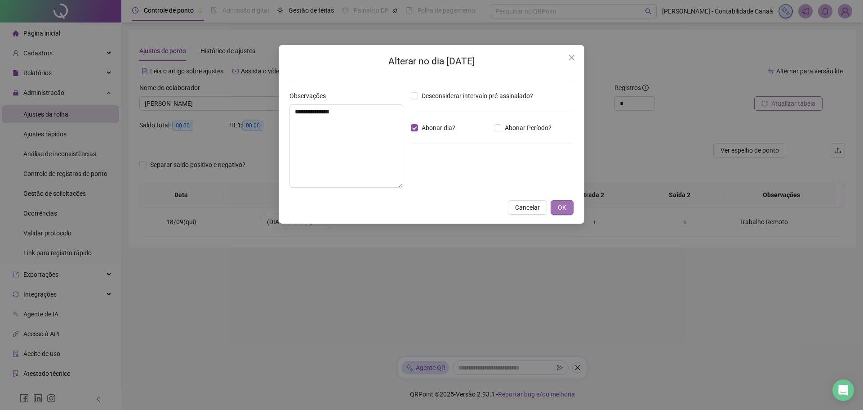
click at [562, 204] on span "OK" at bounding box center [562, 207] width 9 height 10
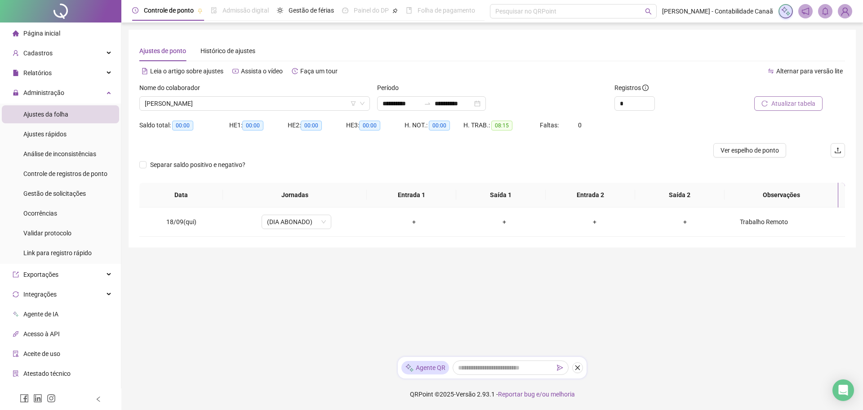
click at [465, 274] on main "**********" at bounding box center [493, 190] width 728 height 320
click at [66, 34] on li "Página inicial" at bounding box center [60, 33] width 117 height 18
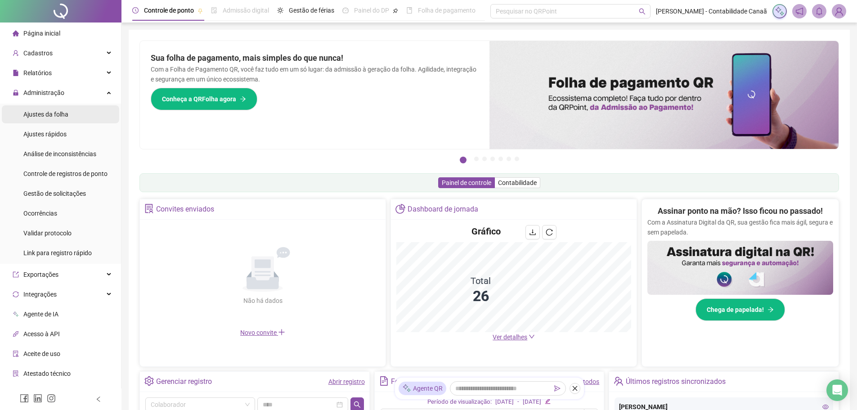
click at [54, 121] on div "Ajustes da folha" at bounding box center [45, 114] width 45 height 18
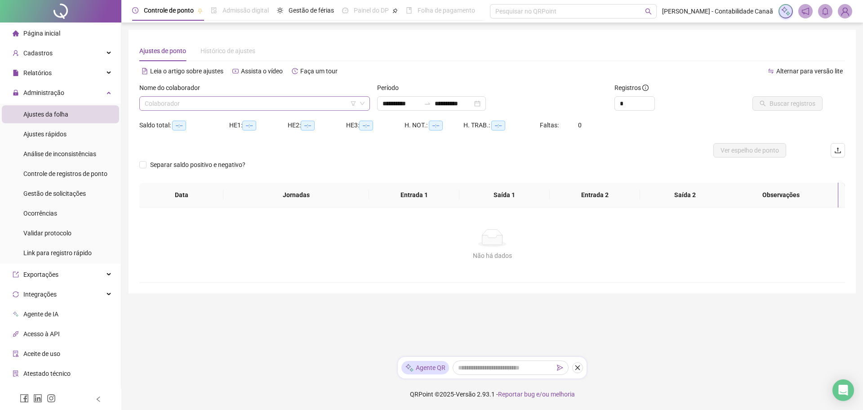
click at [325, 103] on input "search" at bounding box center [251, 103] width 212 height 13
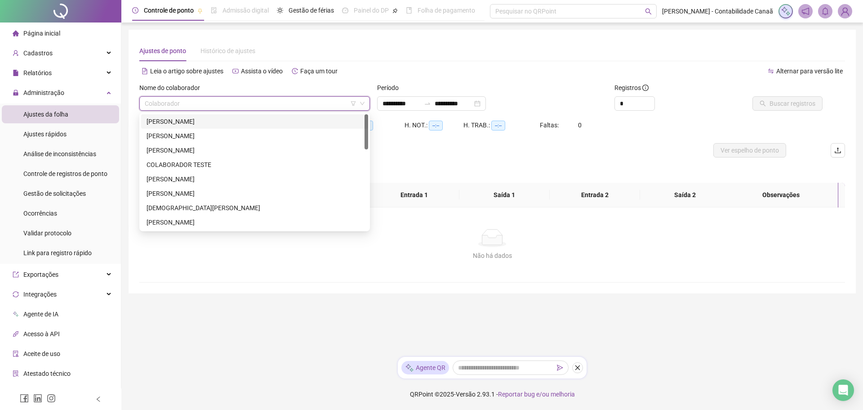
click at [252, 124] on div "[PERSON_NAME]" at bounding box center [255, 121] width 216 height 10
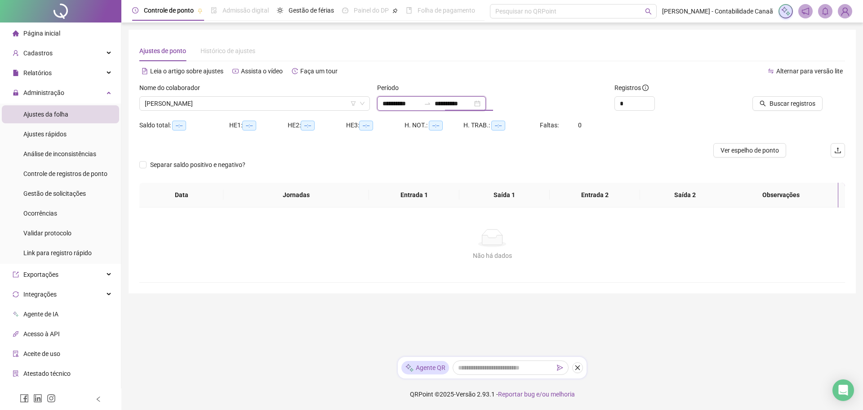
click at [473, 102] on input "**********" at bounding box center [454, 103] width 38 height 10
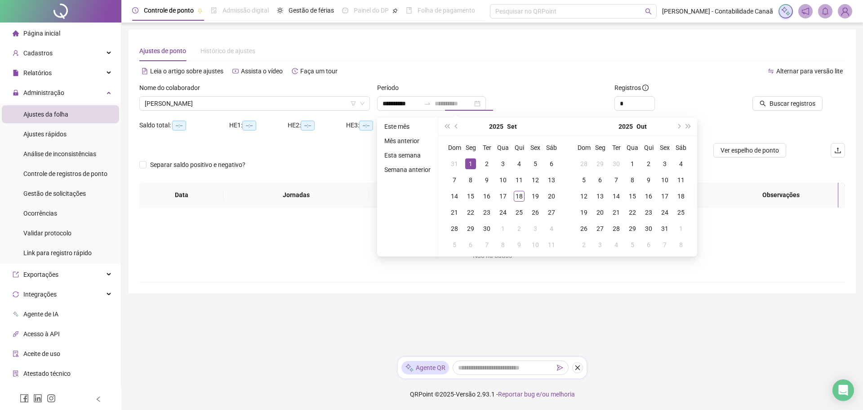
click at [471, 168] on div "1" at bounding box center [470, 163] width 11 height 11
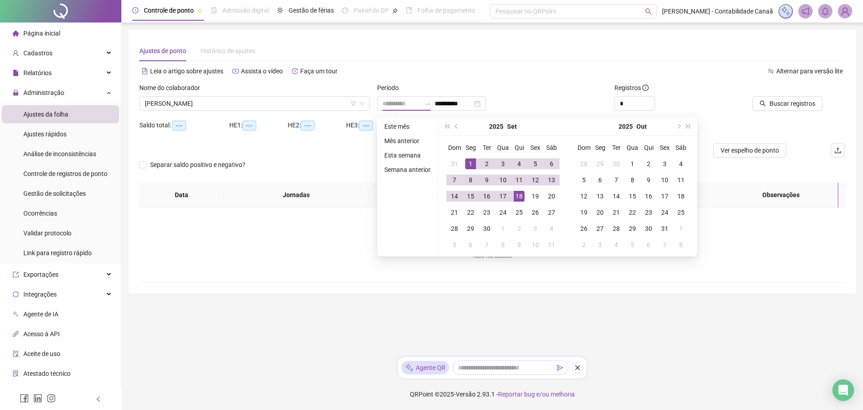
click at [522, 195] on div "18" at bounding box center [519, 196] width 11 height 11
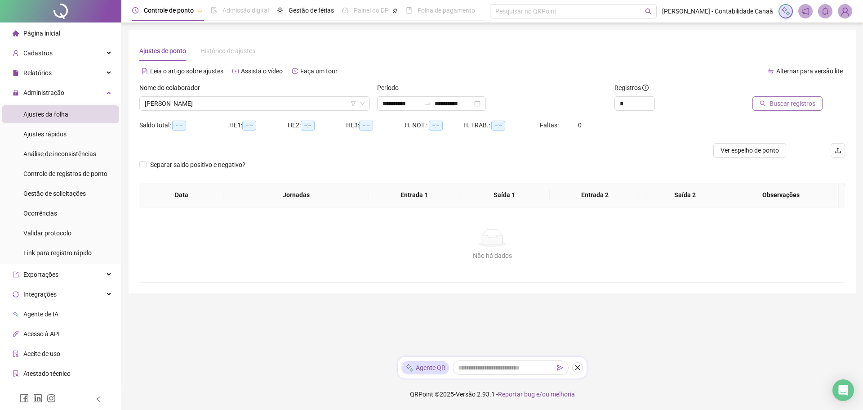
click at [811, 105] on span "Buscar registros" at bounding box center [793, 103] width 46 height 10
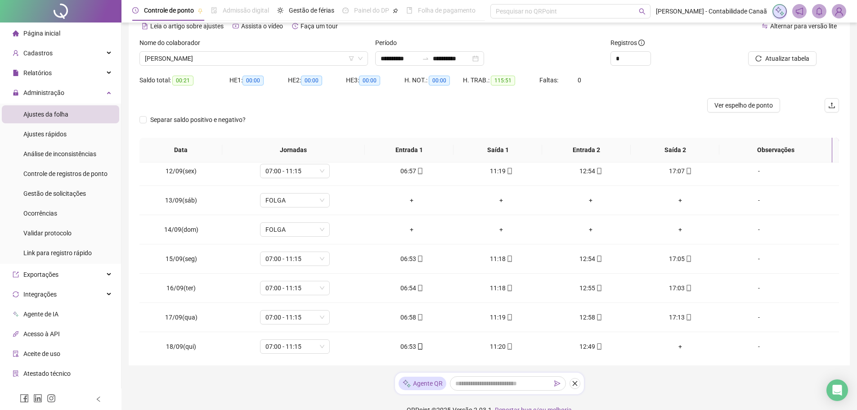
scroll to position [334, 0]
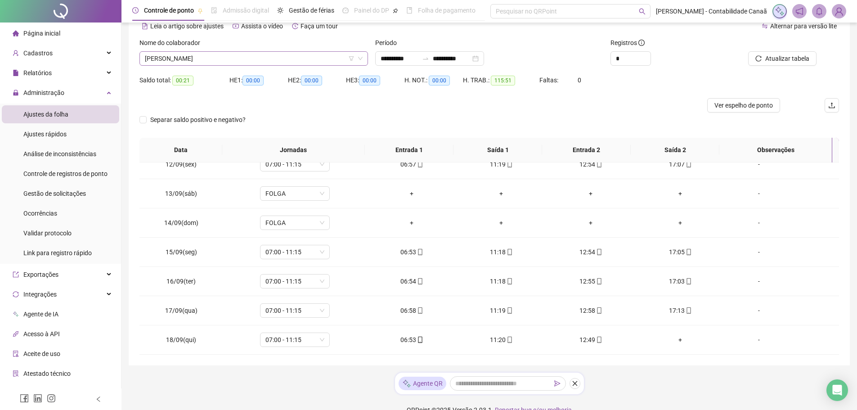
click at [307, 62] on span "[PERSON_NAME]" at bounding box center [254, 58] width 218 height 13
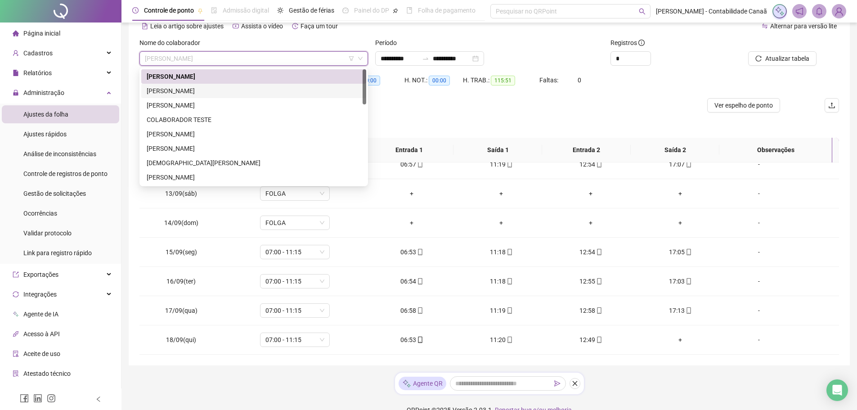
click at [260, 95] on div "[PERSON_NAME]" at bounding box center [254, 91] width 214 height 10
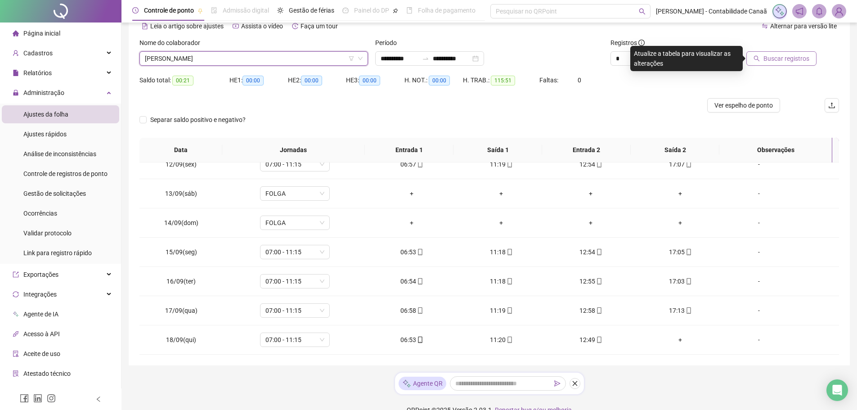
click at [775, 53] on button "Buscar registros" at bounding box center [781, 58] width 70 height 14
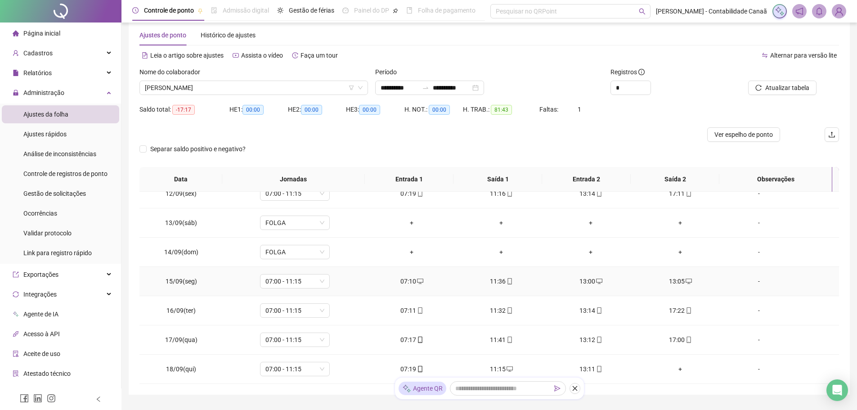
scroll to position [61, 0]
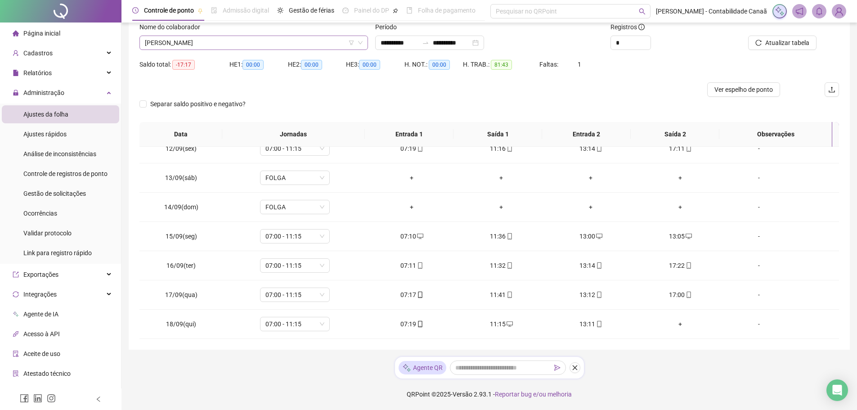
click at [198, 39] on span "[PERSON_NAME]" at bounding box center [254, 42] width 218 height 13
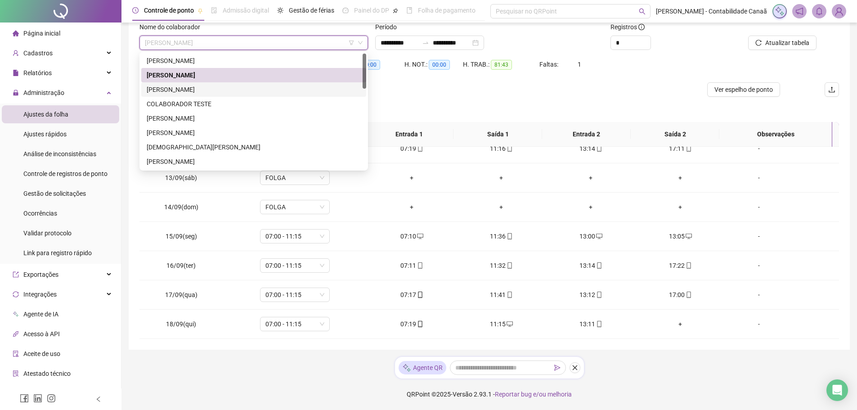
click at [201, 91] on div "[PERSON_NAME]" at bounding box center [254, 90] width 214 height 10
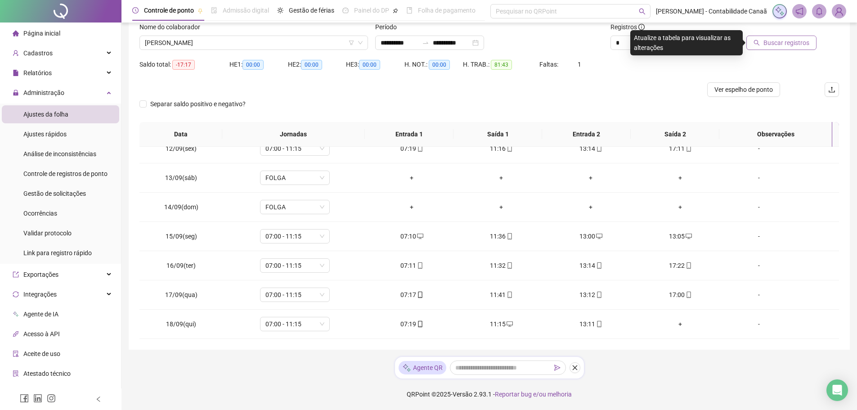
click at [776, 44] on span "Buscar registros" at bounding box center [786, 43] width 46 height 10
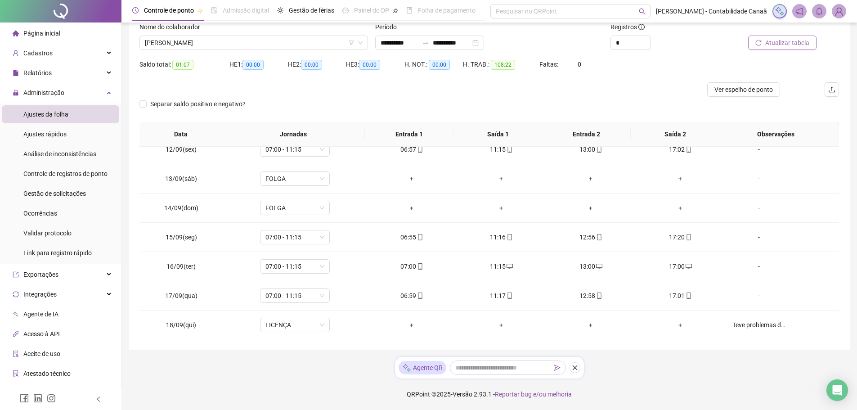
scroll to position [334, 0]
click at [224, 44] on span "[PERSON_NAME]" at bounding box center [254, 42] width 218 height 13
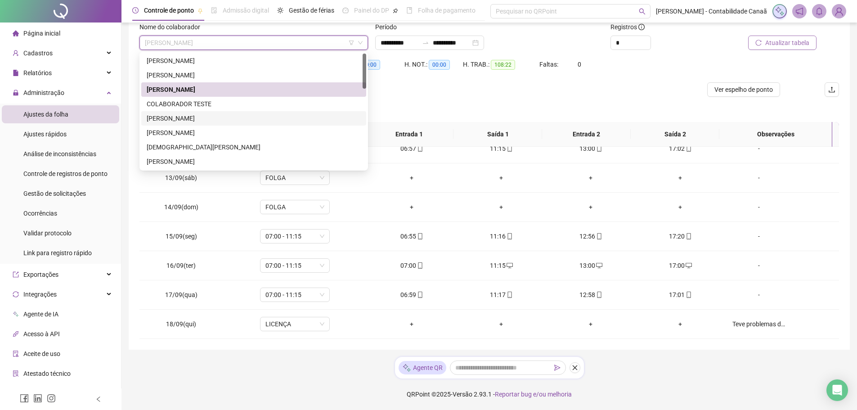
click at [201, 117] on div "[PERSON_NAME]" at bounding box center [254, 118] width 214 height 10
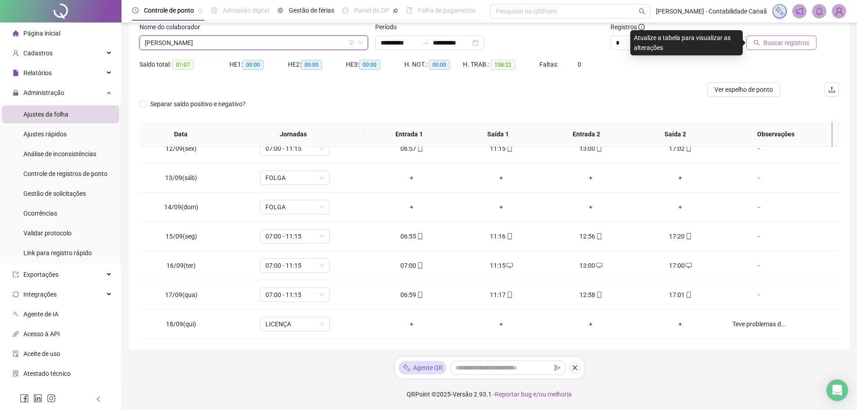
click at [759, 41] on icon "search" at bounding box center [756, 43] width 6 height 6
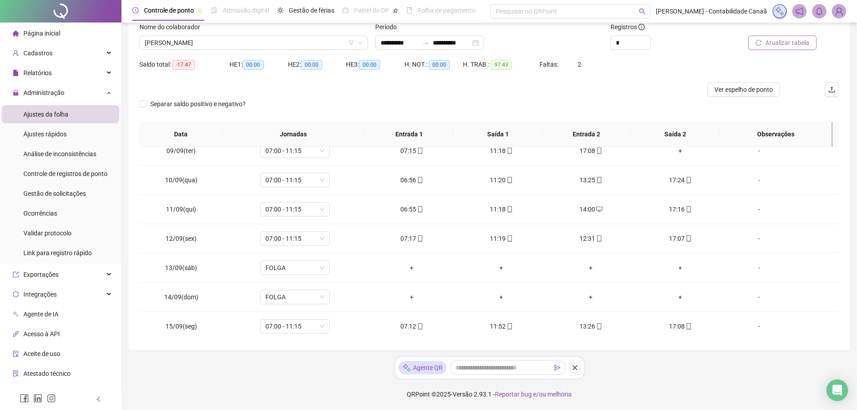
scroll to position [109, 0]
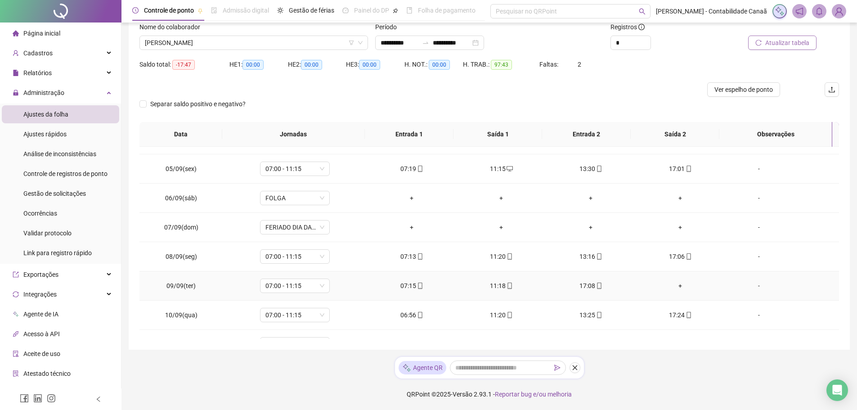
click at [675, 285] on div "+" at bounding box center [680, 286] width 75 height 10
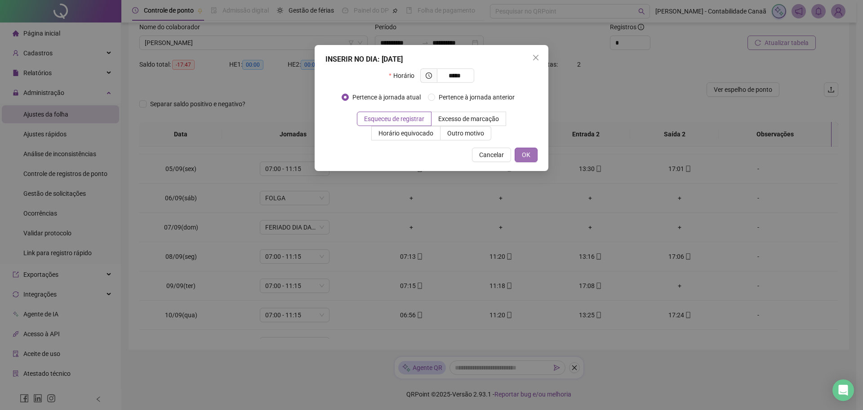
click at [533, 157] on button "OK" at bounding box center [526, 154] width 23 height 14
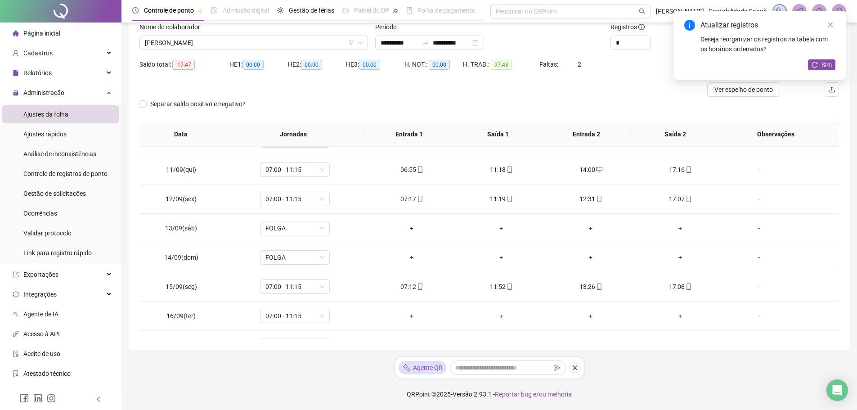
scroll to position [334, 0]
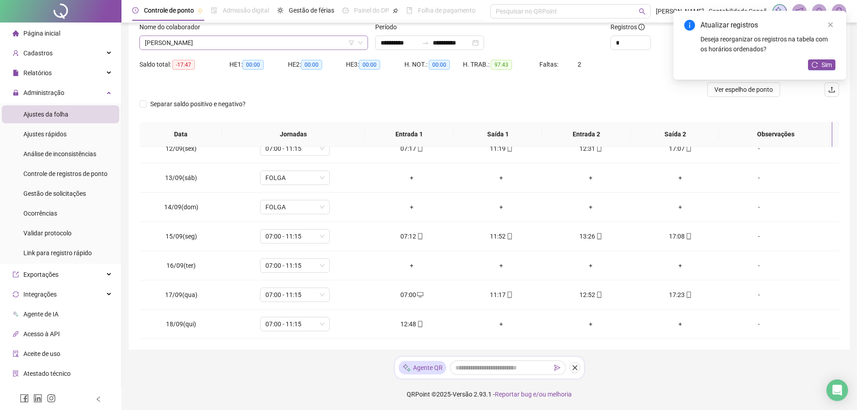
click at [291, 44] on span "[PERSON_NAME]" at bounding box center [254, 42] width 218 height 13
drag, startPoint x: 63, startPoint y: 188, endPoint x: 50, endPoint y: 191, distance: 12.8
click at [50, 191] on span "Gestão de solicitações" at bounding box center [54, 193] width 63 height 7
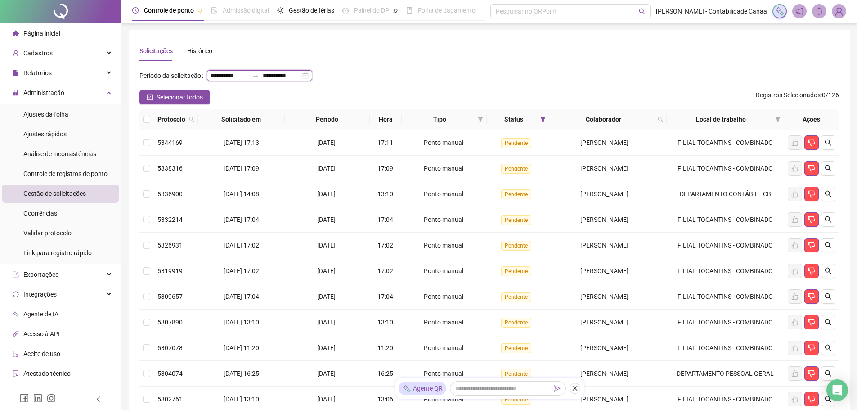
click at [210, 80] on input "**********" at bounding box center [229, 76] width 38 height 10
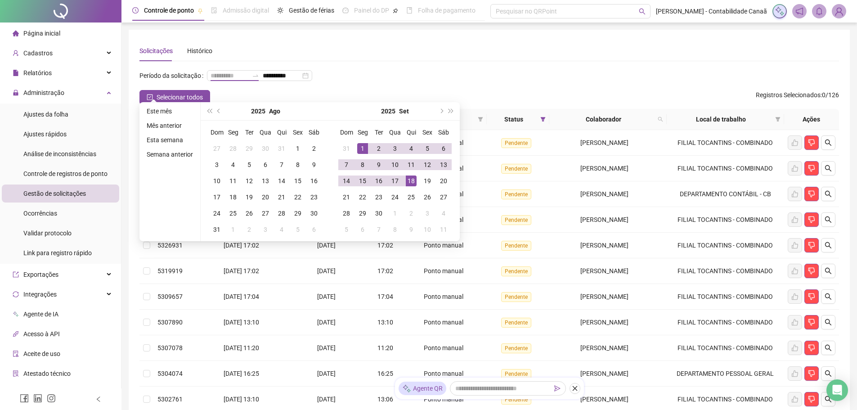
click at [357, 145] on div "1" at bounding box center [362, 148] width 11 height 11
click at [408, 182] on div "18" at bounding box center [411, 180] width 11 height 11
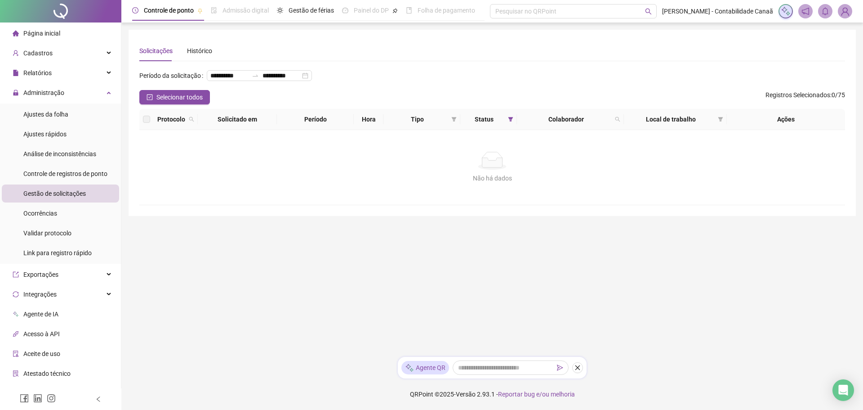
click at [613, 79] on div "**********" at bounding box center [492, 79] width 706 height 22
click at [51, 37] on span "Página inicial" at bounding box center [41, 33] width 37 height 7
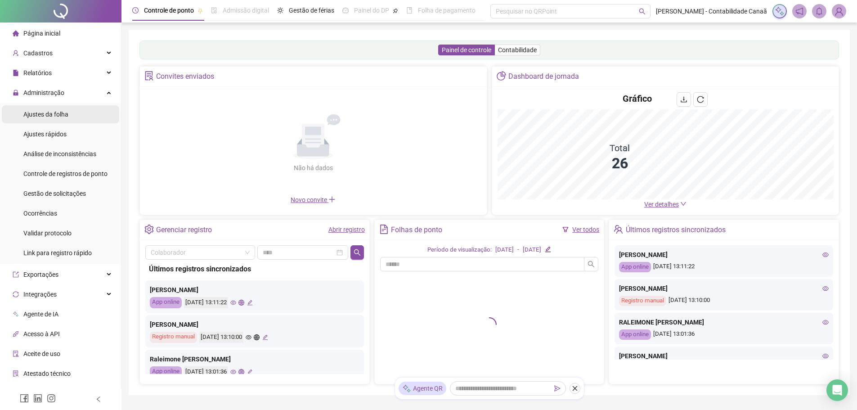
click at [34, 112] on span "Ajustes da folha" at bounding box center [45, 114] width 45 height 7
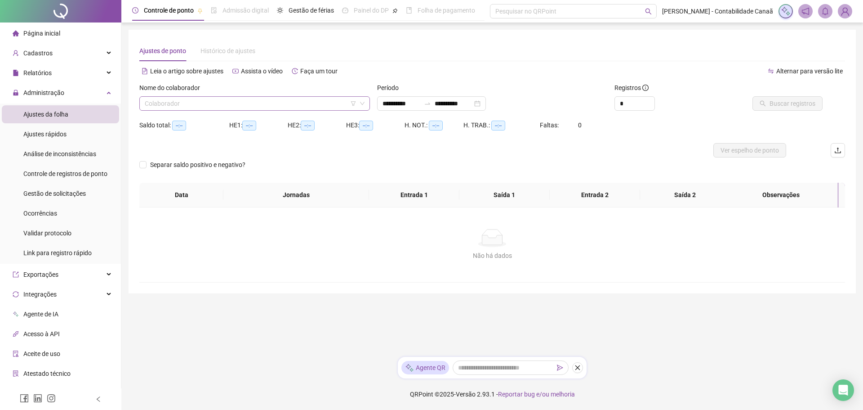
click at [344, 108] on input "search" at bounding box center [251, 103] width 212 height 13
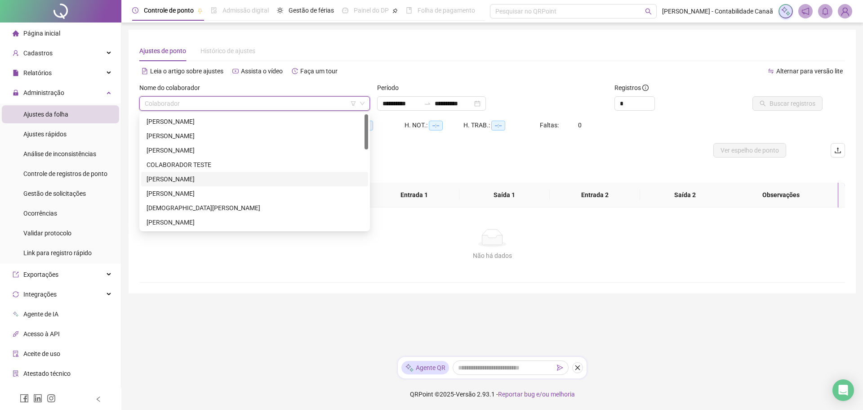
click at [207, 179] on div "[PERSON_NAME]" at bounding box center [255, 179] width 216 height 10
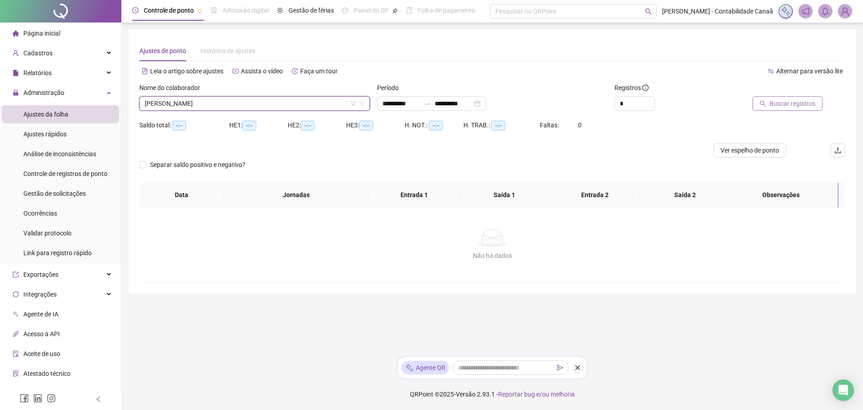
click at [779, 108] on button "Buscar registros" at bounding box center [788, 103] width 70 height 14
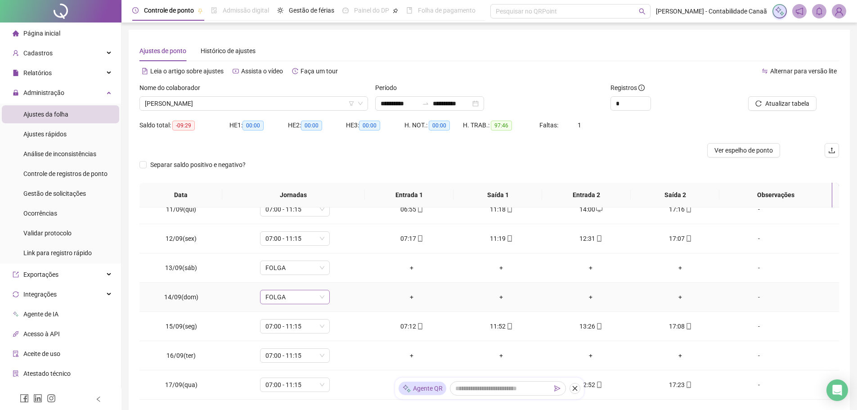
scroll to position [61, 0]
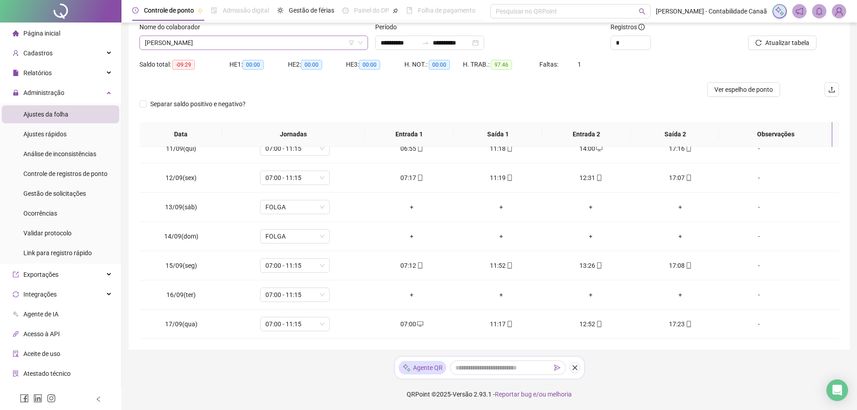
click at [254, 40] on span "[PERSON_NAME]" at bounding box center [254, 42] width 218 height 13
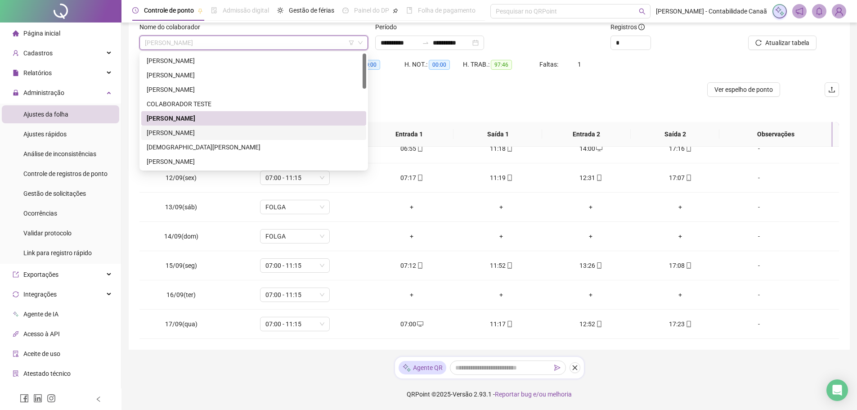
click at [216, 132] on div "[PERSON_NAME]" at bounding box center [254, 133] width 214 height 10
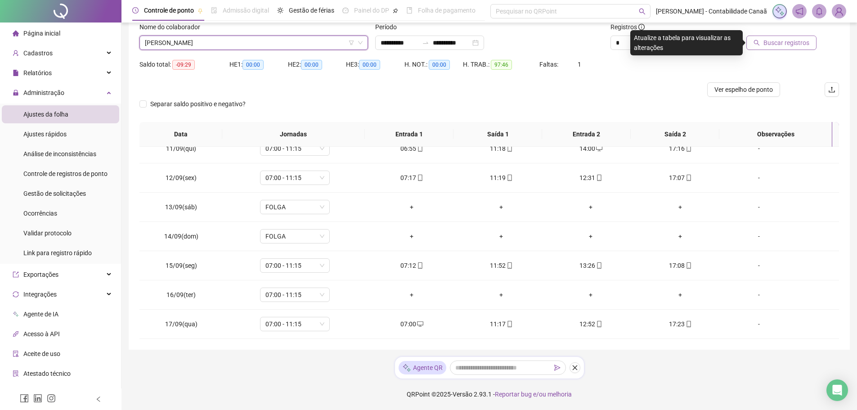
click at [770, 45] on span "Buscar registros" at bounding box center [786, 43] width 46 height 10
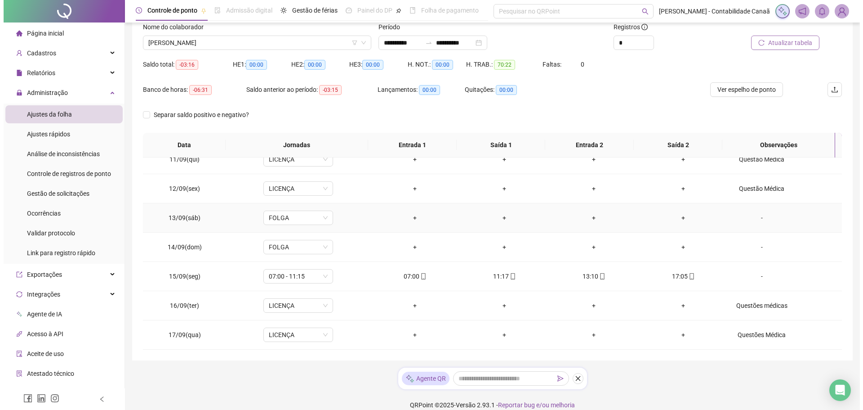
scroll to position [71, 0]
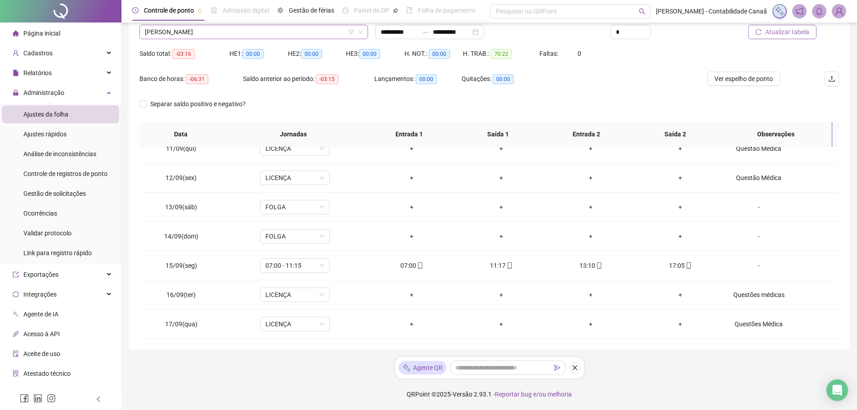
click at [248, 36] on span "[PERSON_NAME]" at bounding box center [254, 31] width 218 height 13
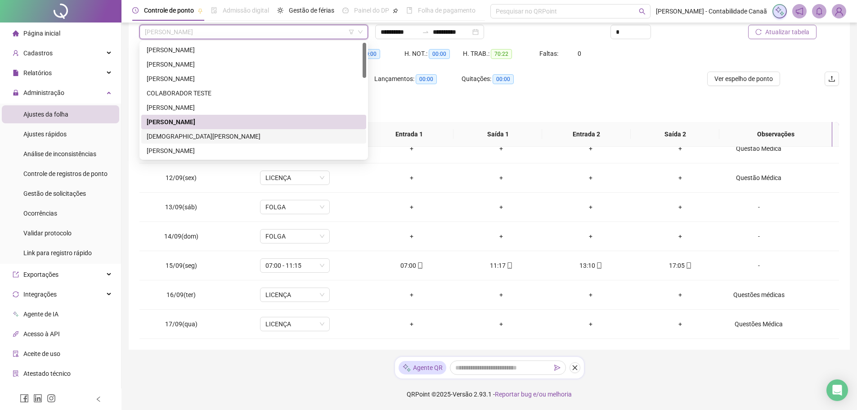
click at [228, 137] on div "[DEMOGRAPHIC_DATA][PERSON_NAME]" at bounding box center [254, 136] width 214 height 10
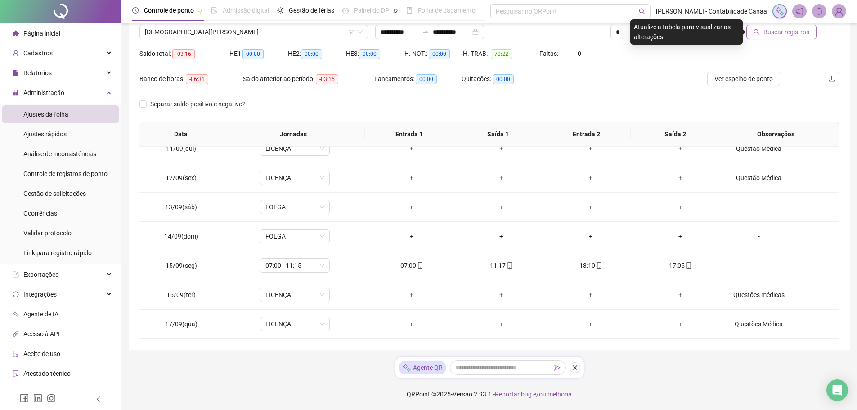
click at [772, 36] on span "Buscar registros" at bounding box center [786, 32] width 46 height 10
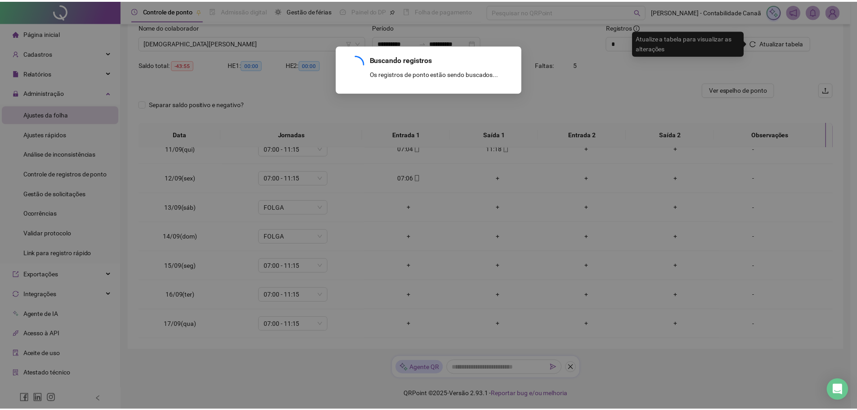
scroll to position [61, 0]
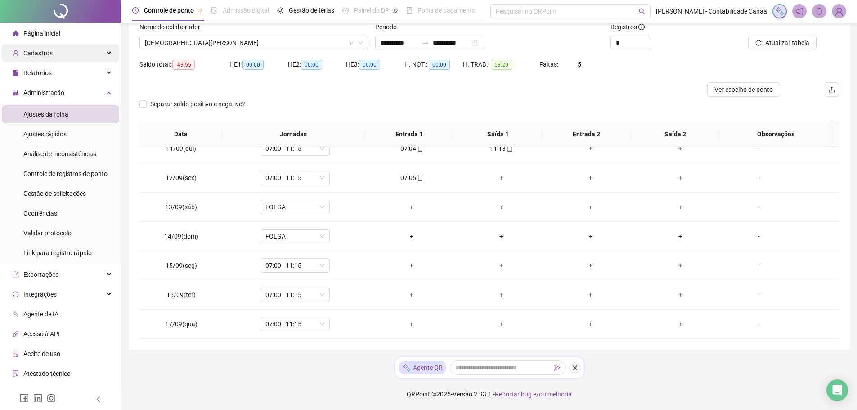
click at [57, 54] on div "Cadastros" at bounding box center [60, 53] width 117 height 18
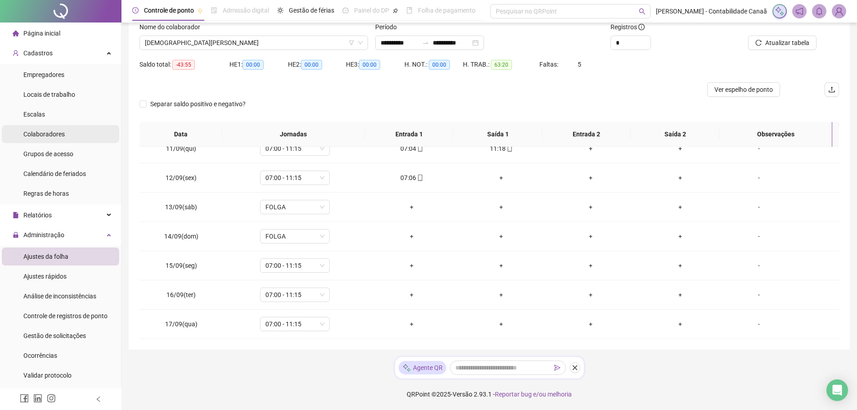
click at [51, 134] on span "Colaboradores" at bounding box center [43, 133] width 41 height 7
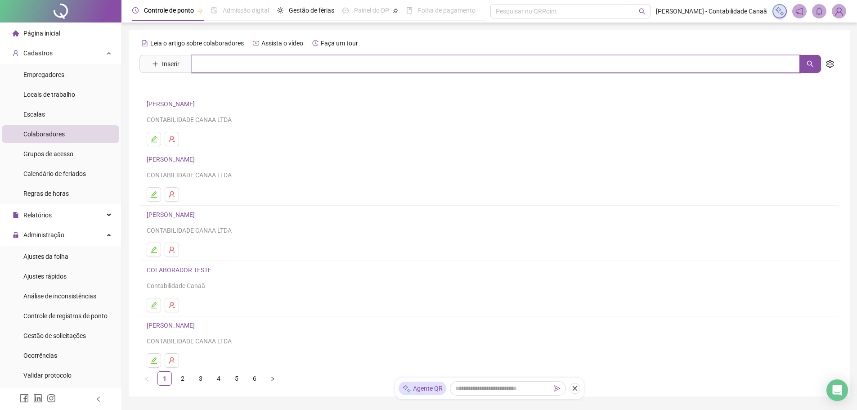
click at [244, 69] on input "text" at bounding box center [496, 64] width 608 height 18
click at [815, 67] on button "button" at bounding box center [810, 64] width 22 height 18
click at [230, 90] on link "[DEMOGRAPHIC_DATA][PERSON_NAME]" at bounding box center [213, 90] width 114 height 7
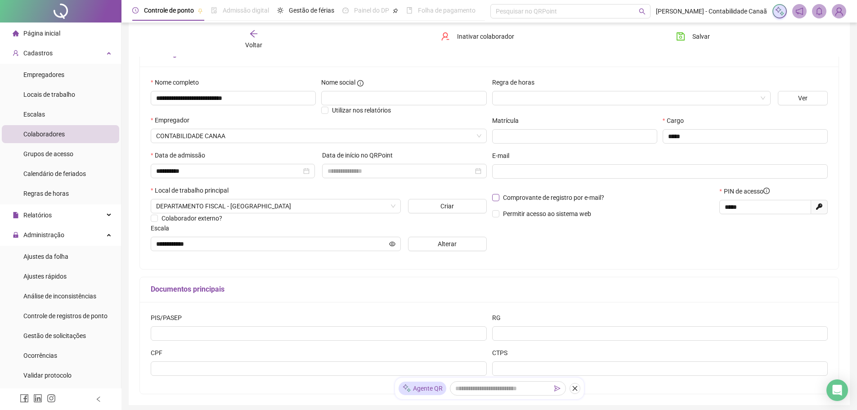
scroll to position [90, 0]
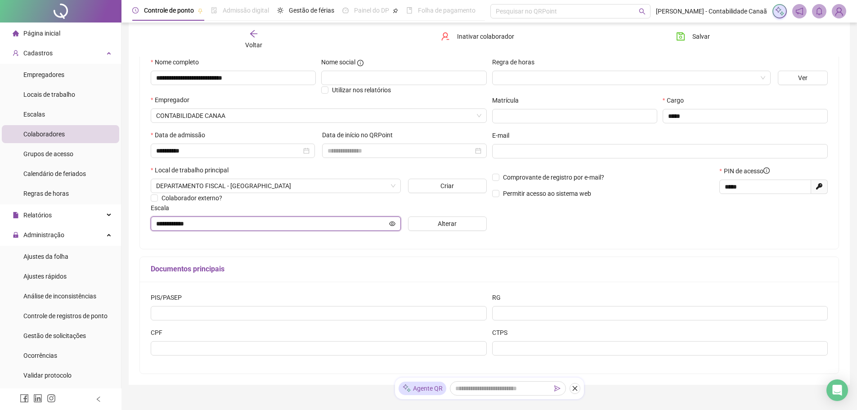
click at [389, 222] on icon "eye" at bounding box center [392, 223] width 6 height 6
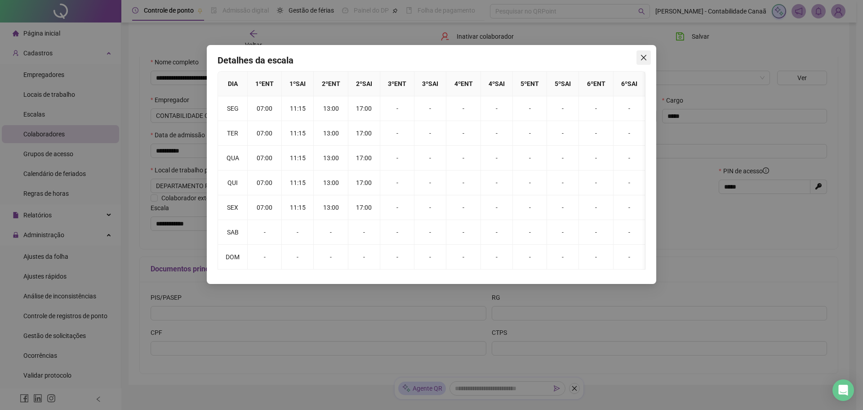
click at [647, 59] on icon "close" at bounding box center [643, 57] width 7 height 7
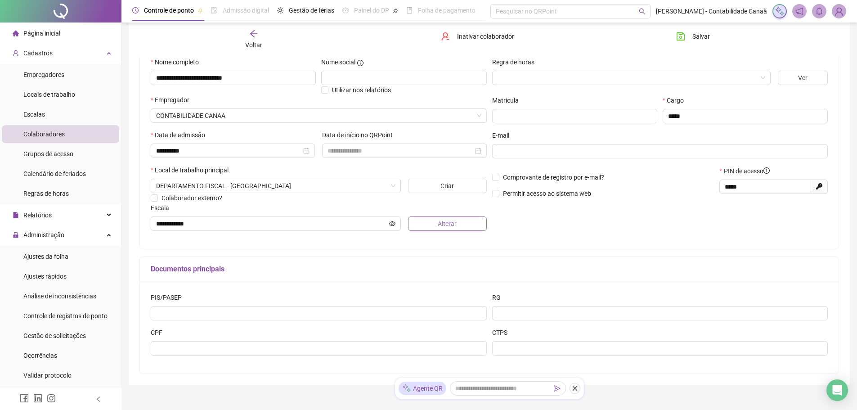
click at [441, 220] on span "Alterar" at bounding box center [447, 224] width 19 height 10
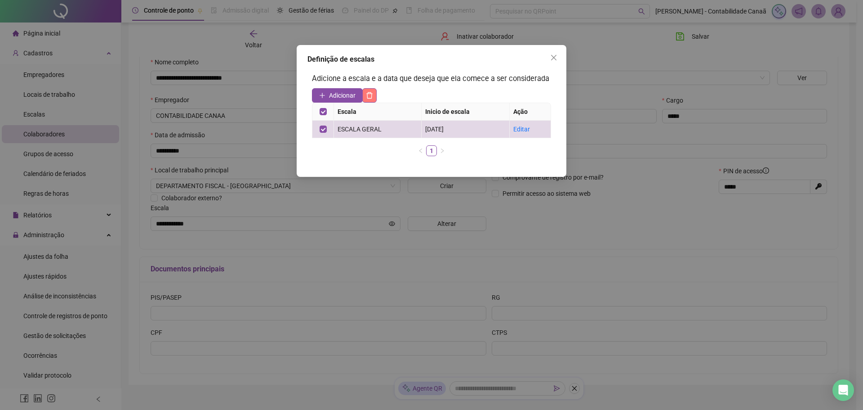
click at [373, 94] on icon "delete" at bounding box center [369, 95] width 7 height 7
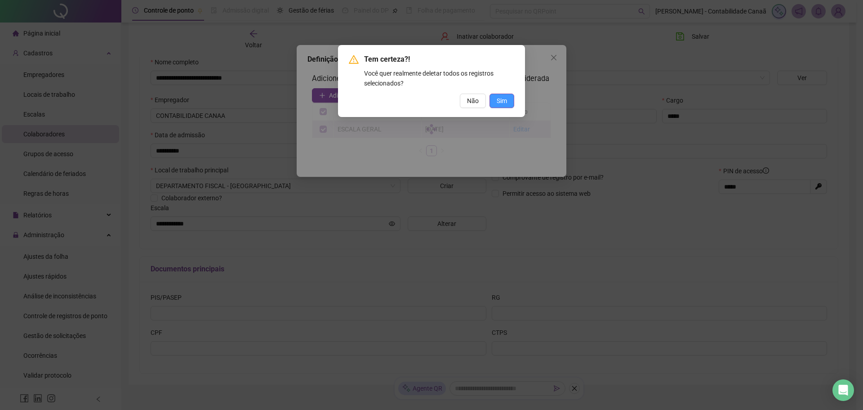
click at [500, 97] on span "Sim" at bounding box center [502, 101] width 10 height 10
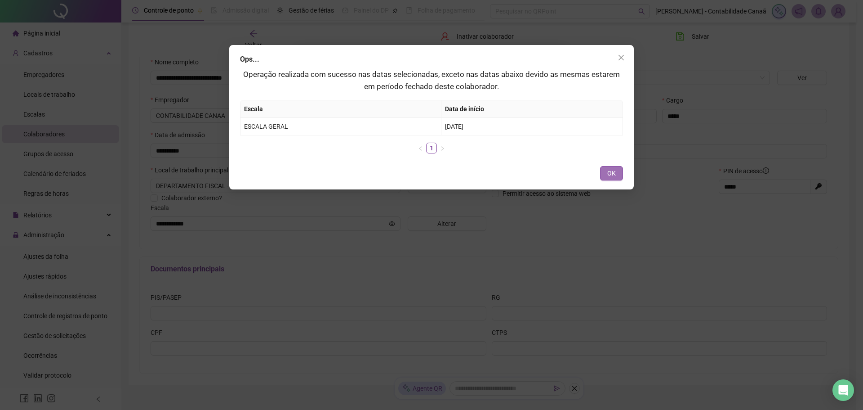
click at [606, 174] on button "OK" at bounding box center [611, 173] width 23 height 14
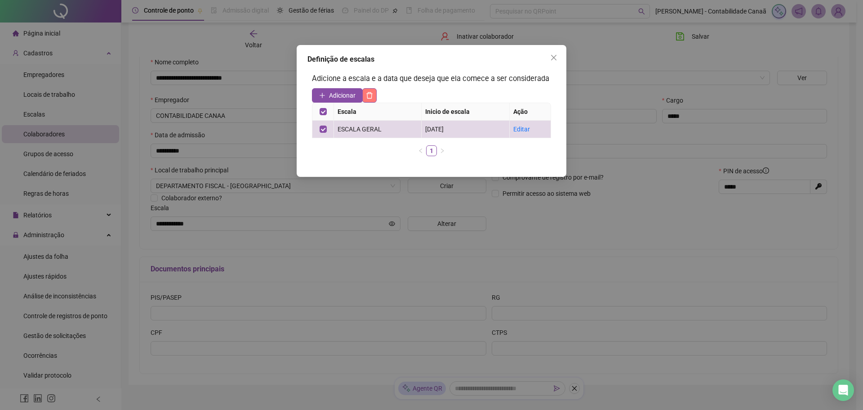
click at [376, 92] on button "button" at bounding box center [369, 95] width 14 height 14
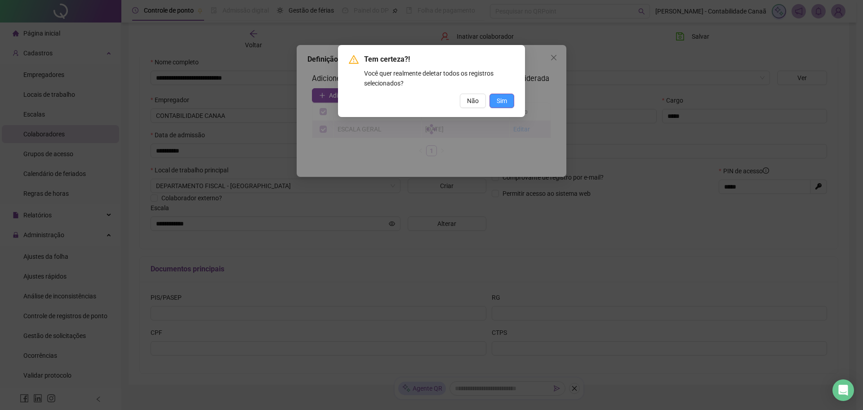
click at [495, 94] on button "Sim" at bounding box center [502, 101] width 25 height 14
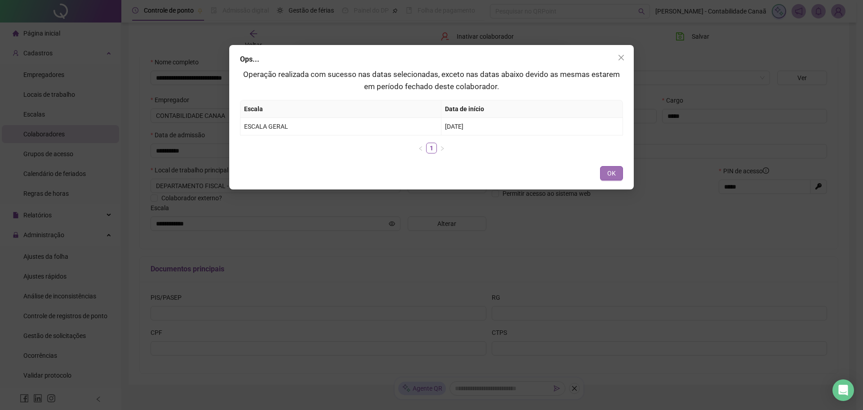
click at [618, 171] on button "OK" at bounding box center [611, 173] width 23 height 14
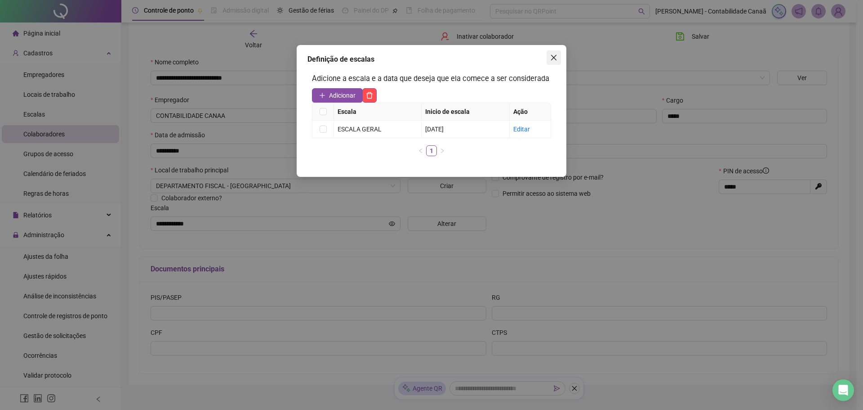
click at [554, 58] on icon "close" at bounding box center [553, 57] width 5 height 5
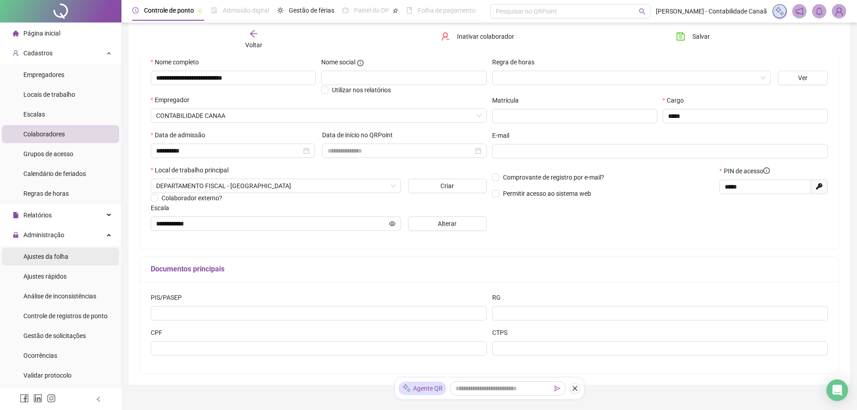
click at [58, 260] on span "Ajustes da folha" at bounding box center [45, 256] width 45 height 7
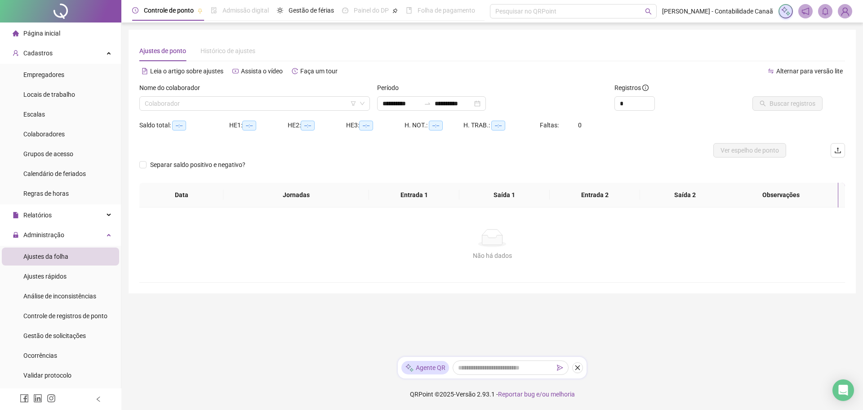
click at [228, 94] on div "Nome do colaborador" at bounding box center [254, 89] width 231 height 13
click at [224, 105] on input "search" at bounding box center [251, 103] width 212 height 13
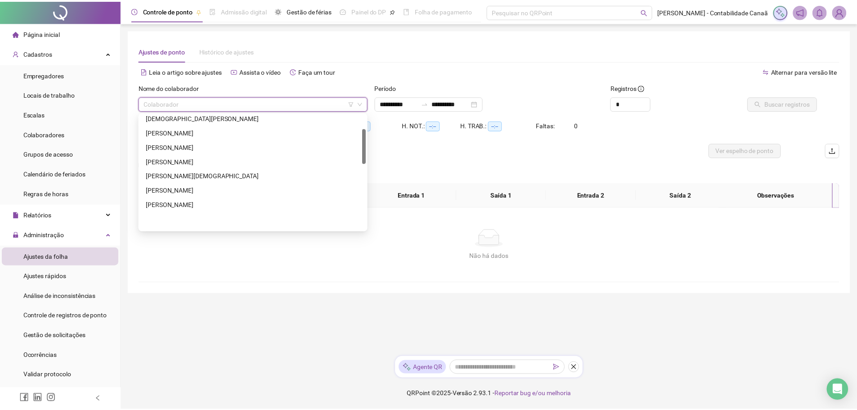
scroll to position [45, 0]
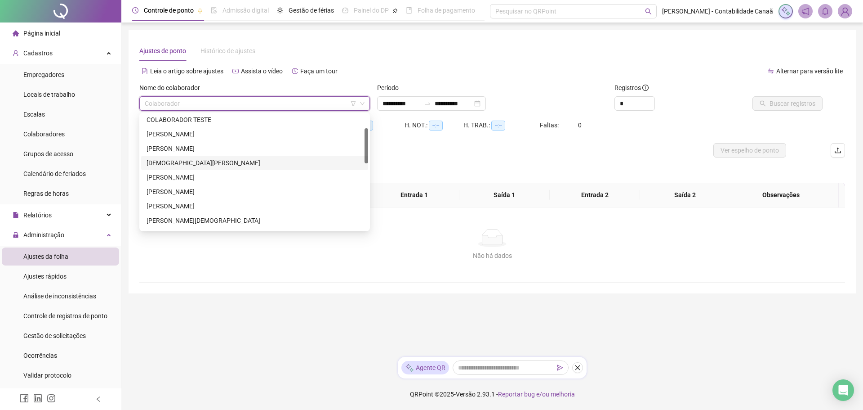
click at [195, 165] on div "[DEMOGRAPHIC_DATA][PERSON_NAME]" at bounding box center [255, 163] width 216 height 10
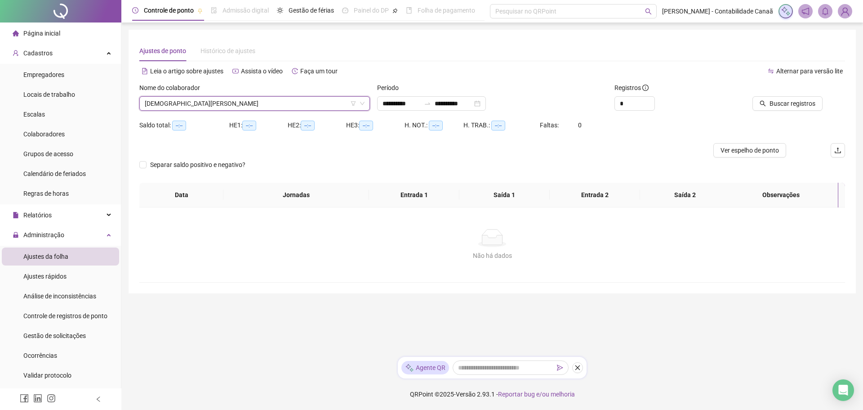
click at [791, 95] on div at bounding box center [778, 89] width 89 height 13
click at [789, 101] on span "Buscar registros" at bounding box center [793, 103] width 46 height 10
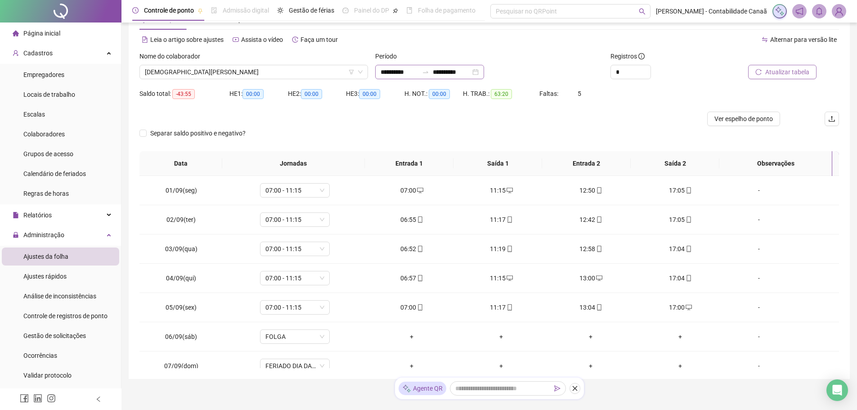
scroll to position [16, 0]
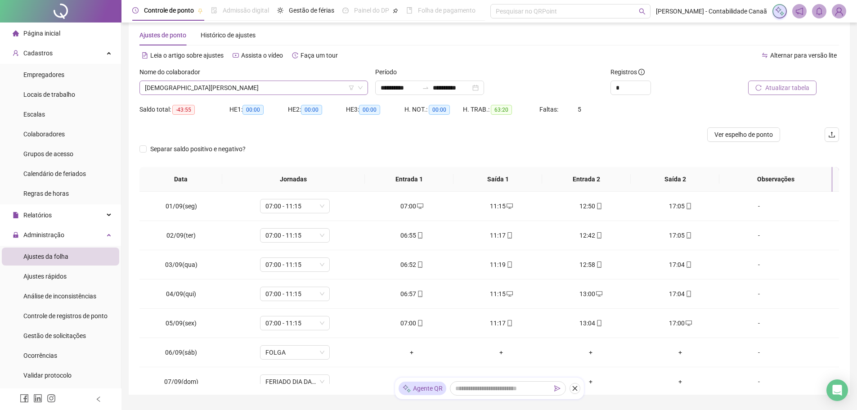
click at [307, 87] on span "[DEMOGRAPHIC_DATA][PERSON_NAME]" at bounding box center [254, 87] width 218 height 13
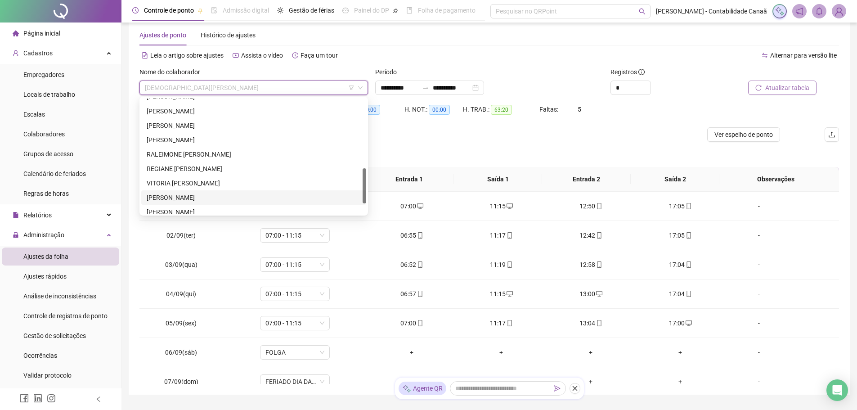
scroll to position [259, 0]
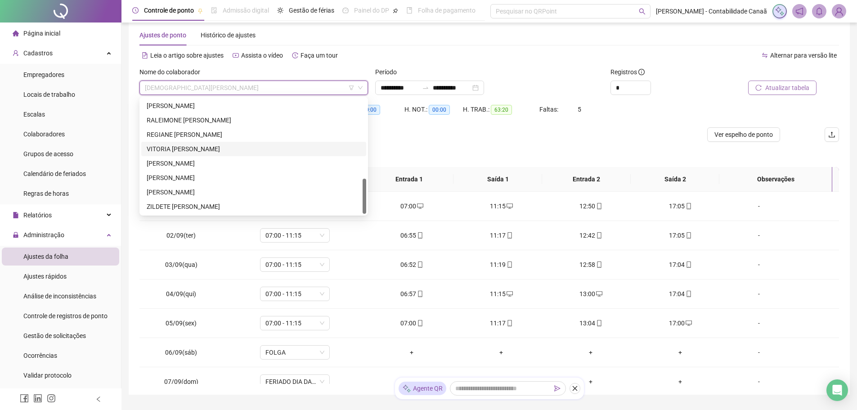
click at [207, 149] on div "VITORIA [PERSON_NAME]" at bounding box center [254, 149] width 214 height 10
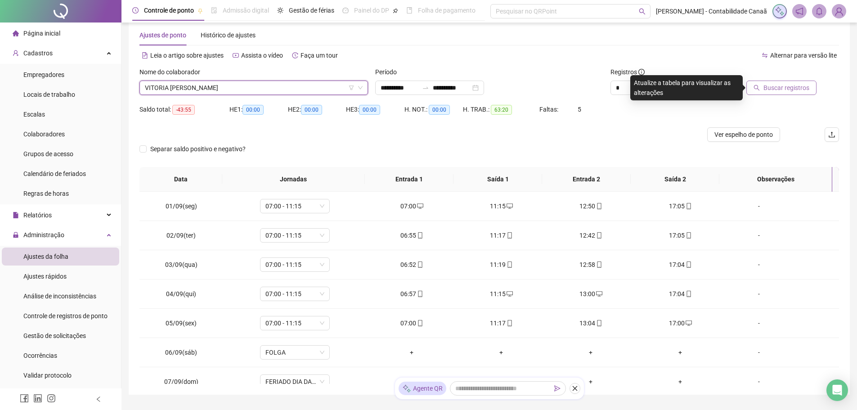
click at [777, 89] on span "Buscar registros" at bounding box center [786, 88] width 46 height 10
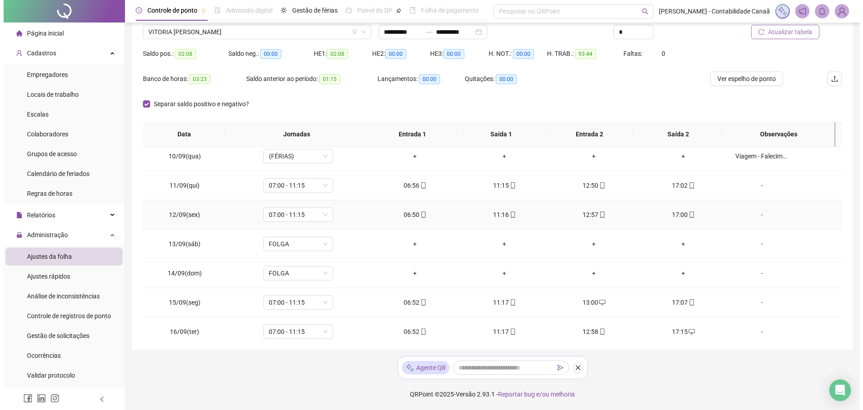
scroll to position [305, 0]
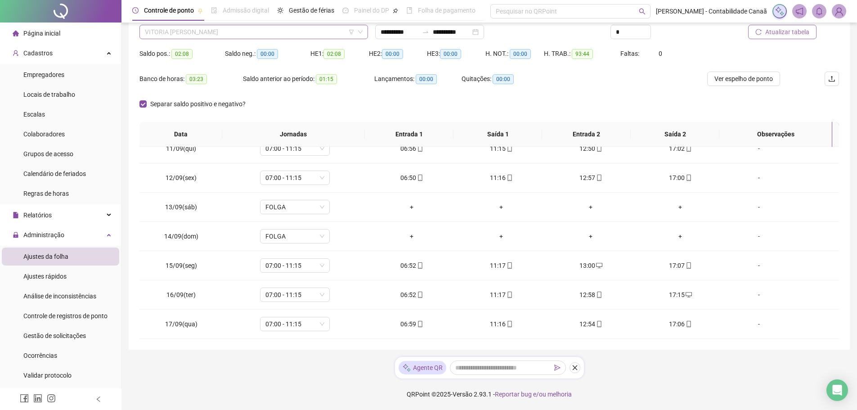
click at [217, 36] on span "VITORIA [PERSON_NAME]" at bounding box center [254, 31] width 218 height 13
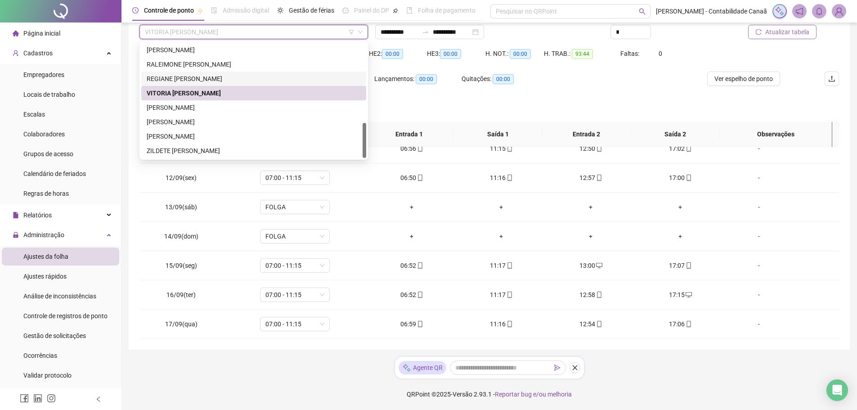
click at [210, 76] on div "REGIANE [PERSON_NAME]" at bounding box center [254, 79] width 214 height 10
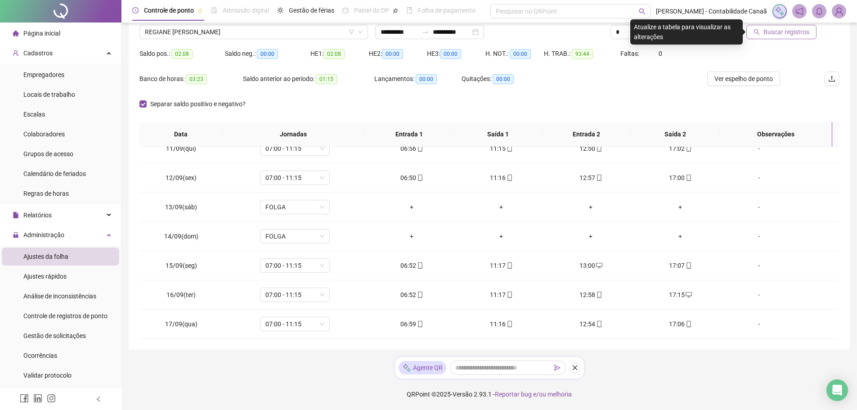
click at [764, 33] on button "Buscar registros" at bounding box center [781, 32] width 70 height 14
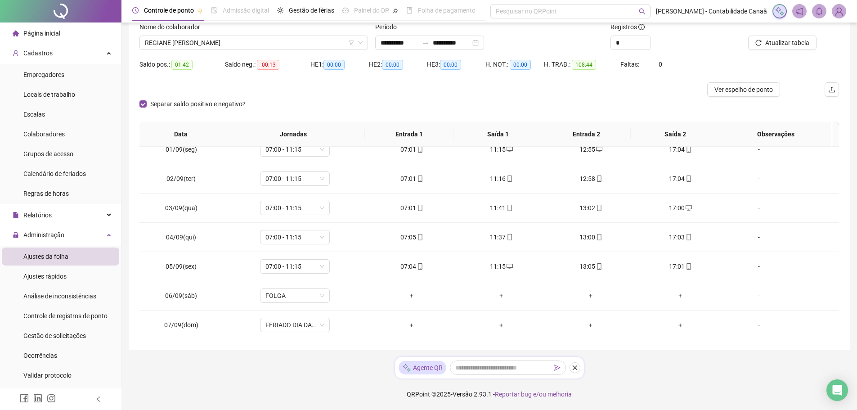
scroll to position [0, 0]
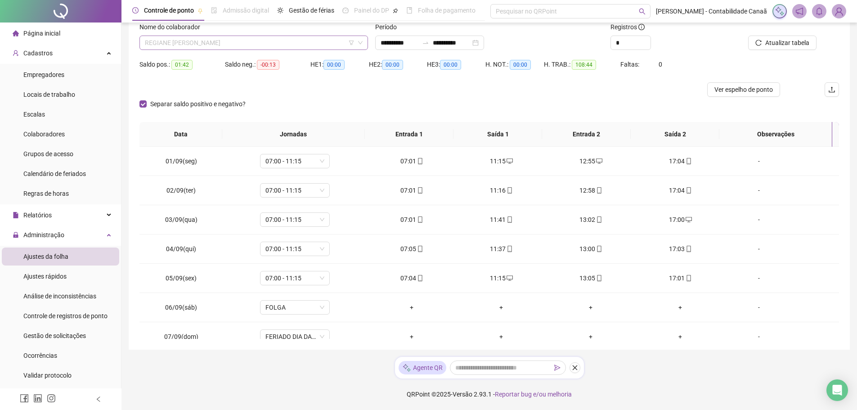
click at [286, 41] on span "REGIANE [PERSON_NAME]" at bounding box center [254, 42] width 218 height 13
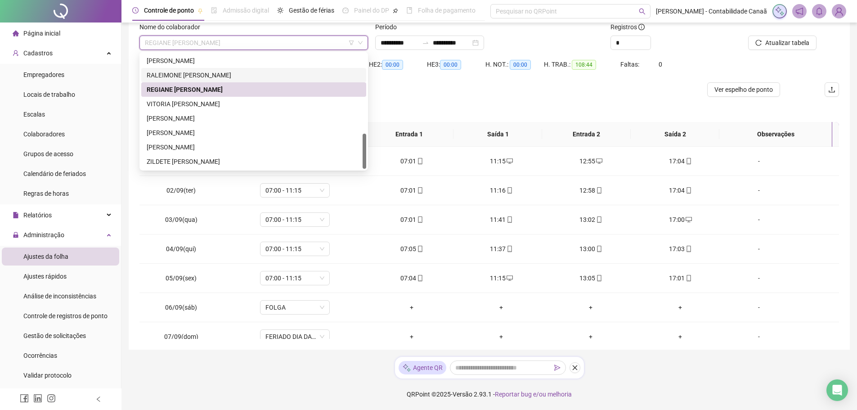
click at [218, 75] on div "RALEIMONE [PERSON_NAME]" at bounding box center [254, 75] width 214 height 10
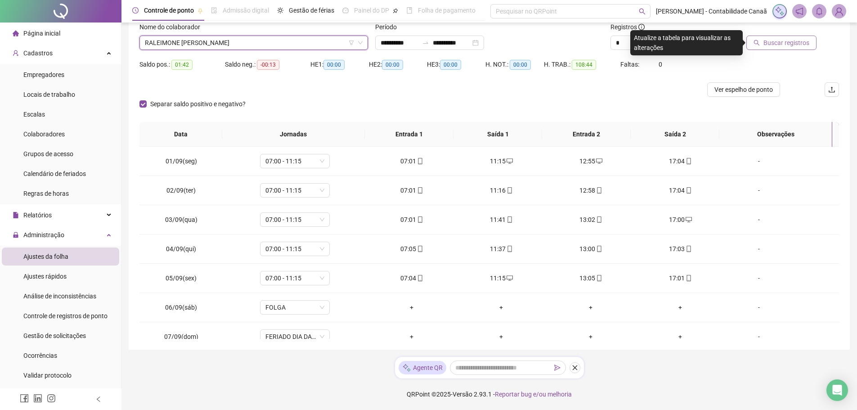
click at [788, 49] on button "Buscar registros" at bounding box center [781, 43] width 70 height 14
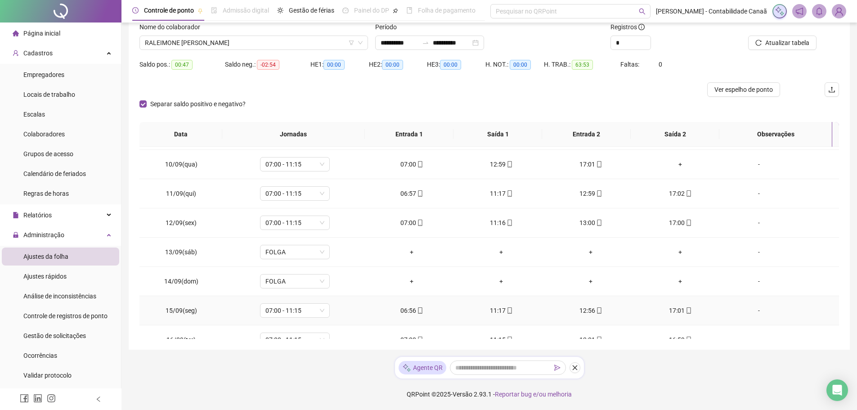
scroll to position [215, 0]
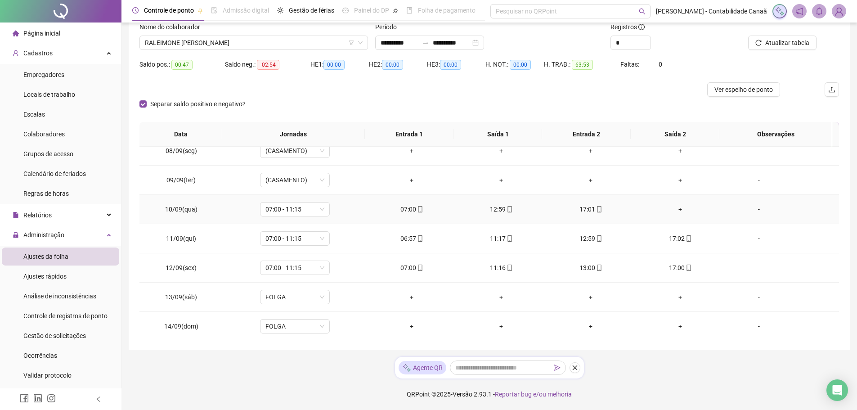
click at [676, 209] on div "+" at bounding box center [680, 209] width 75 height 10
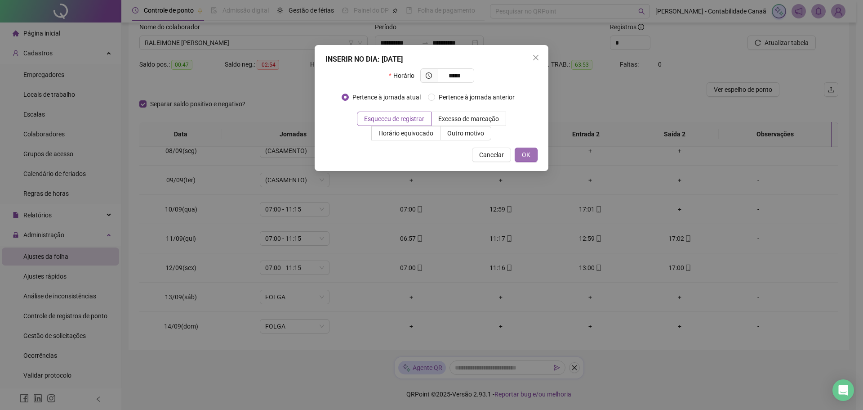
click at [534, 153] on button "OK" at bounding box center [526, 154] width 23 height 14
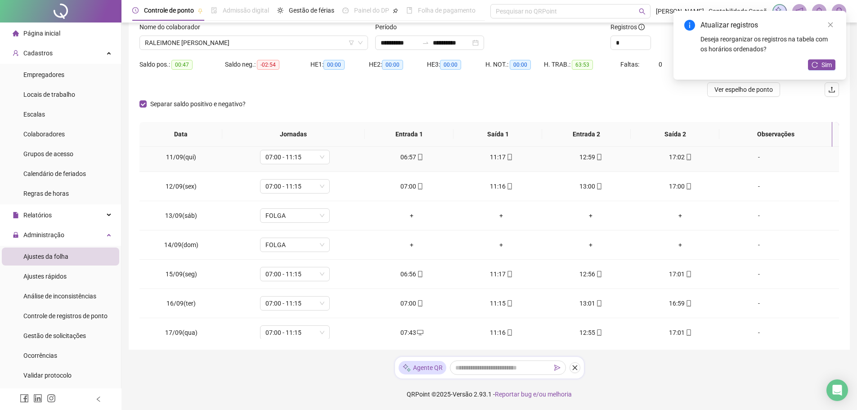
scroll to position [305, 0]
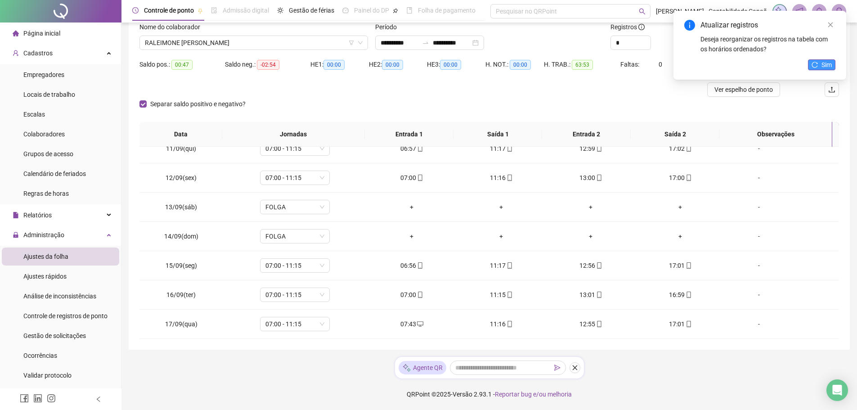
click at [829, 64] on span "Sim" at bounding box center [826, 65] width 10 height 10
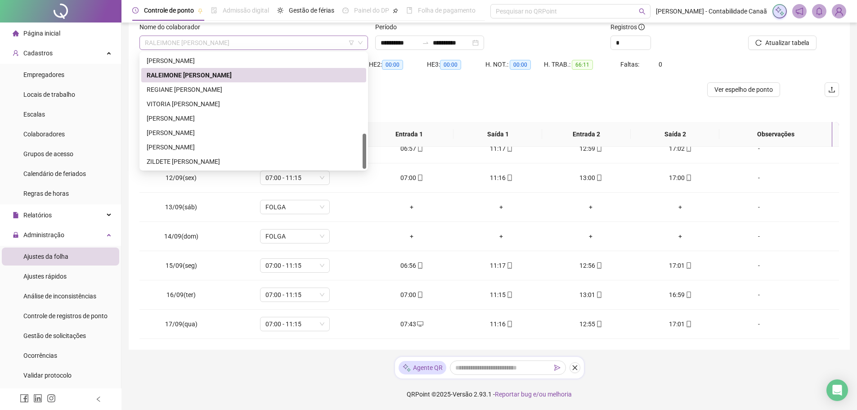
click at [299, 39] on span "RALEIMONE [PERSON_NAME]" at bounding box center [254, 42] width 218 height 13
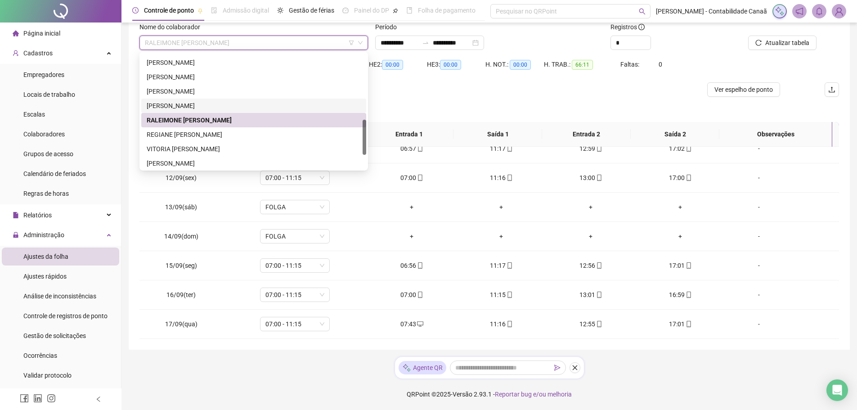
click at [211, 101] on div "[PERSON_NAME]" at bounding box center [254, 106] width 214 height 10
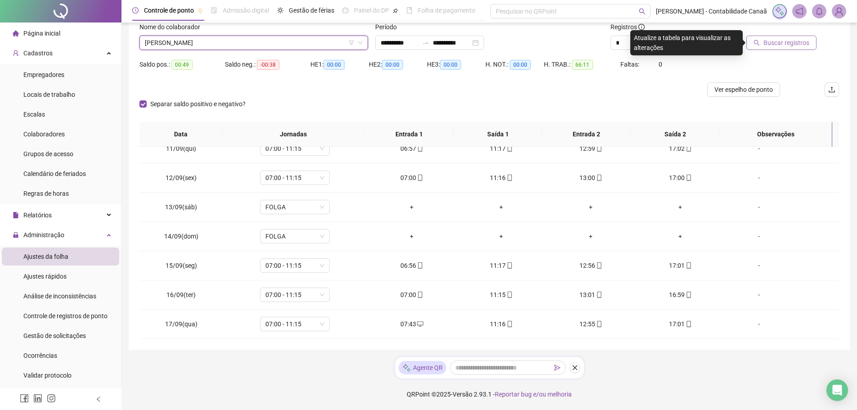
click at [782, 49] on button "Buscar registros" at bounding box center [781, 43] width 70 height 14
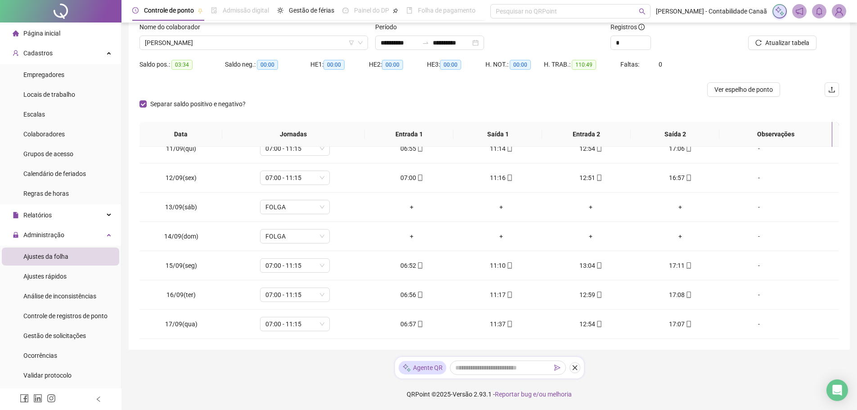
click at [264, 31] on div "Nome do colaborador" at bounding box center [253, 28] width 228 height 13
click at [256, 38] on span "[PERSON_NAME]" at bounding box center [254, 42] width 218 height 13
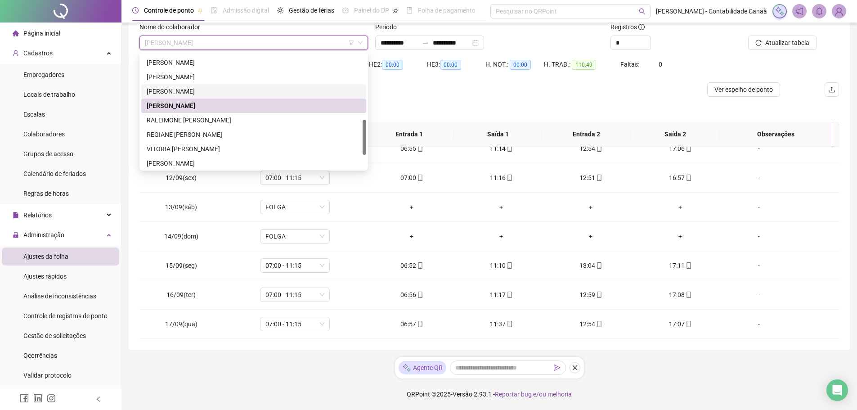
click at [220, 89] on div "[PERSON_NAME]" at bounding box center [254, 91] width 214 height 10
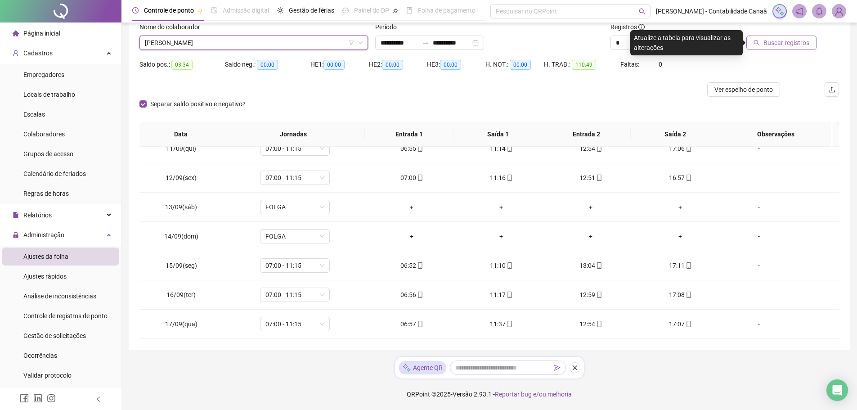
click at [786, 48] on button "Buscar registros" at bounding box center [781, 43] width 70 height 14
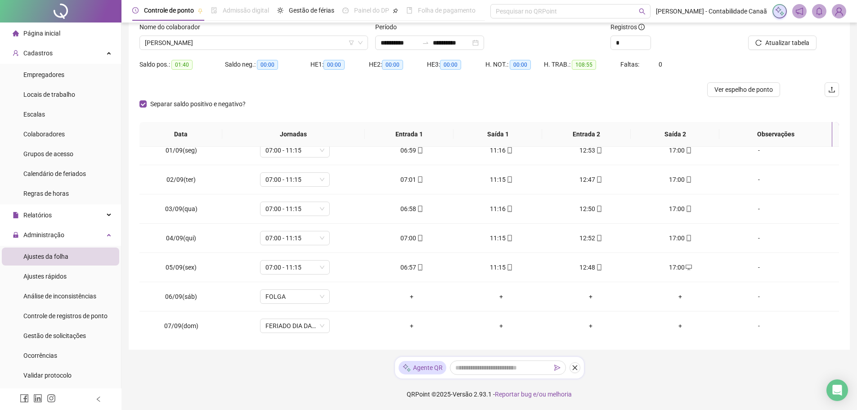
scroll to position [0, 0]
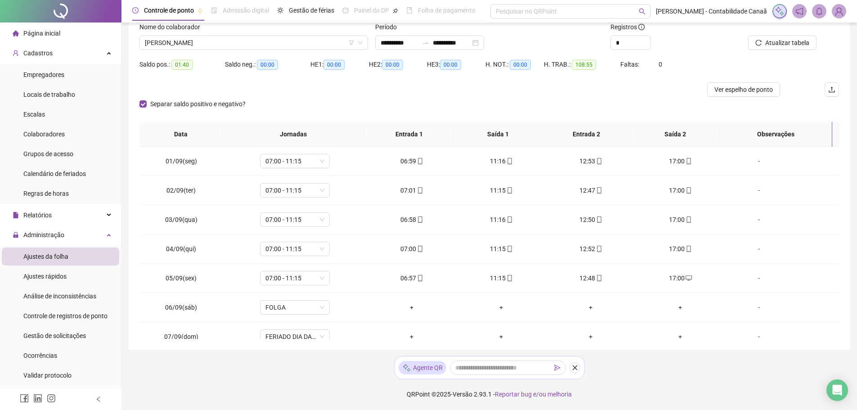
click at [264, 33] on div "Nome do colaborador" at bounding box center [253, 28] width 228 height 13
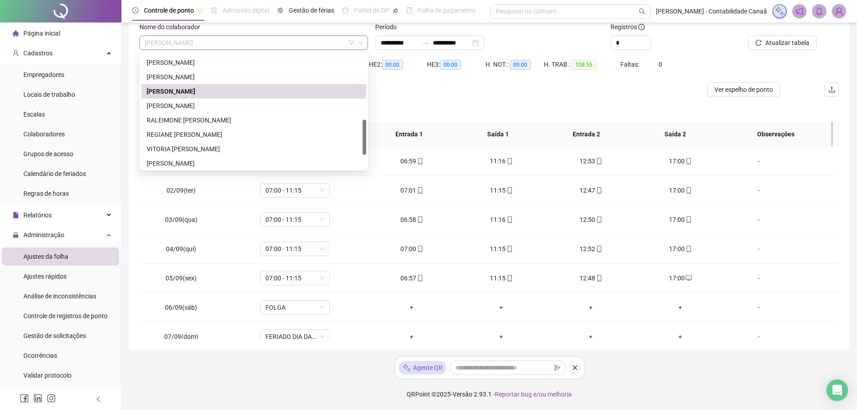
click at [260, 39] on span "[PERSON_NAME]" at bounding box center [254, 42] width 218 height 13
click at [227, 79] on div "[PERSON_NAME]" at bounding box center [254, 77] width 214 height 10
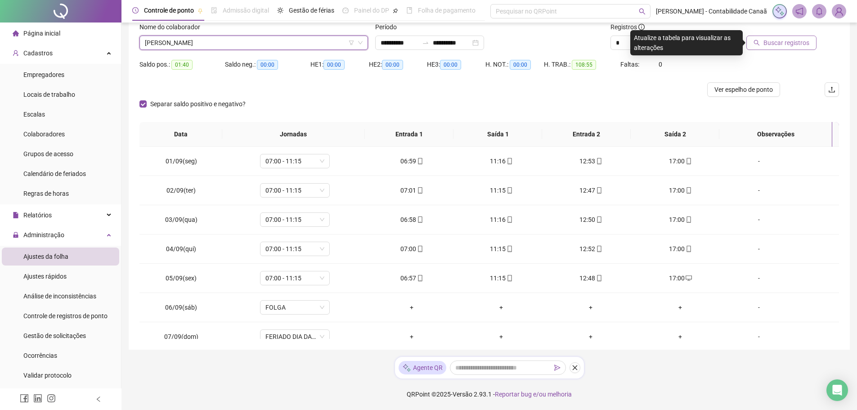
click at [795, 42] on span "Buscar registros" at bounding box center [786, 43] width 46 height 10
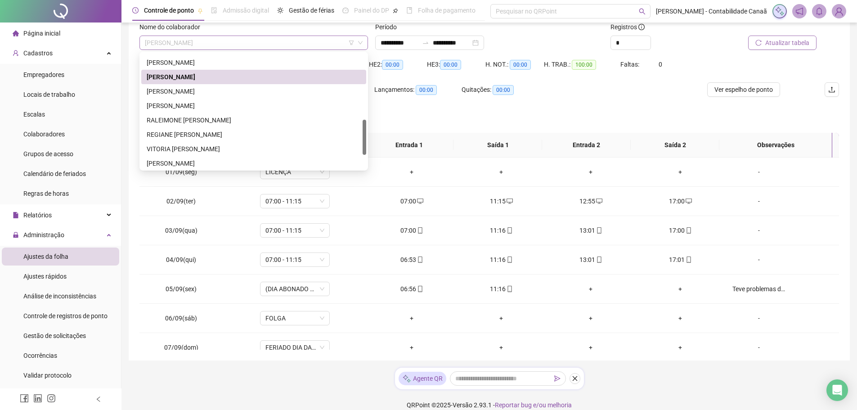
click at [258, 43] on span "[PERSON_NAME]" at bounding box center [254, 42] width 218 height 13
click at [239, 67] on div "[PERSON_NAME]" at bounding box center [254, 63] width 214 height 10
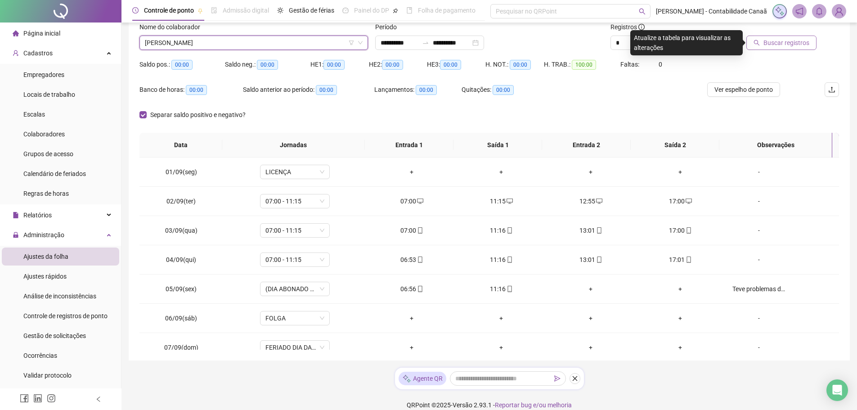
click at [794, 42] on span "Buscar registros" at bounding box center [786, 43] width 46 height 10
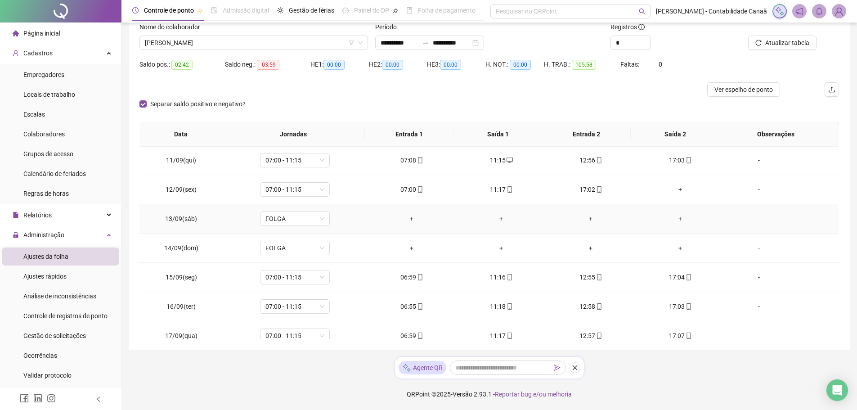
scroll to position [305, 0]
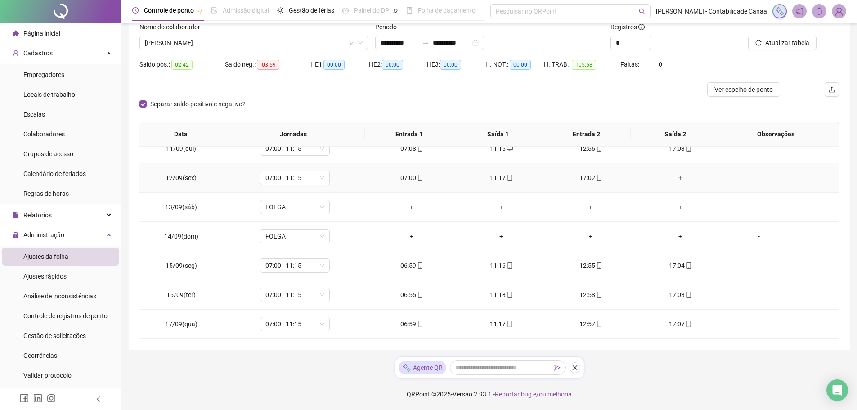
click at [679, 175] on div "+" at bounding box center [680, 178] width 75 height 10
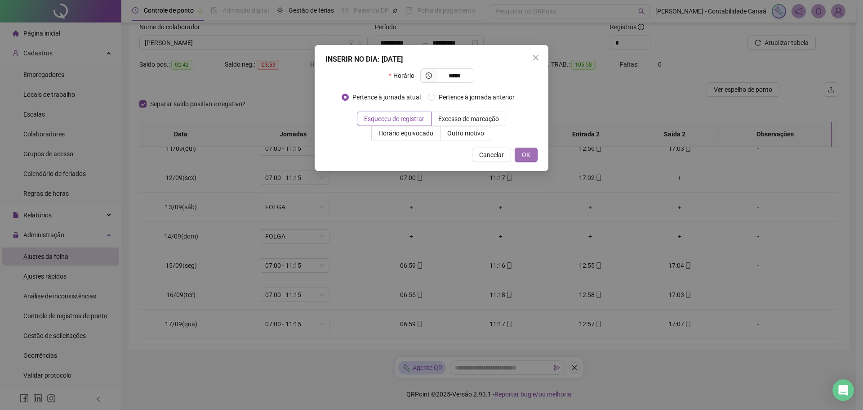
click at [530, 156] on span "OK" at bounding box center [526, 155] width 9 height 10
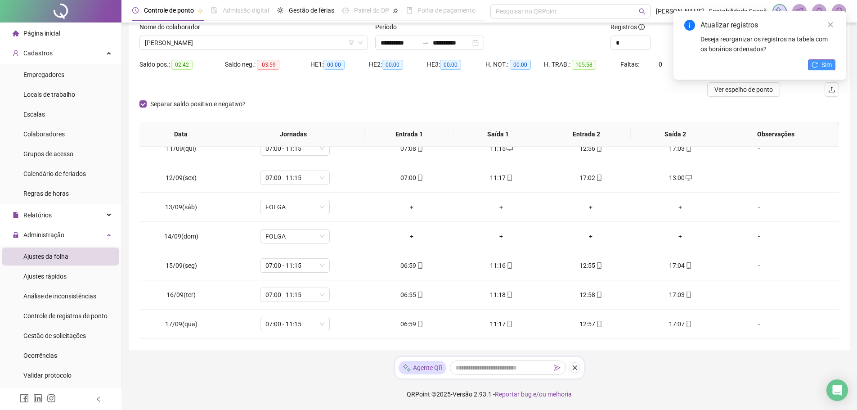
click at [813, 64] on icon "reload" at bounding box center [814, 65] width 6 height 6
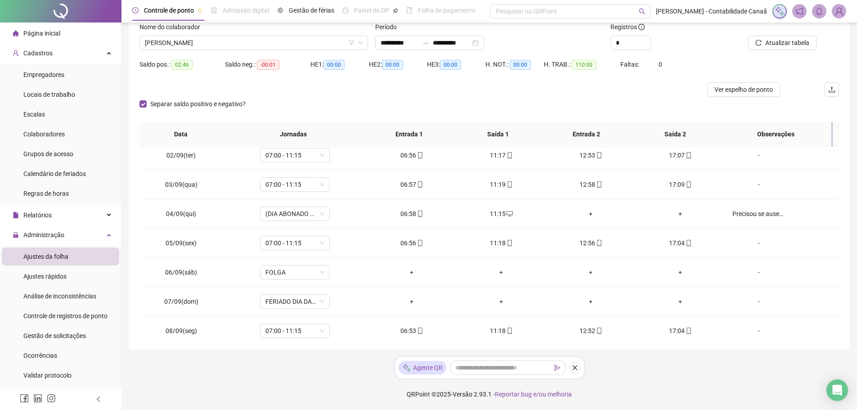
scroll to position [0, 0]
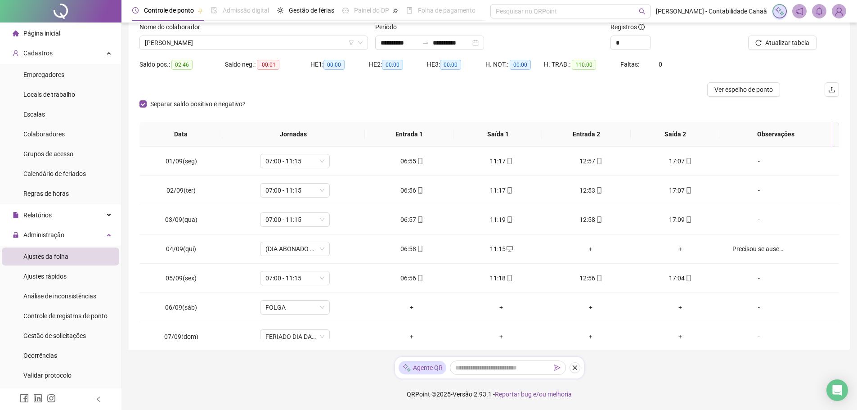
click at [197, 52] on div "Nome do colaborador [PERSON_NAME]" at bounding box center [254, 39] width 236 height 35
click at [202, 45] on span "[PERSON_NAME]" at bounding box center [254, 42] width 218 height 13
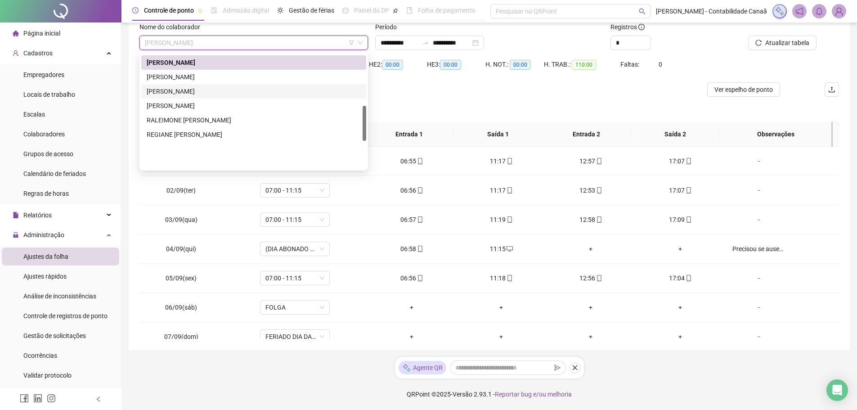
scroll to position [169, 0]
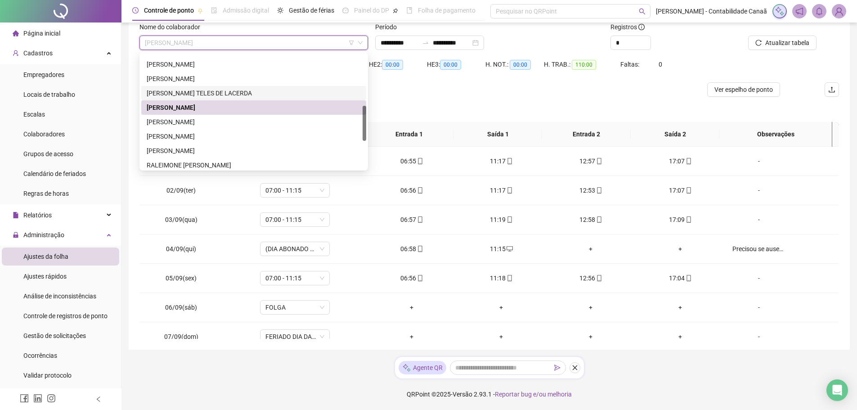
click at [200, 92] on div "[PERSON_NAME] TELES DE LACERDA" at bounding box center [254, 93] width 214 height 10
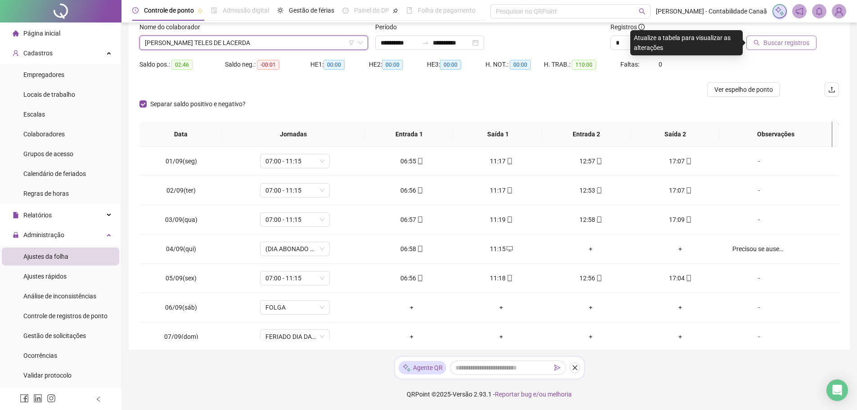
click at [782, 45] on span "Buscar registros" at bounding box center [786, 43] width 46 height 10
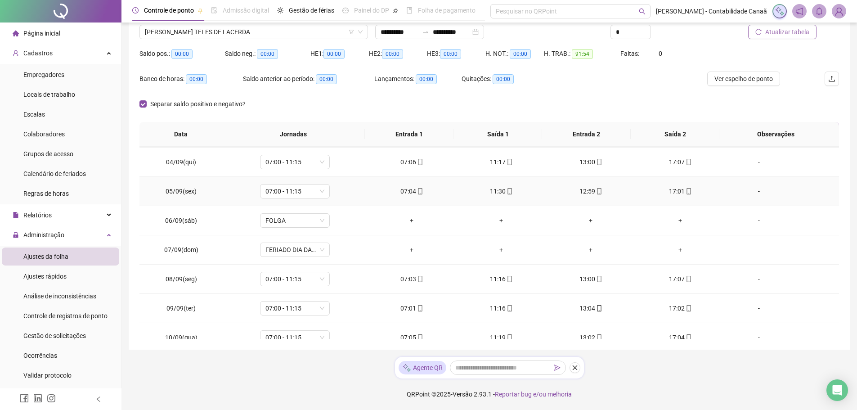
scroll to position [90, 0]
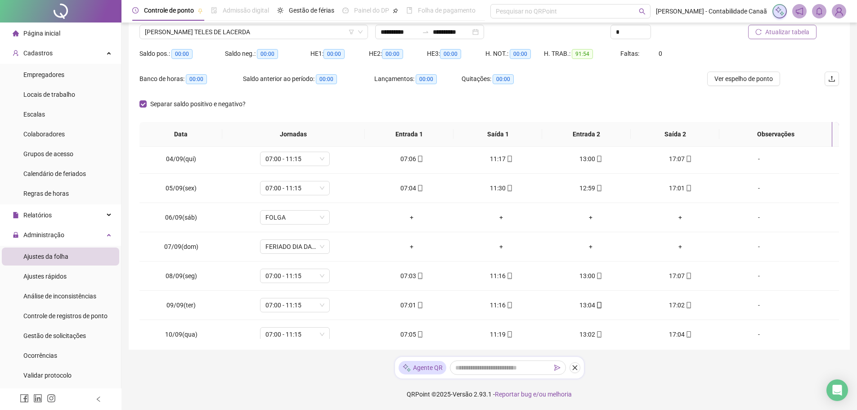
click at [81, 143] on ul "Empregadores Locais de trabalho Escalas Colaboradores Grupos de acesso Calendár…" at bounding box center [60, 134] width 121 height 140
click at [57, 135] on span "Colaboradores" at bounding box center [43, 133] width 41 height 7
